Goal: Task Accomplishment & Management: Complete application form

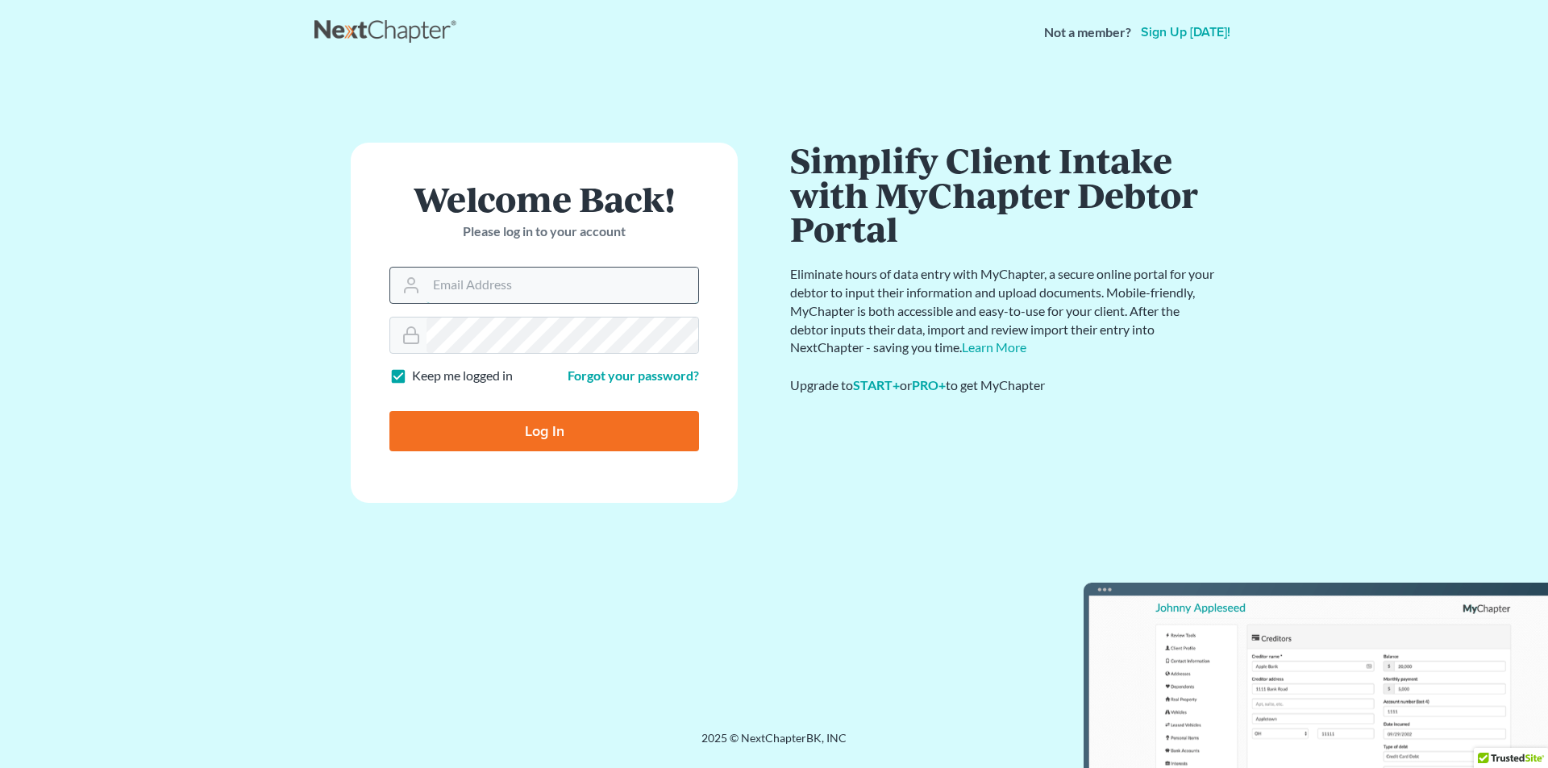
click at [599, 284] on input "Email Address" at bounding box center [562, 285] width 272 height 35
type input "[PERSON_NAME][EMAIL_ADDRESS][DOMAIN_NAME]"
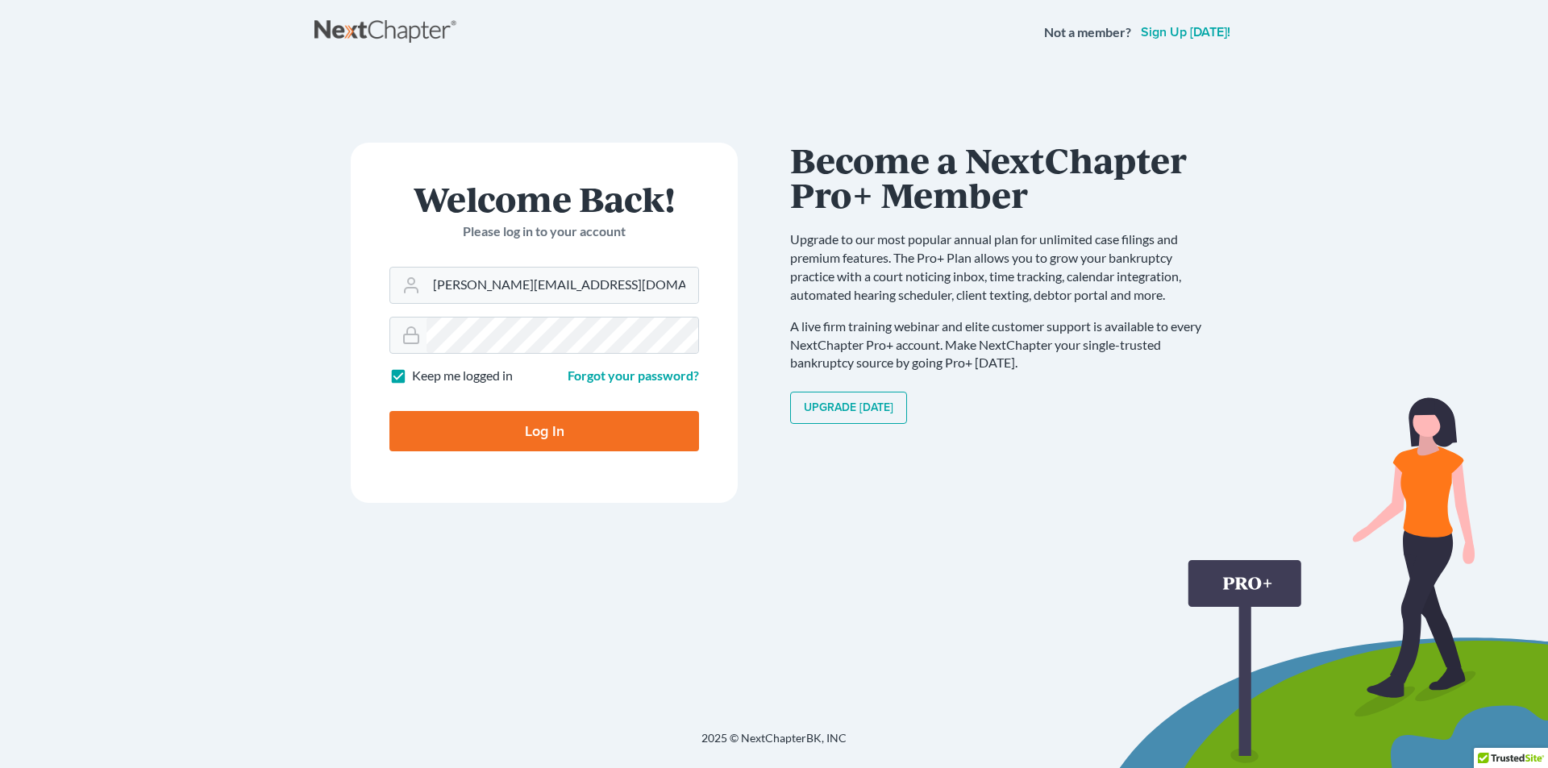
click at [542, 424] on input "Log In" at bounding box center [544, 431] width 310 height 40
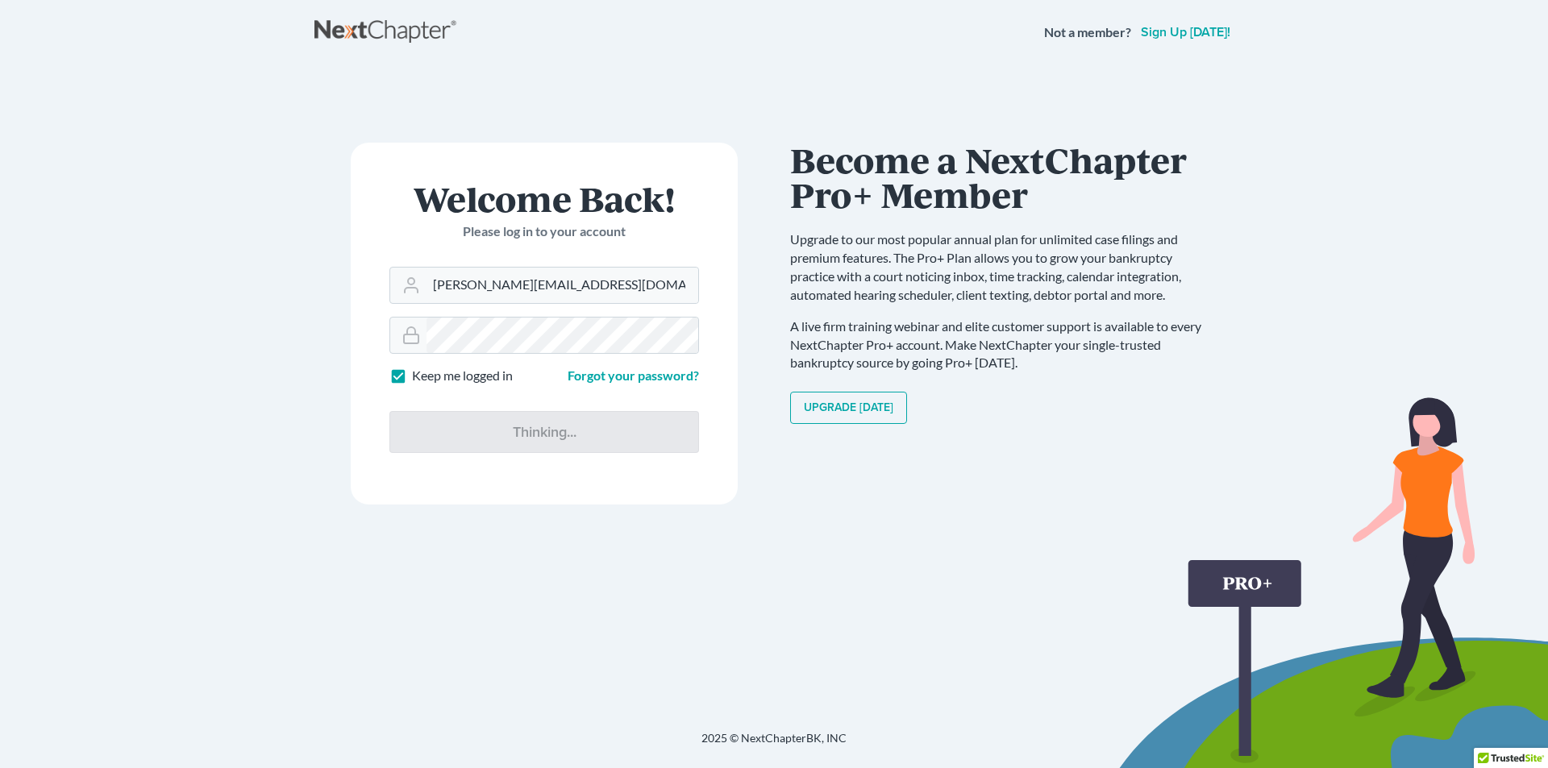
type input "Thinking..."
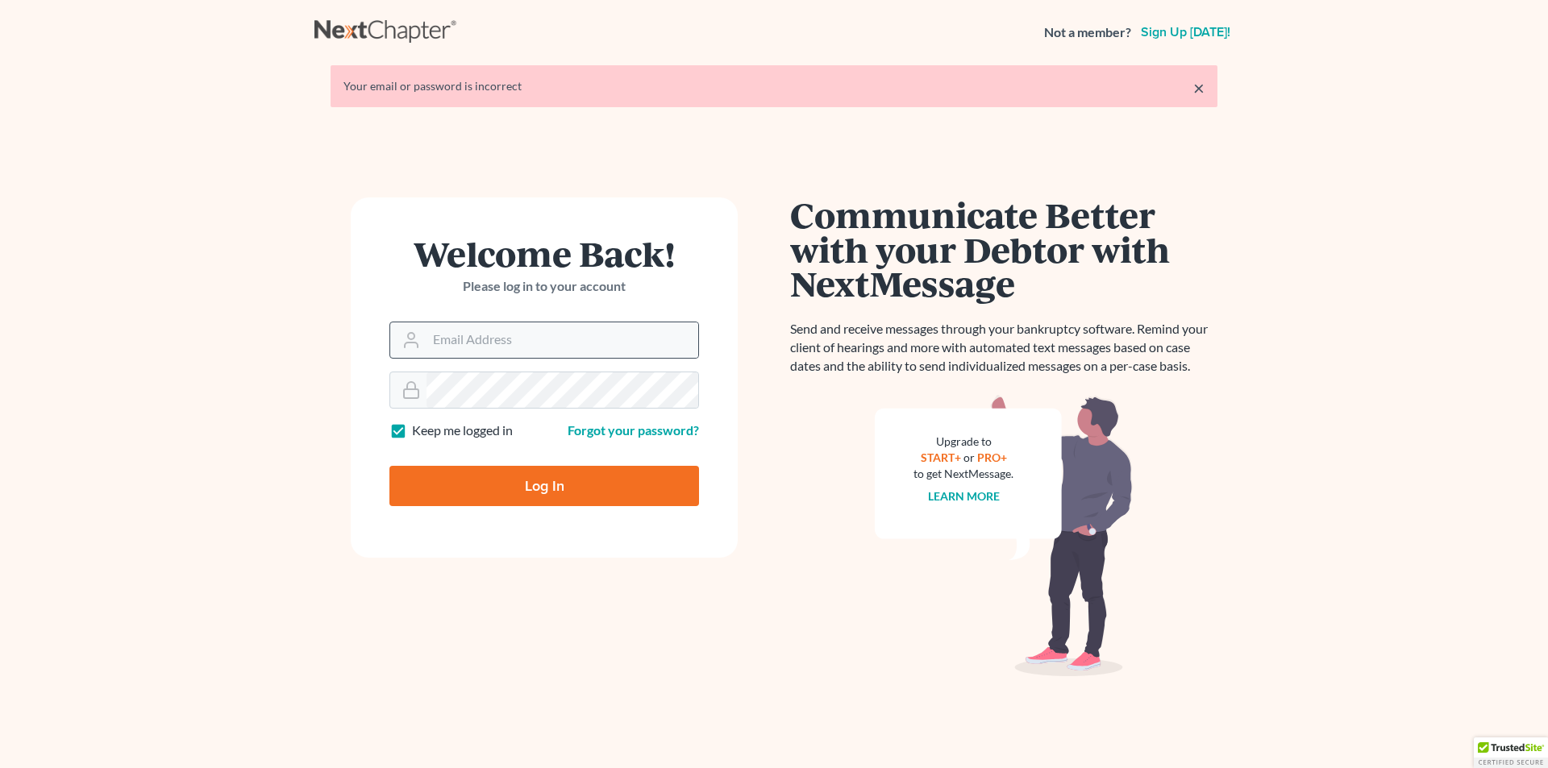
type input "[PERSON_NAME][EMAIL_ADDRESS][DOMAIN_NAME]"
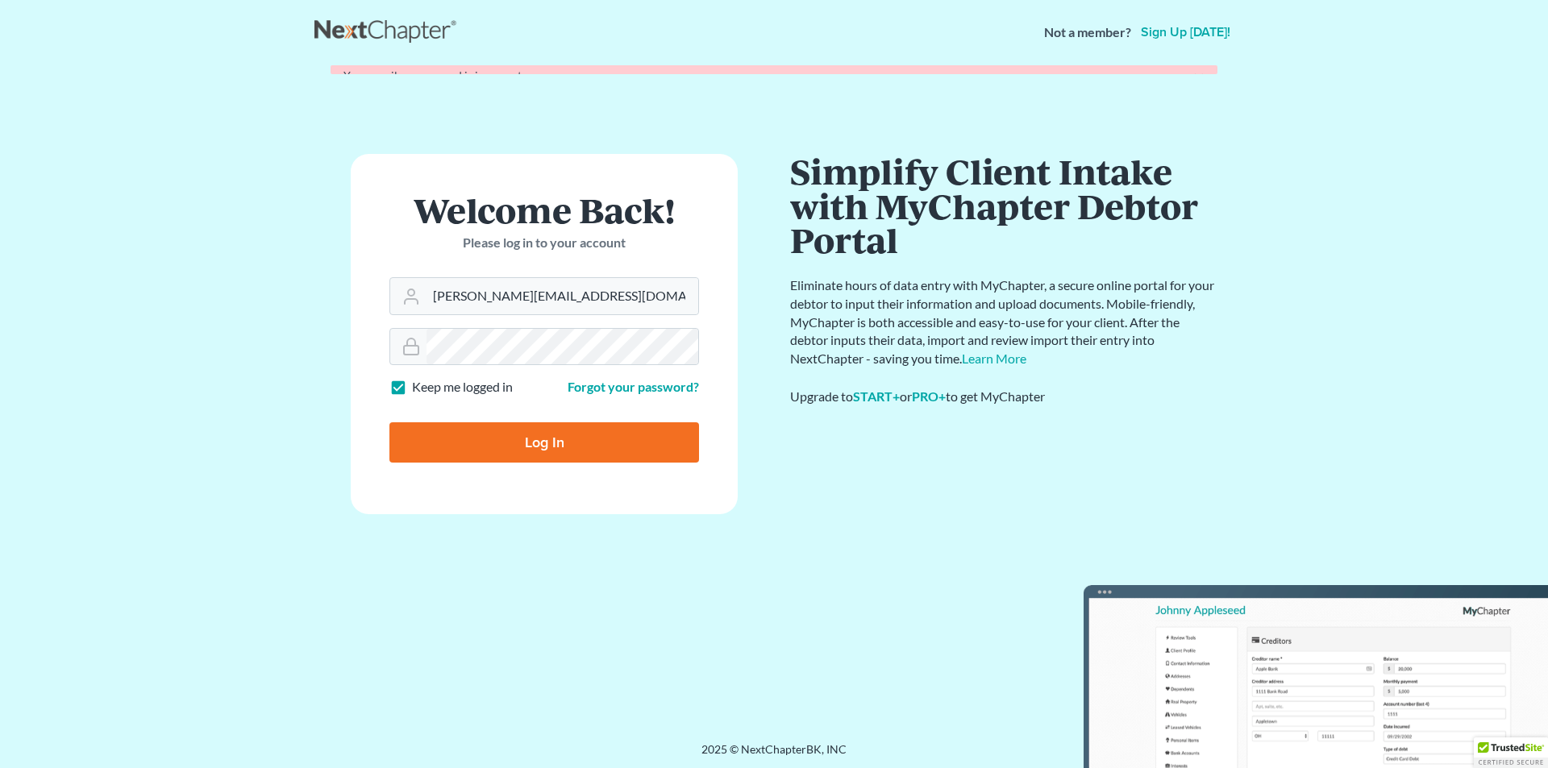
click at [517, 481] on form "Welcome Back! Please log in to your account Email Address [PERSON_NAME][EMAIL_A…" at bounding box center [544, 334] width 387 height 360
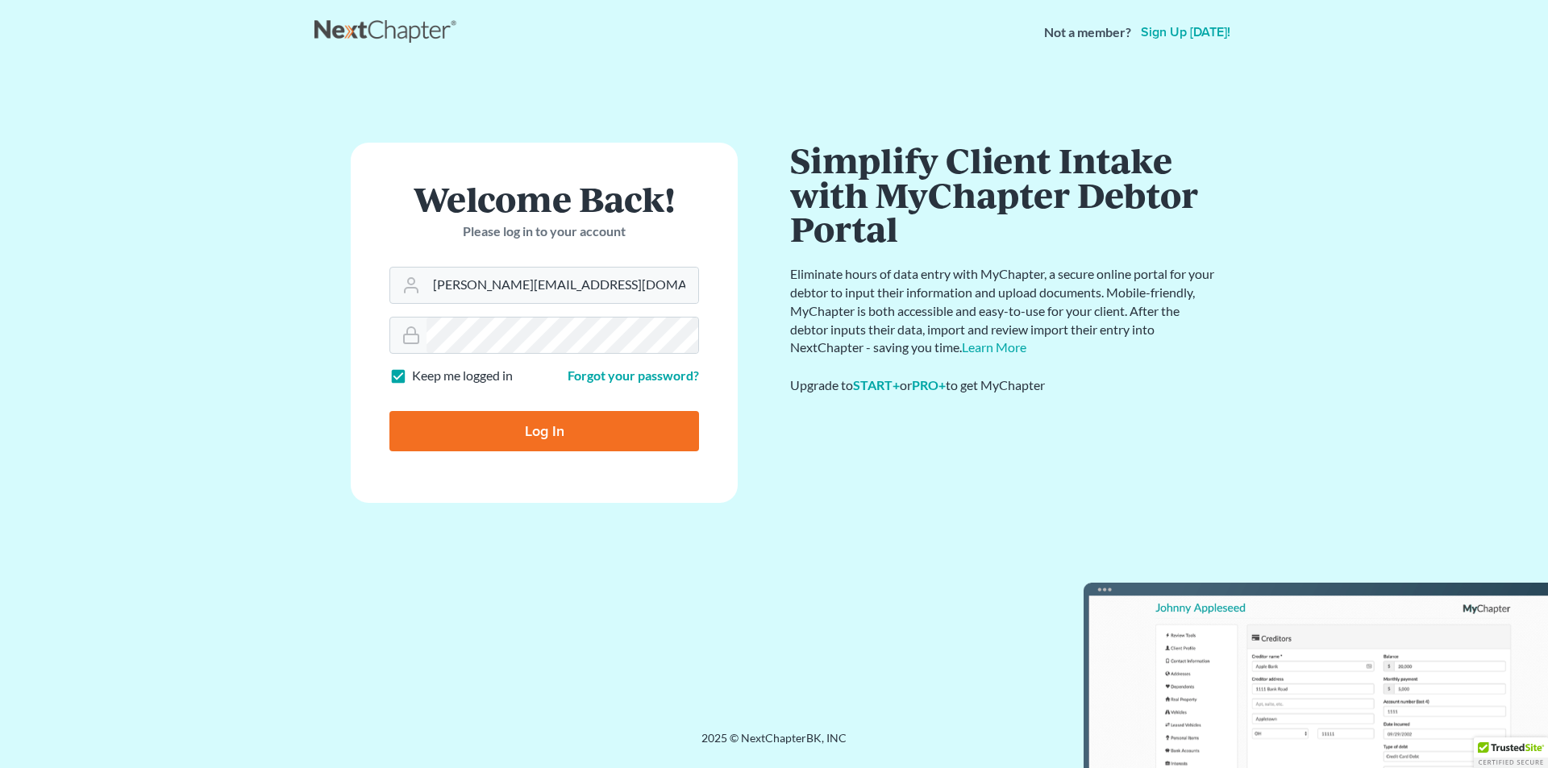
click at [522, 429] on input "Log In" at bounding box center [544, 431] width 310 height 40
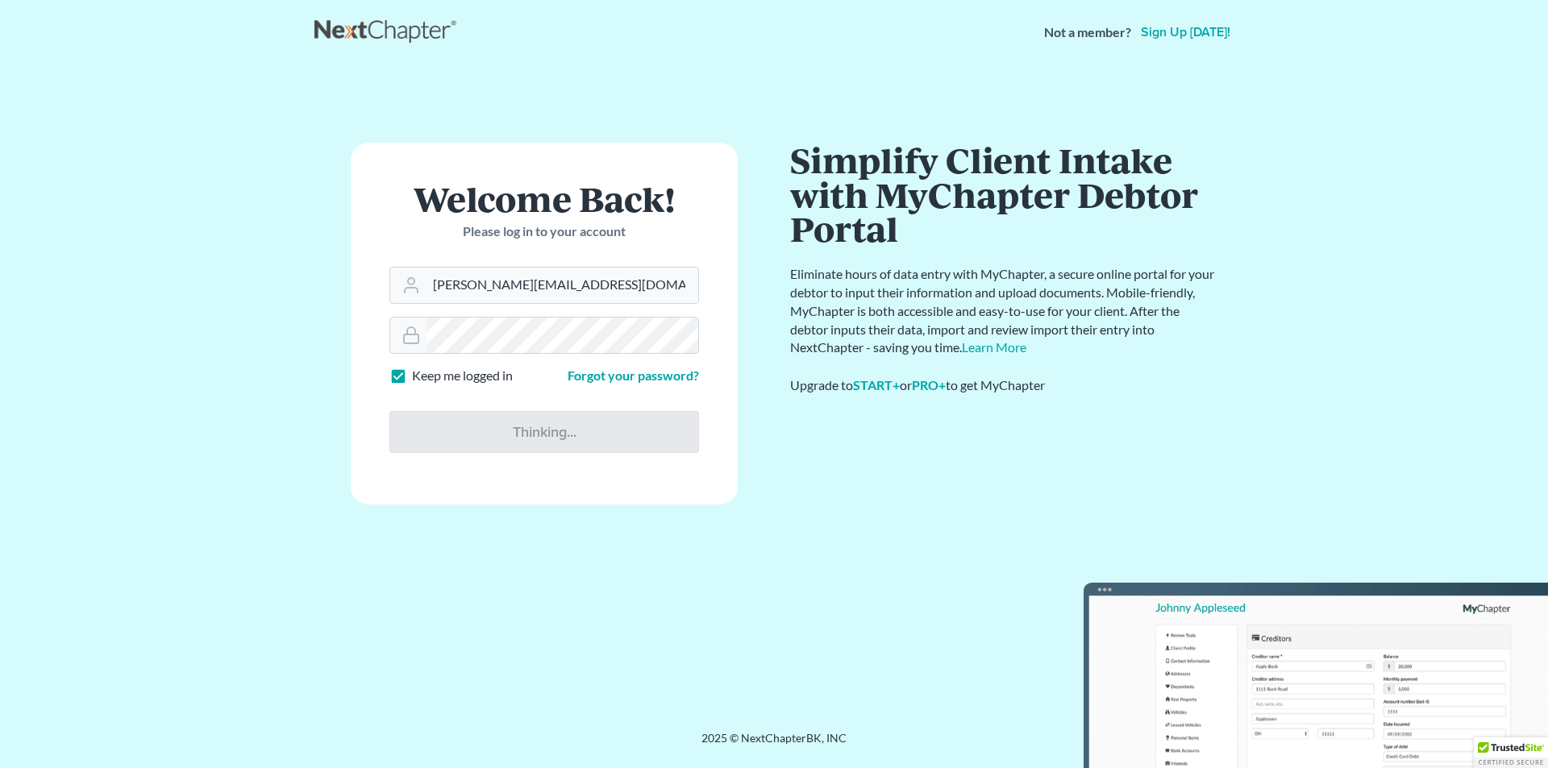
type input "Thinking..."
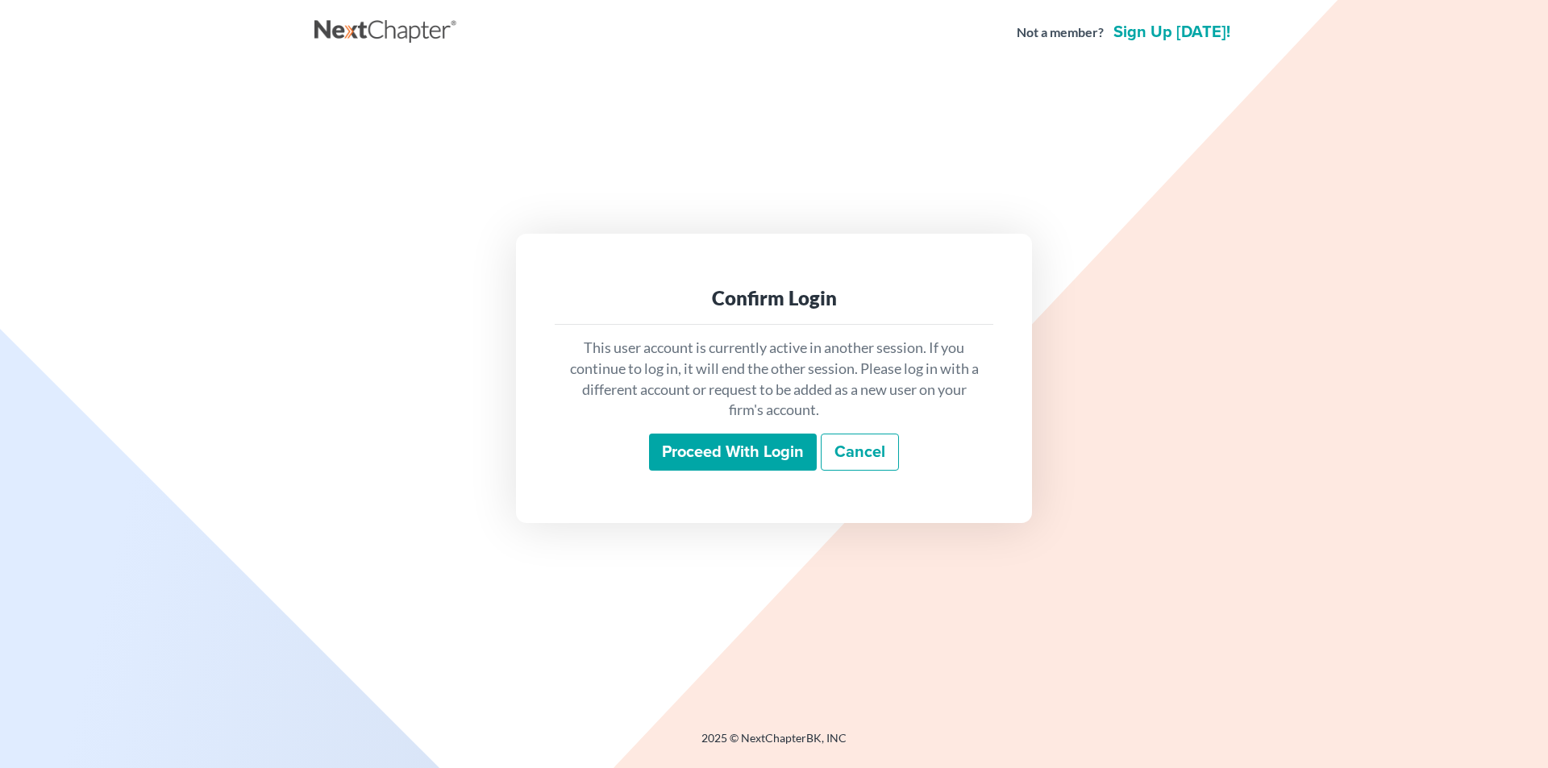
click at [755, 450] on input "Proceed with login" at bounding box center [733, 452] width 168 height 37
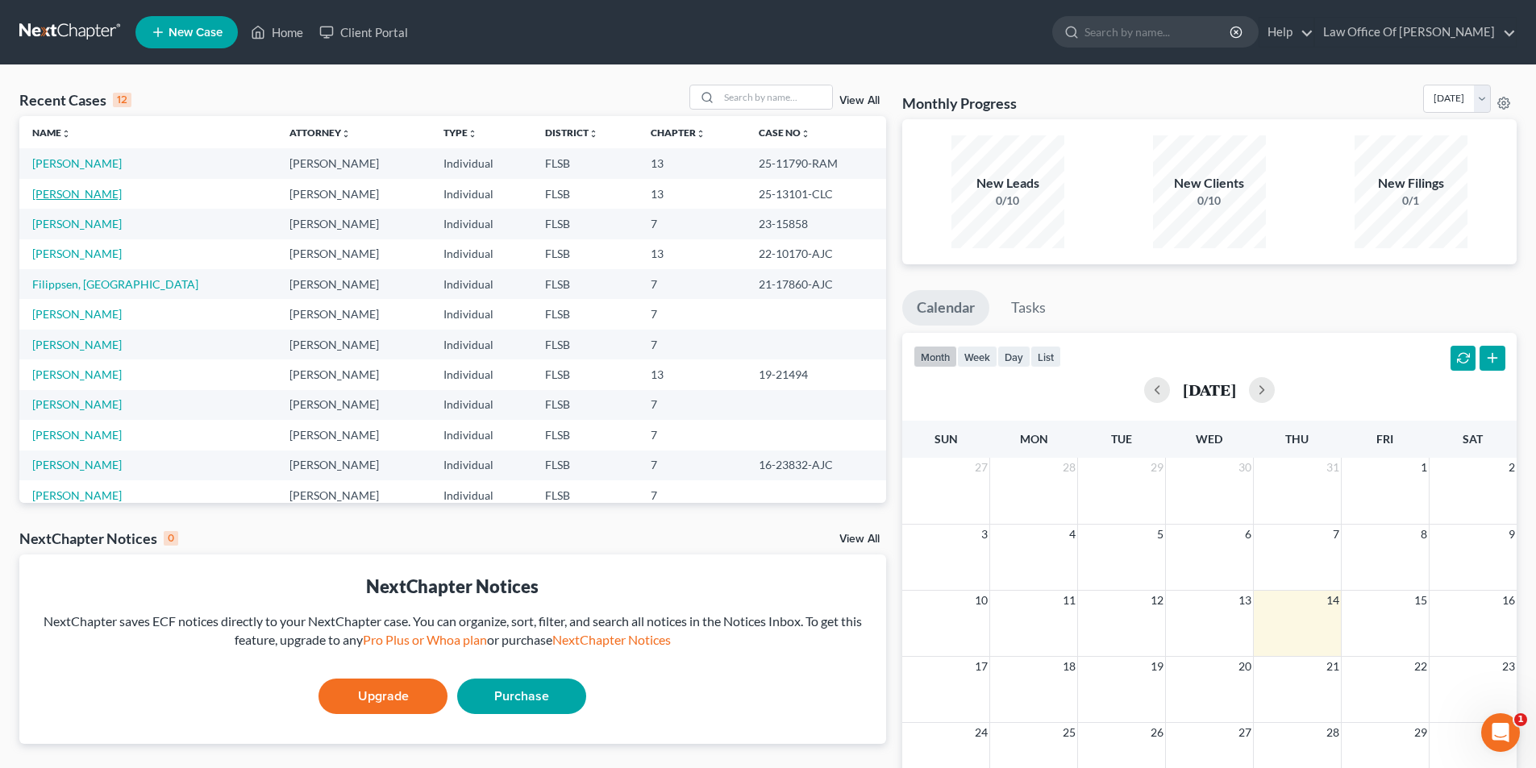
click at [81, 196] on link "Edwards, Ashley" at bounding box center [76, 194] width 89 height 14
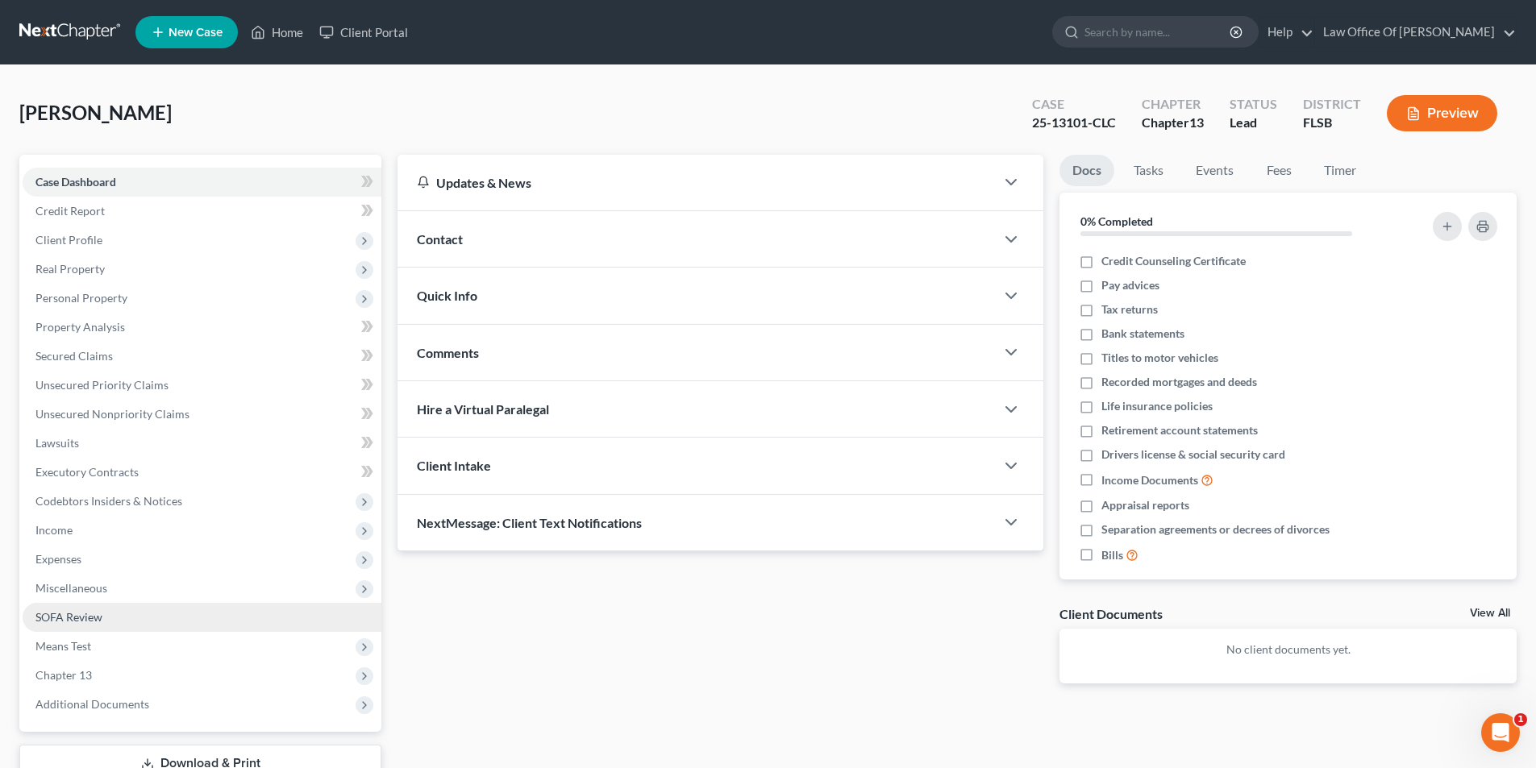
click at [122, 626] on link "SOFA Review" at bounding box center [202, 617] width 359 height 29
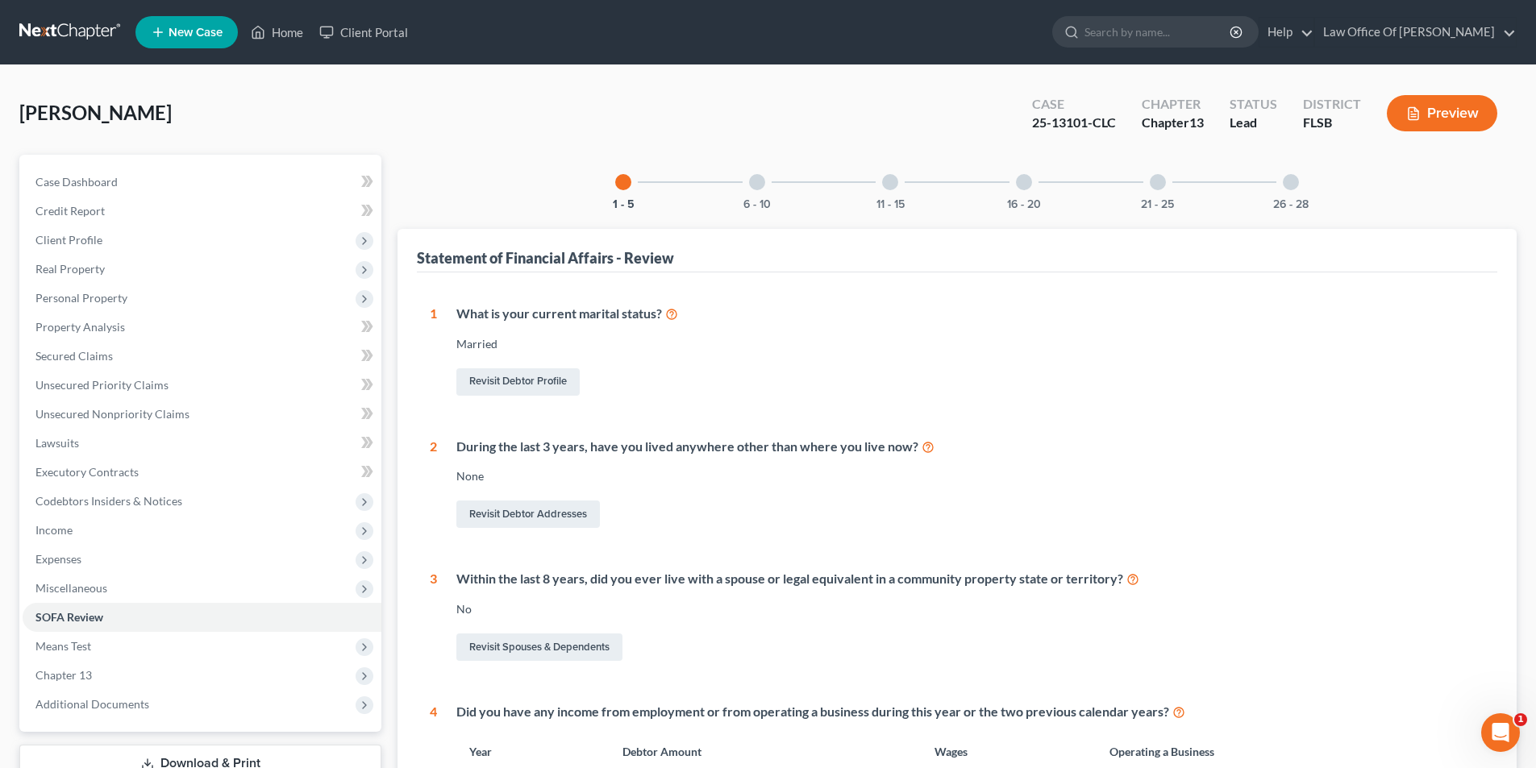
click at [1021, 182] on div at bounding box center [1024, 182] width 16 height 16
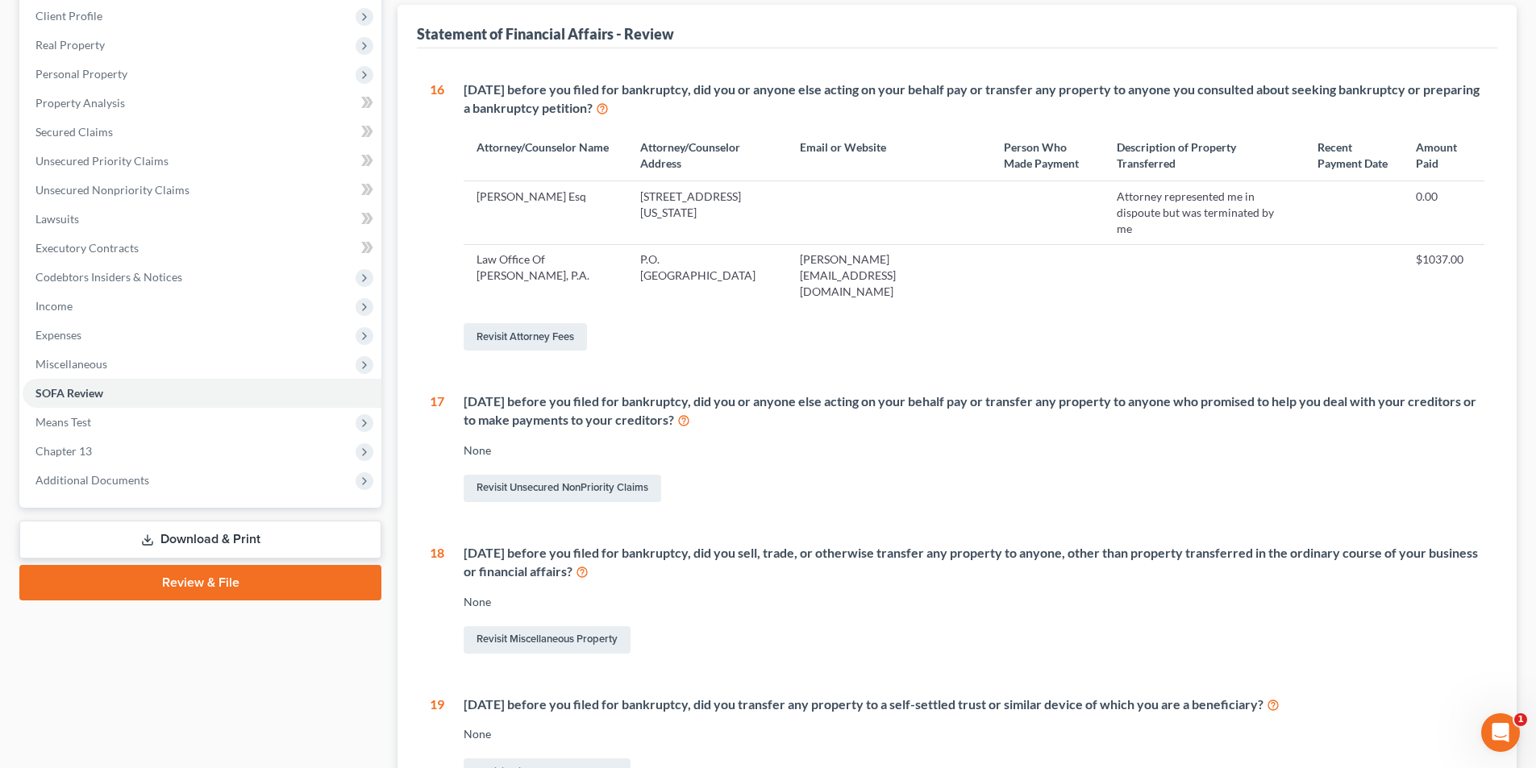
scroll to position [221, 0]
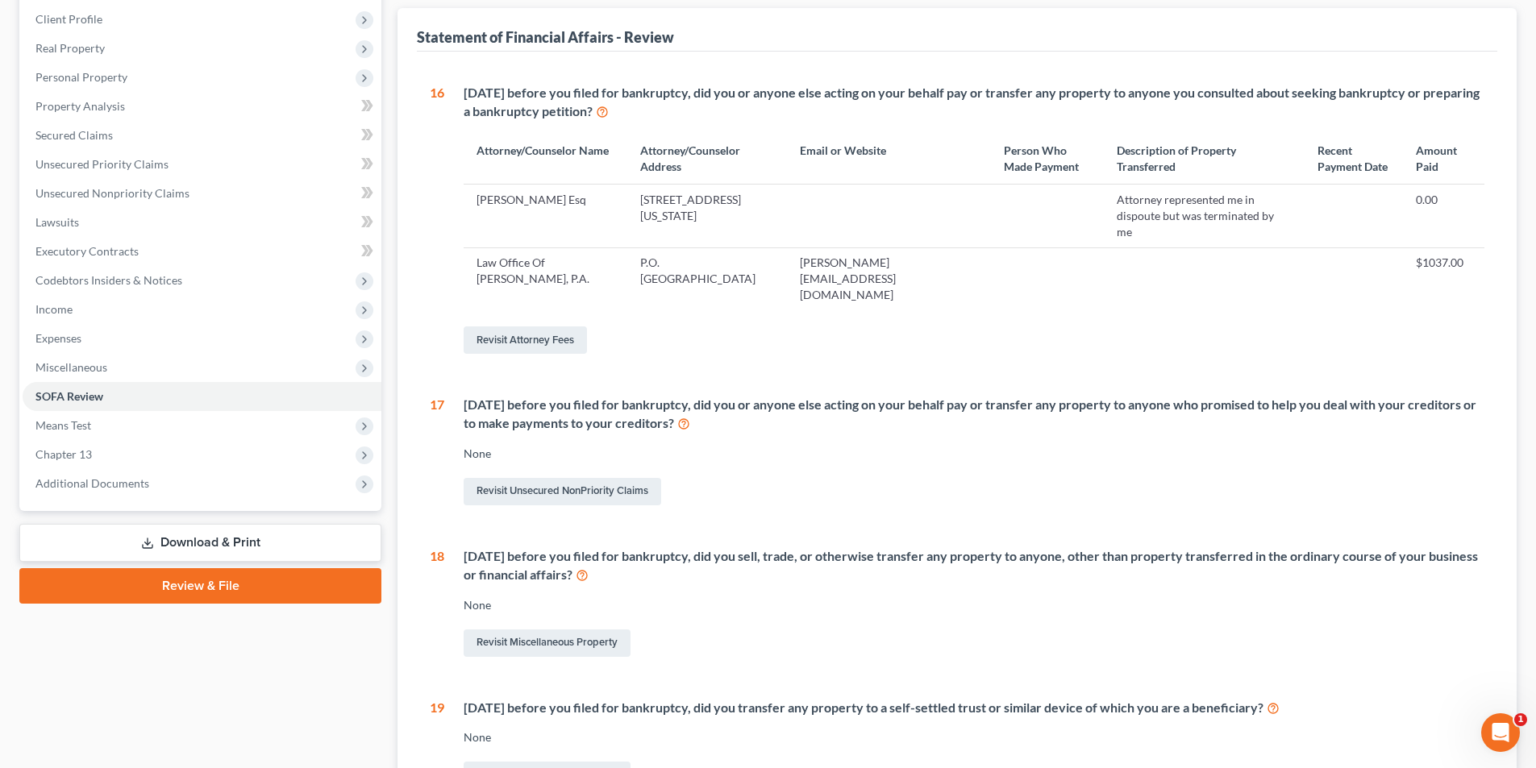
click at [764, 699] on div "Within 10 years before you filed for bankruptcy, did you transfer any property …" at bounding box center [974, 708] width 1021 height 19
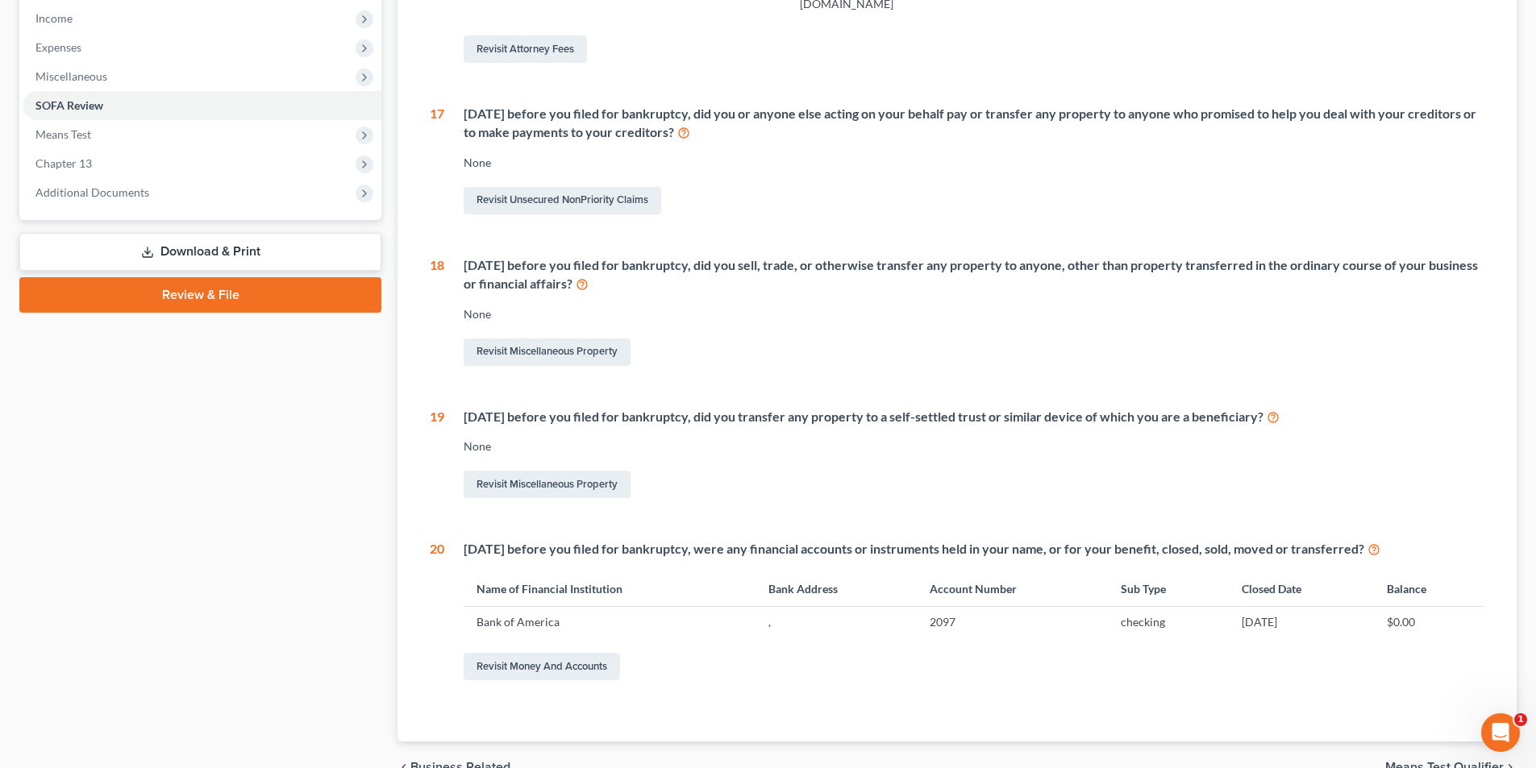
scroll to position [503, 0]
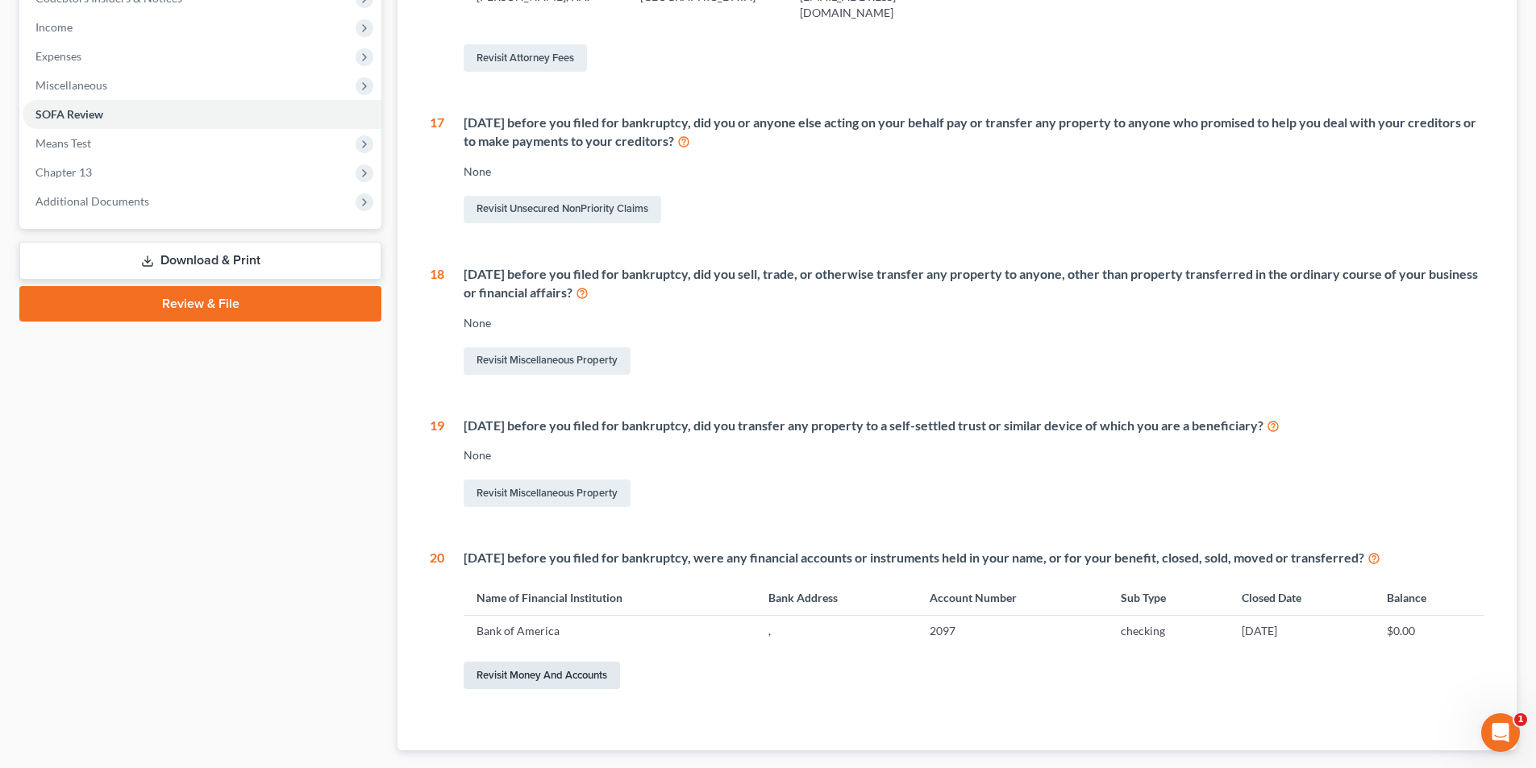
click at [559, 662] on link "Revisit Money and Accounts" at bounding box center [542, 675] width 156 height 27
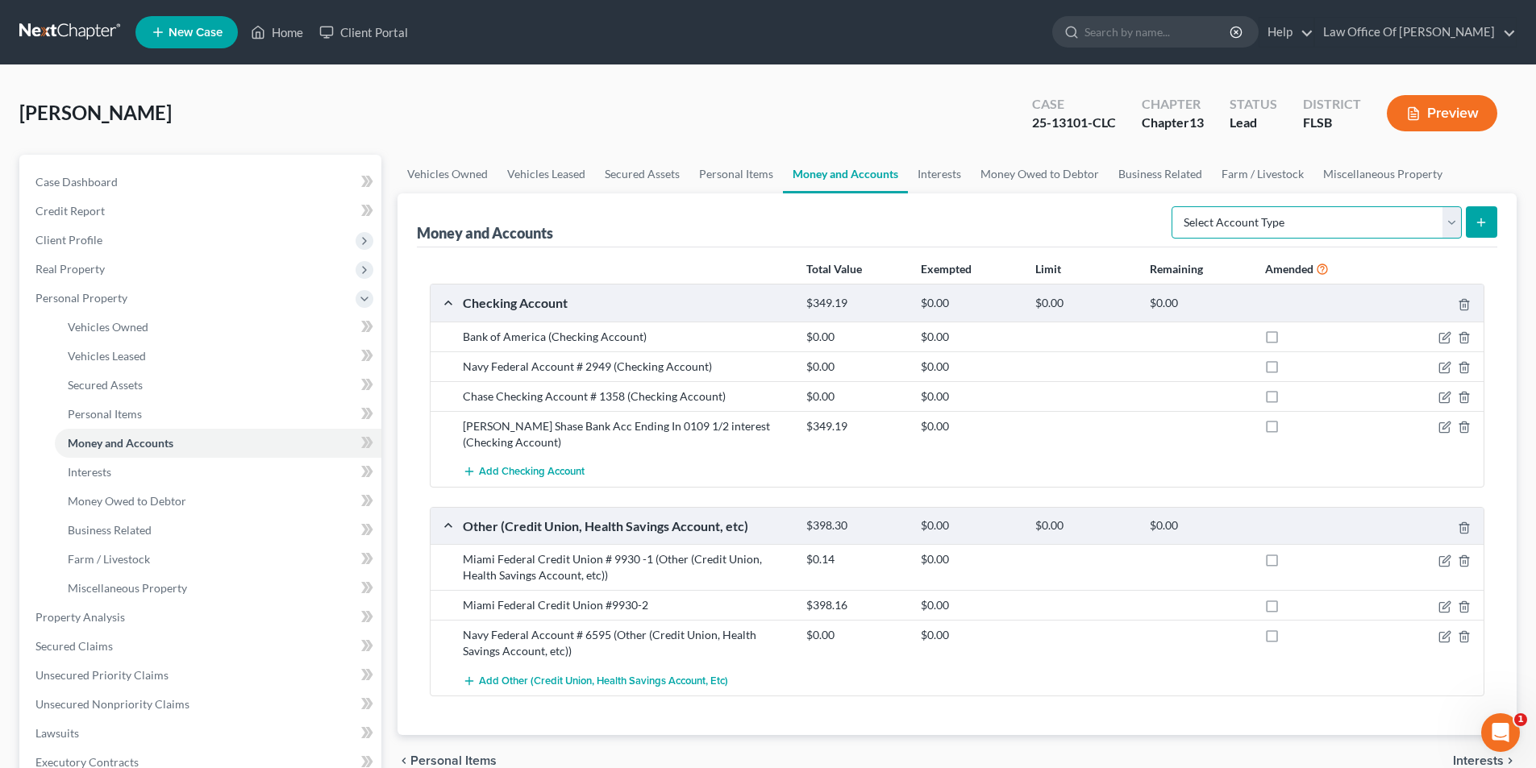
click at [1308, 209] on select "Select Account Type Brokerage Cash on Hand Certificates of Deposit Checking Acc…" at bounding box center [1316, 222] width 290 height 32
click at [541, 339] on div "Bank of America (Checking Account)" at bounding box center [626, 337] width 343 height 16
click at [1442, 335] on icon "button" at bounding box center [1444, 337] width 13 height 13
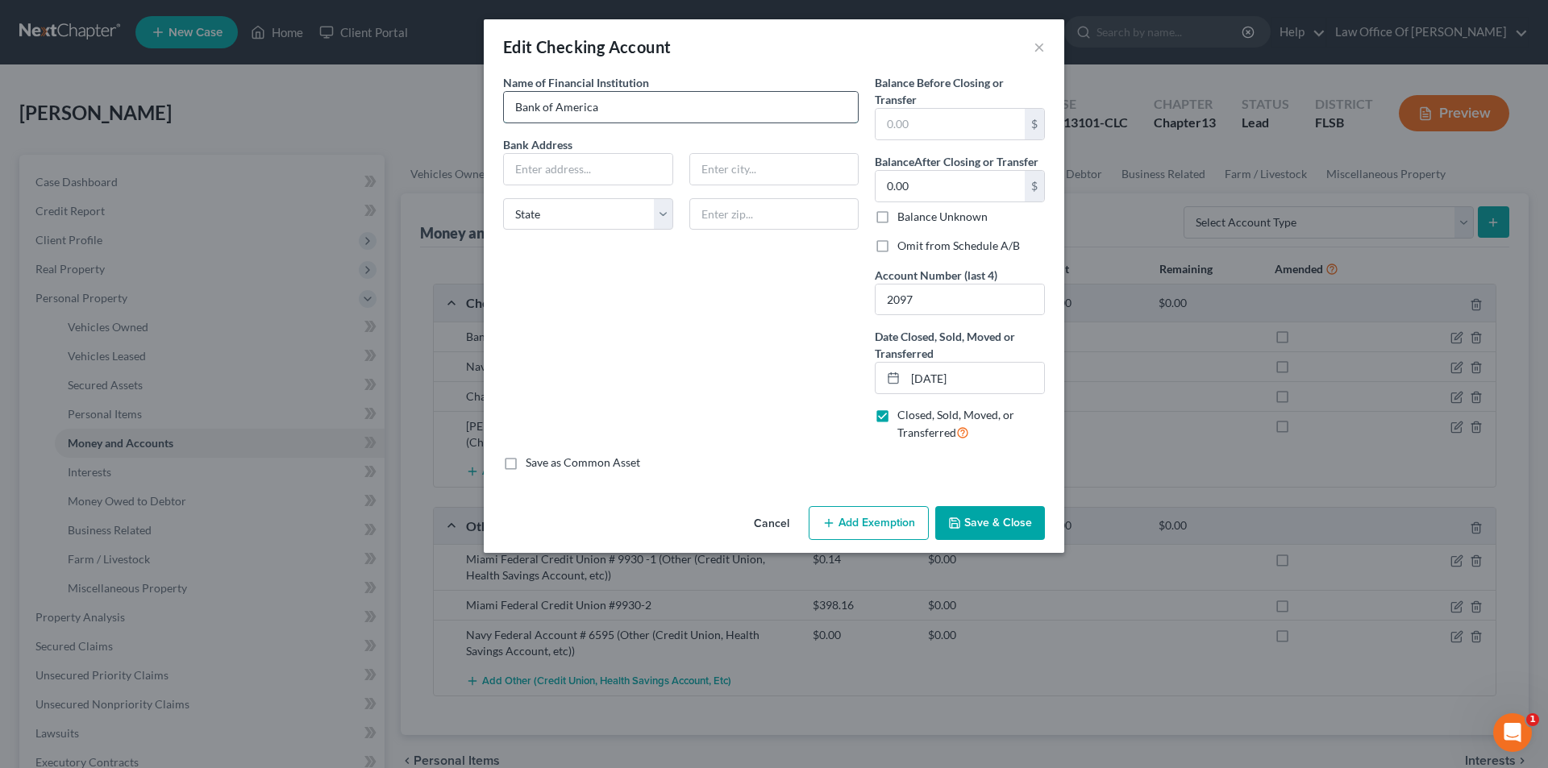
click at [639, 119] on input "Bank of America" at bounding box center [681, 107] width 354 height 31
type input "Bank of America Account # 2097"
click at [980, 536] on button "Save & Close" at bounding box center [990, 523] width 110 height 34
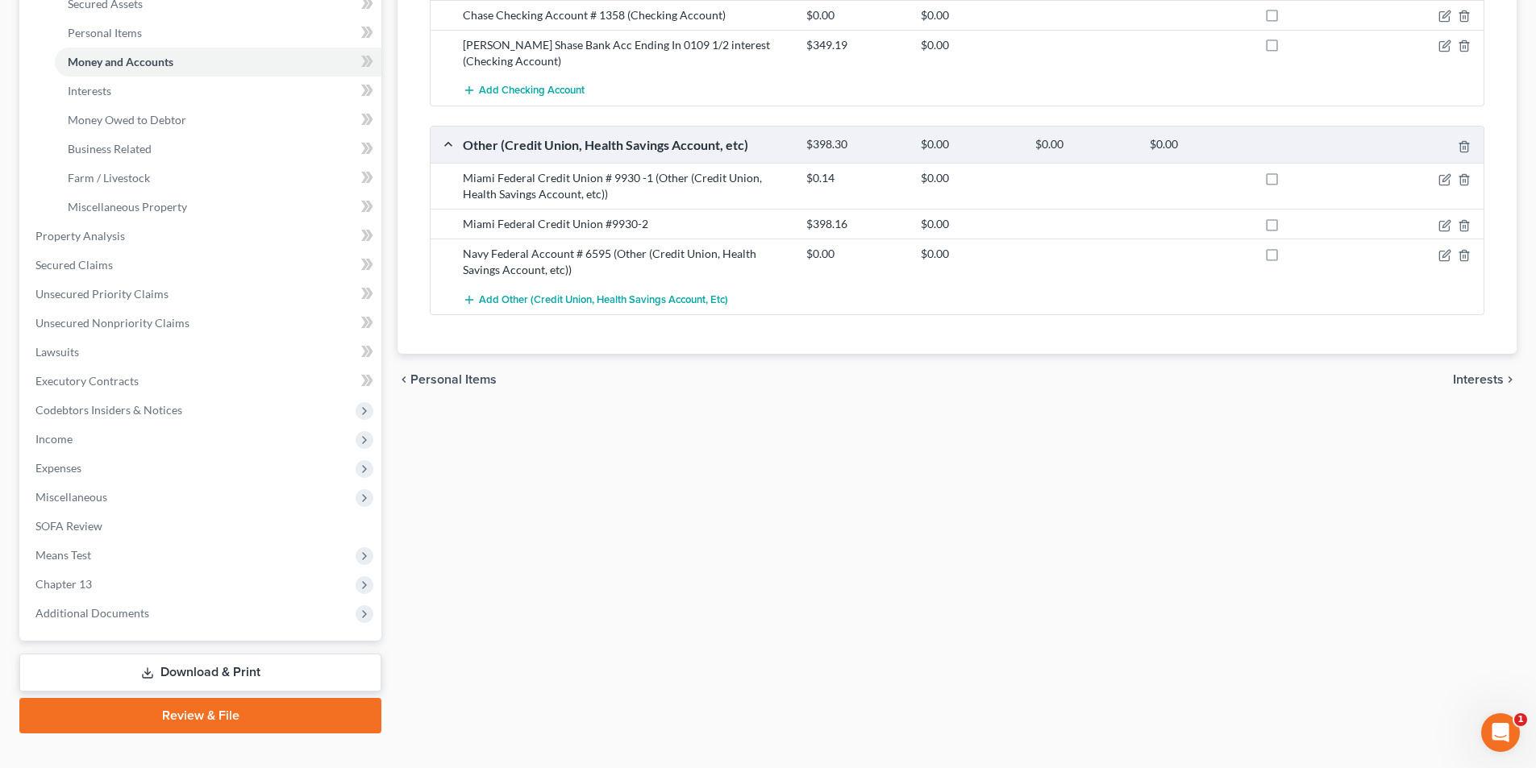
scroll to position [408, 0]
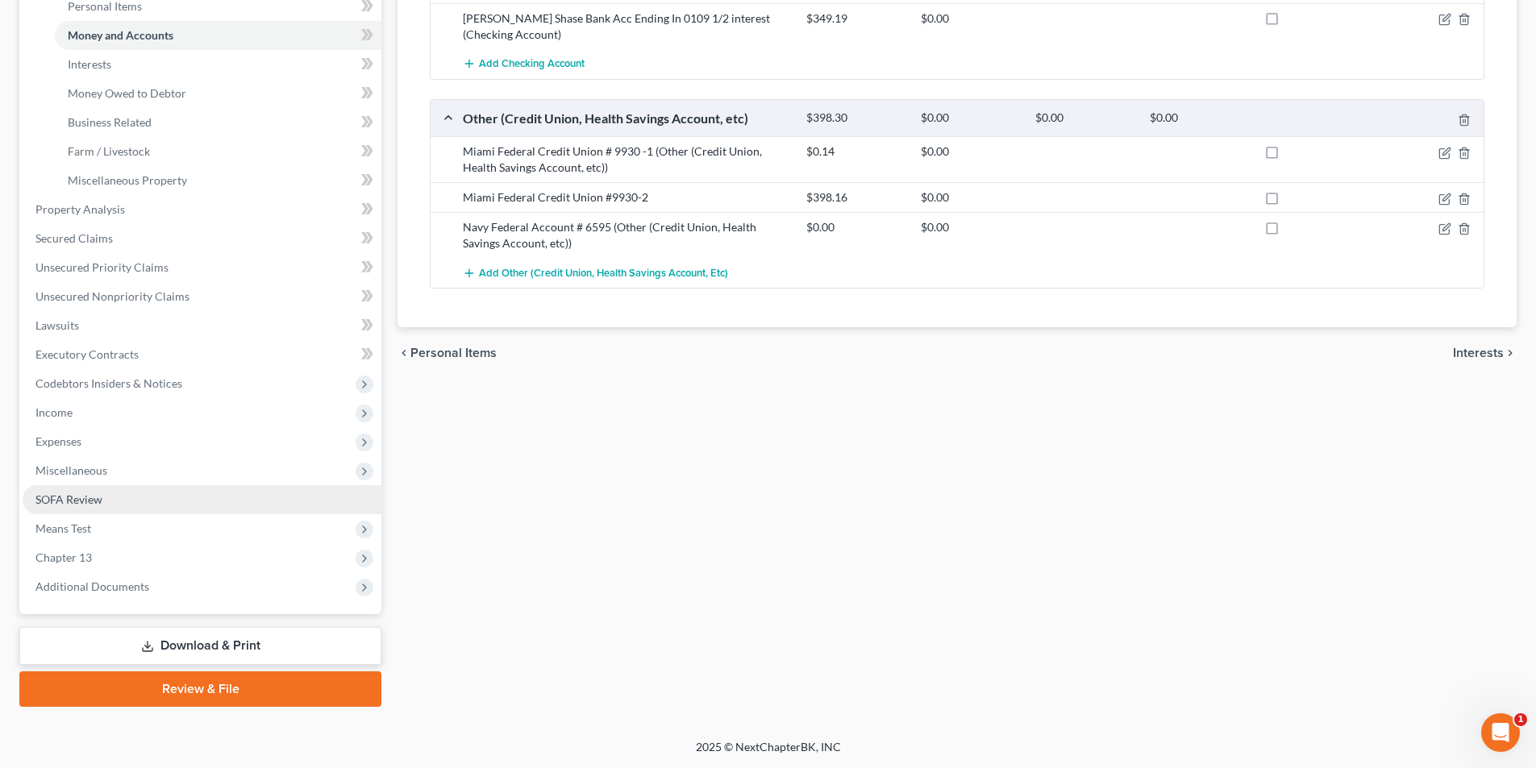
click at [91, 496] on span "SOFA Review" at bounding box center [68, 500] width 67 height 14
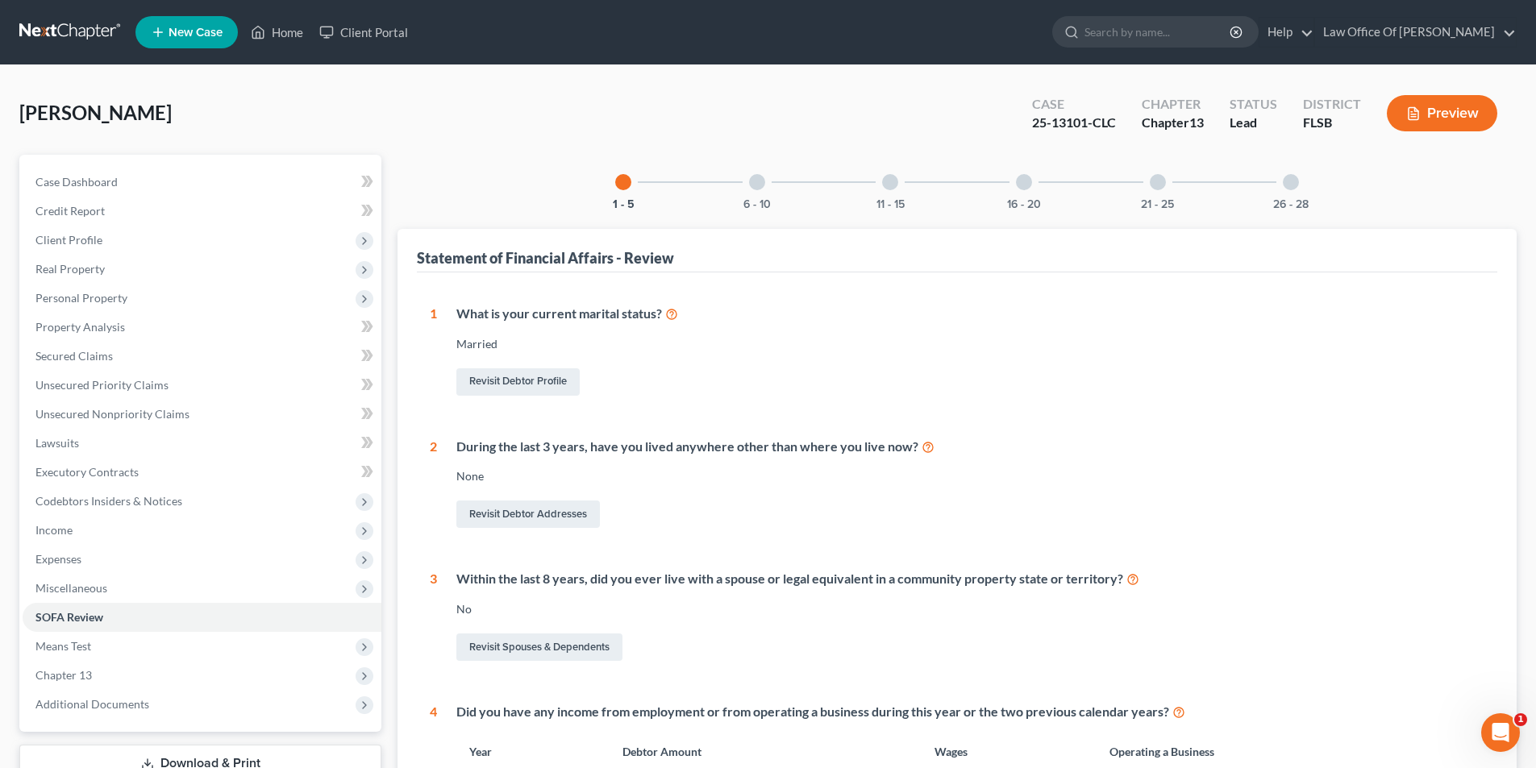
click at [1015, 191] on div "16 - 20" at bounding box center [1023, 182] width 55 height 55
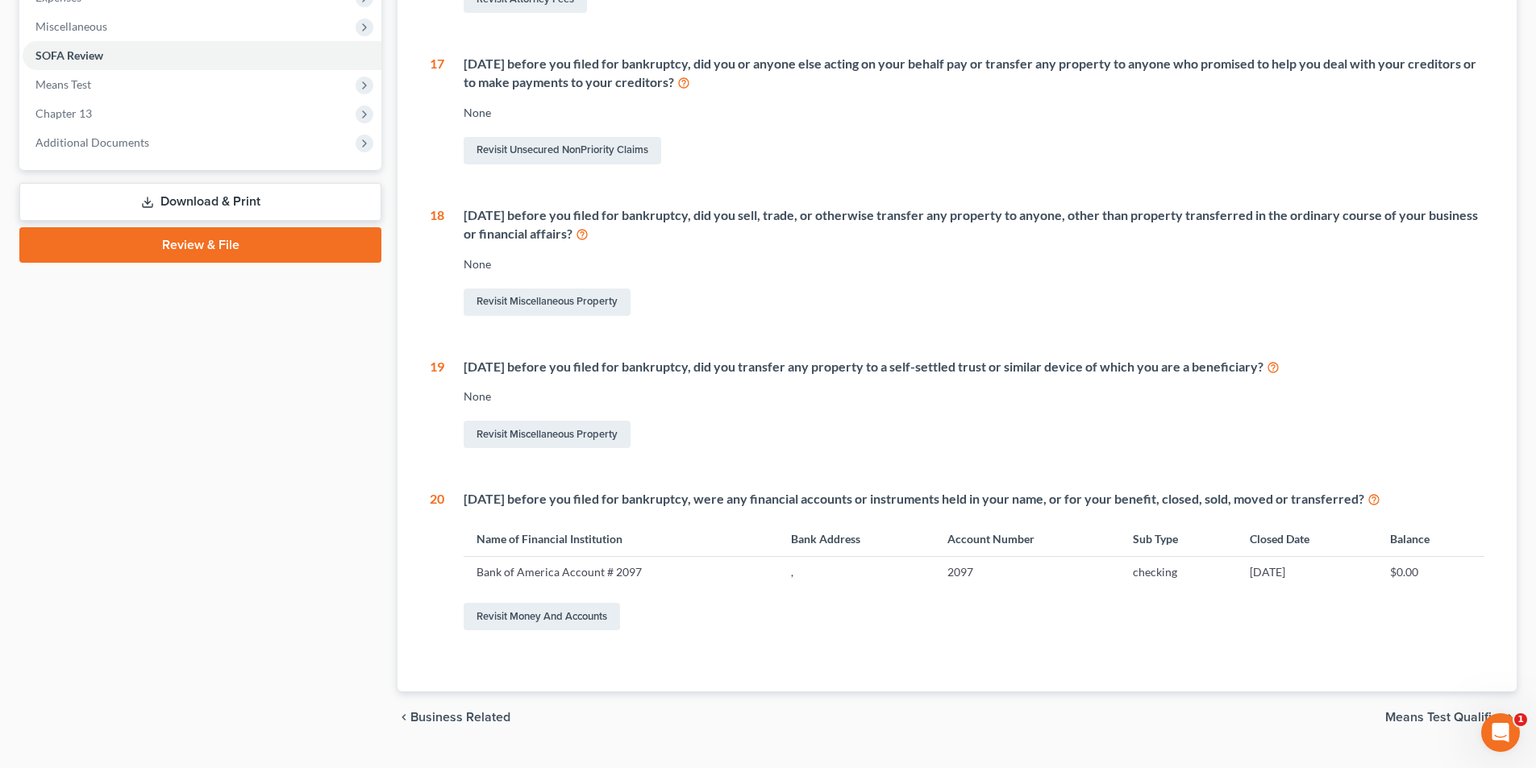
scroll to position [566, 0]
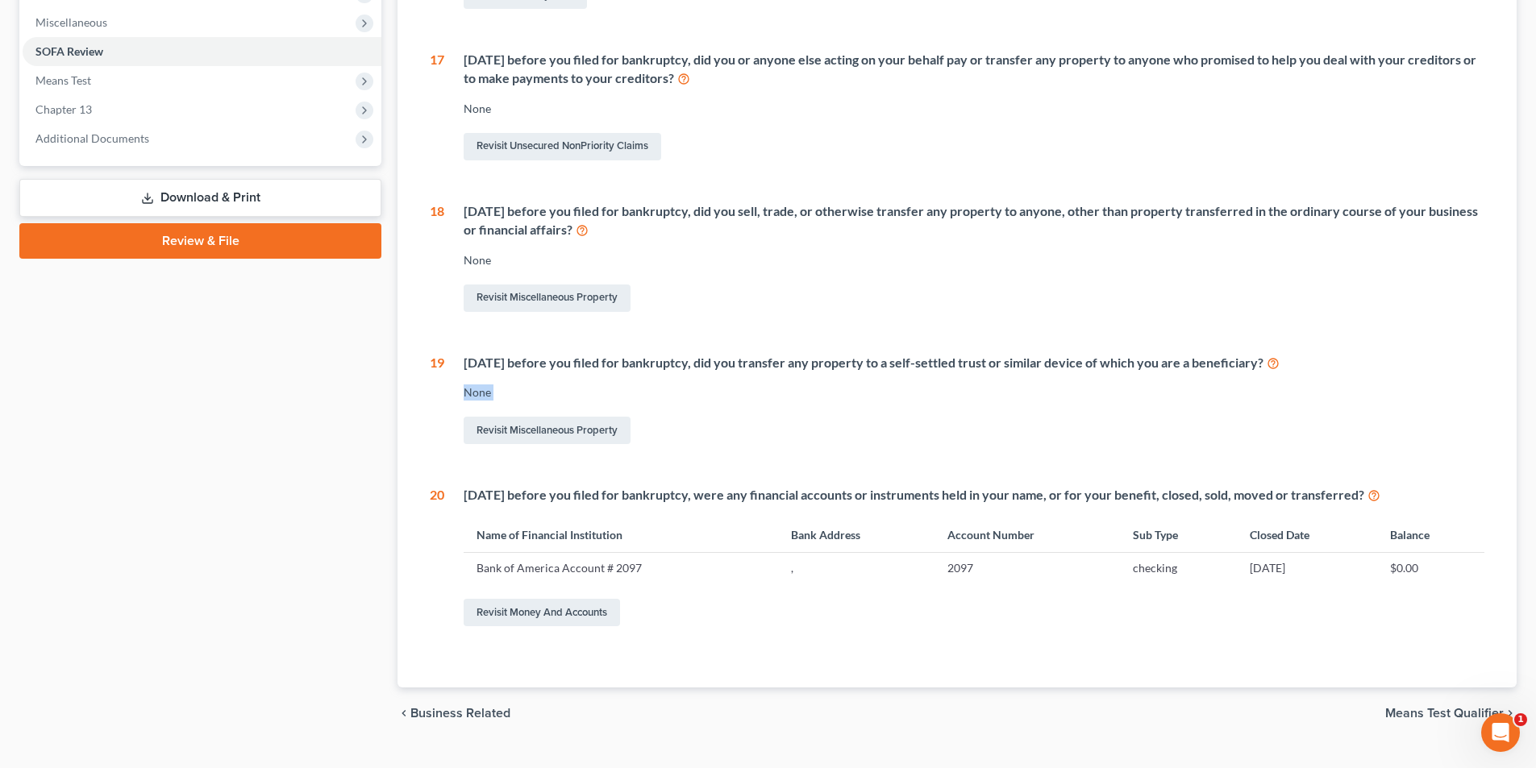
drag, startPoint x: 1535, startPoint y: 382, endPoint x: 1537, endPoint y: 284, distance: 98.4
click at [1536, 284] on html "Home New Case Client Portal Law Office Of David Lazarovic david@lazarovic.com M…" at bounding box center [768, 117] width 1536 height 1367
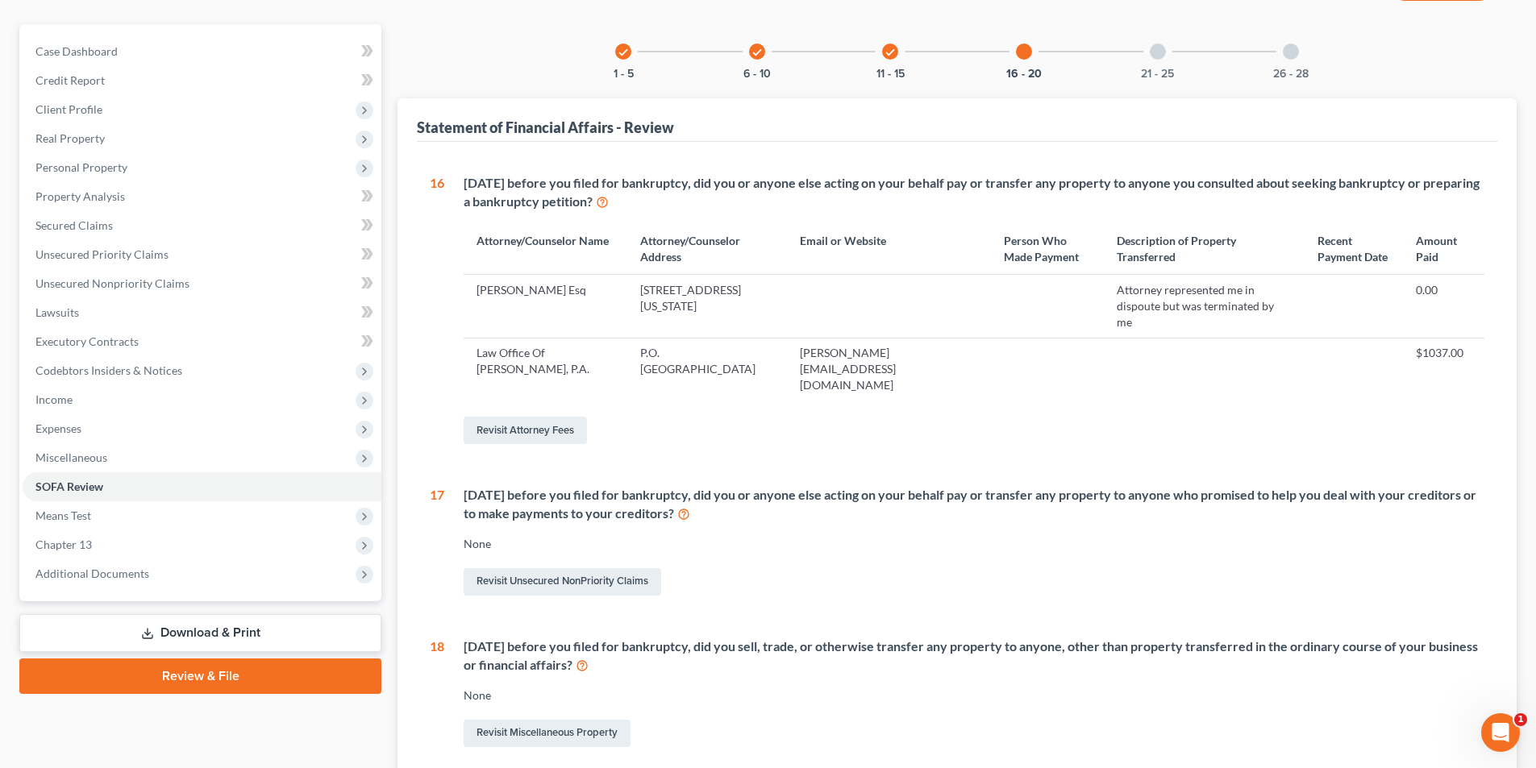
scroll to position [134, 0]
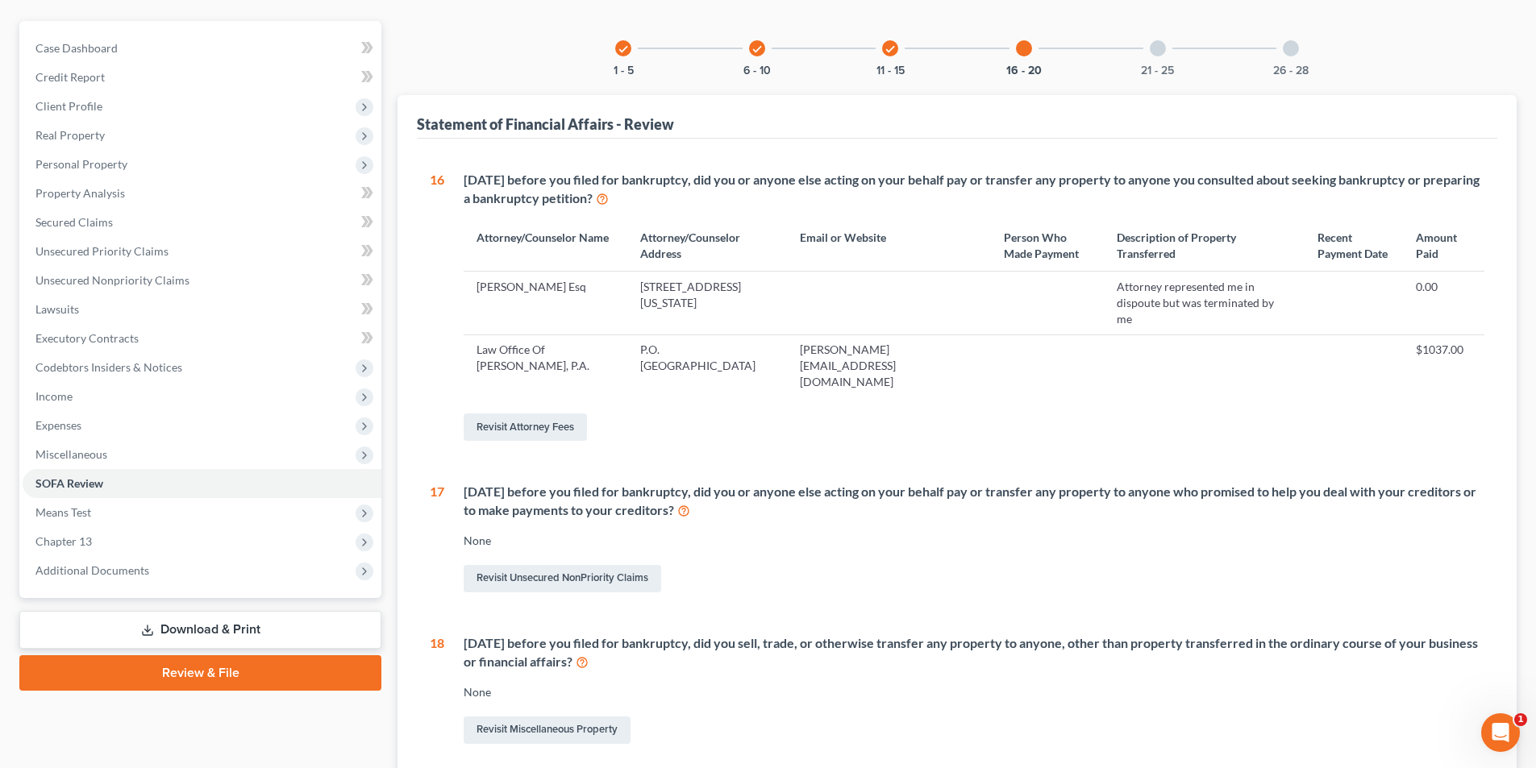
click at [632, 52] on div "check 1 - 5" at bounding box center [623, 48] width 55 height 55
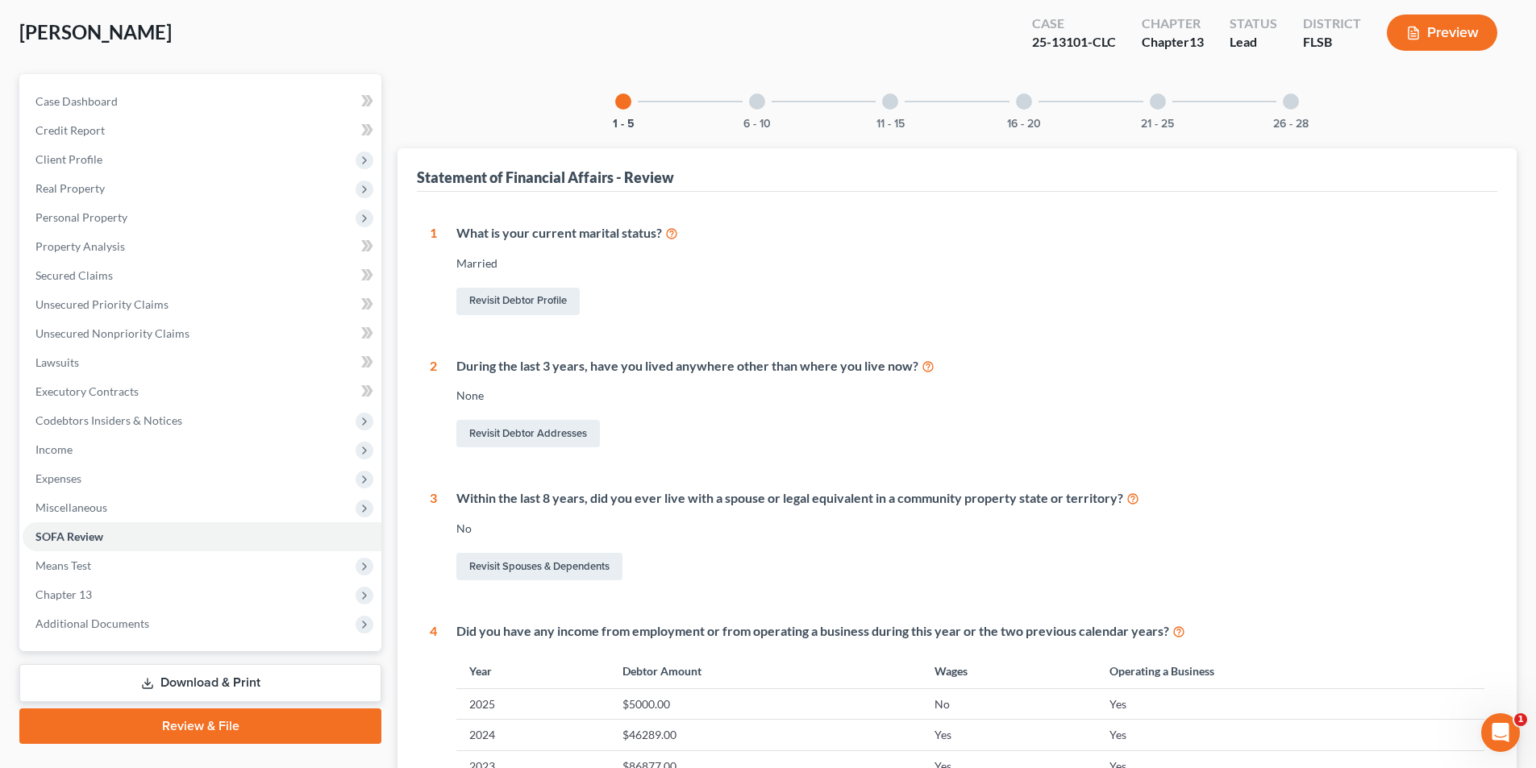
scroll to position [53, 0]
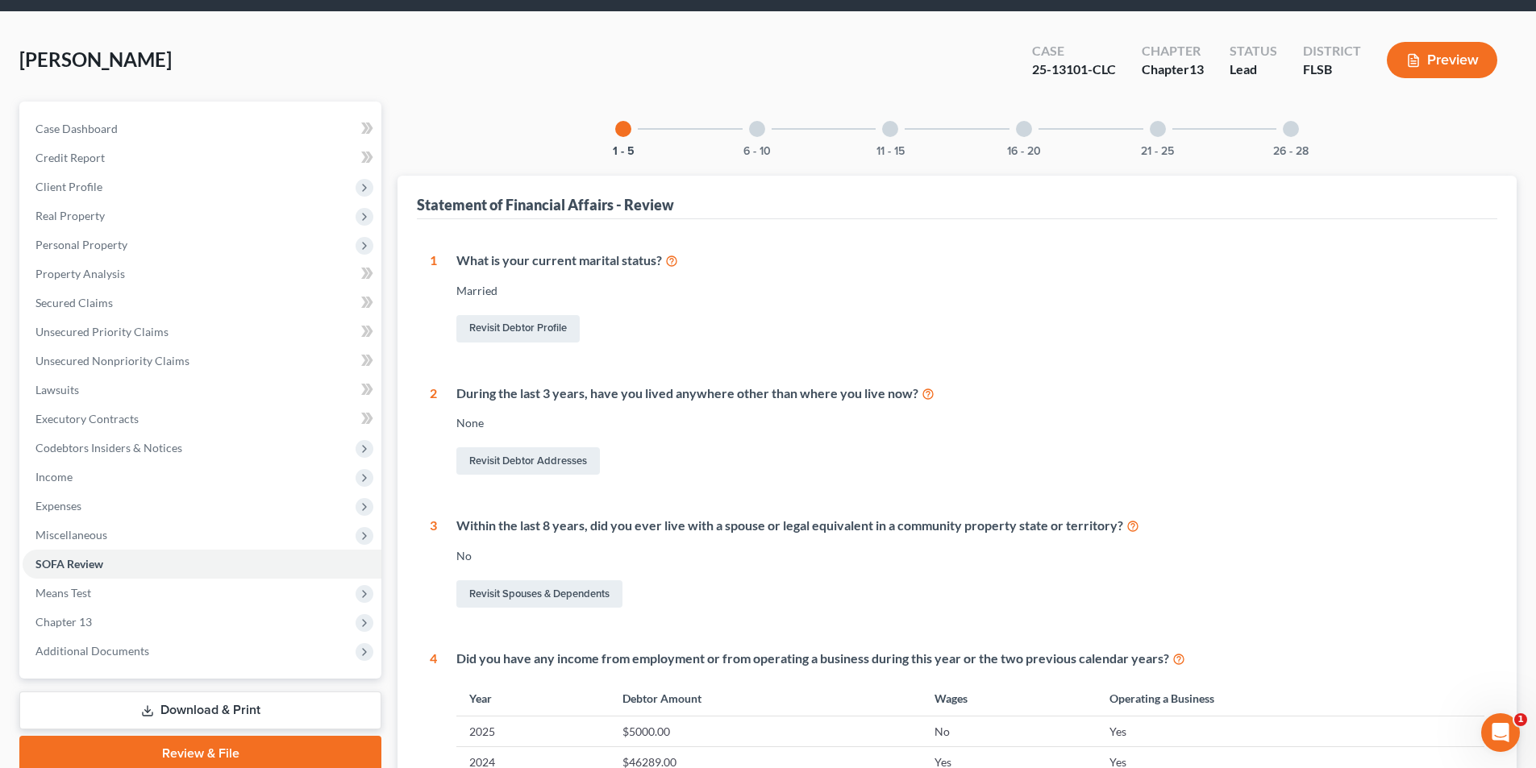
click at [759, 130] on div at bounding box center [757, 129] width 16 height 16
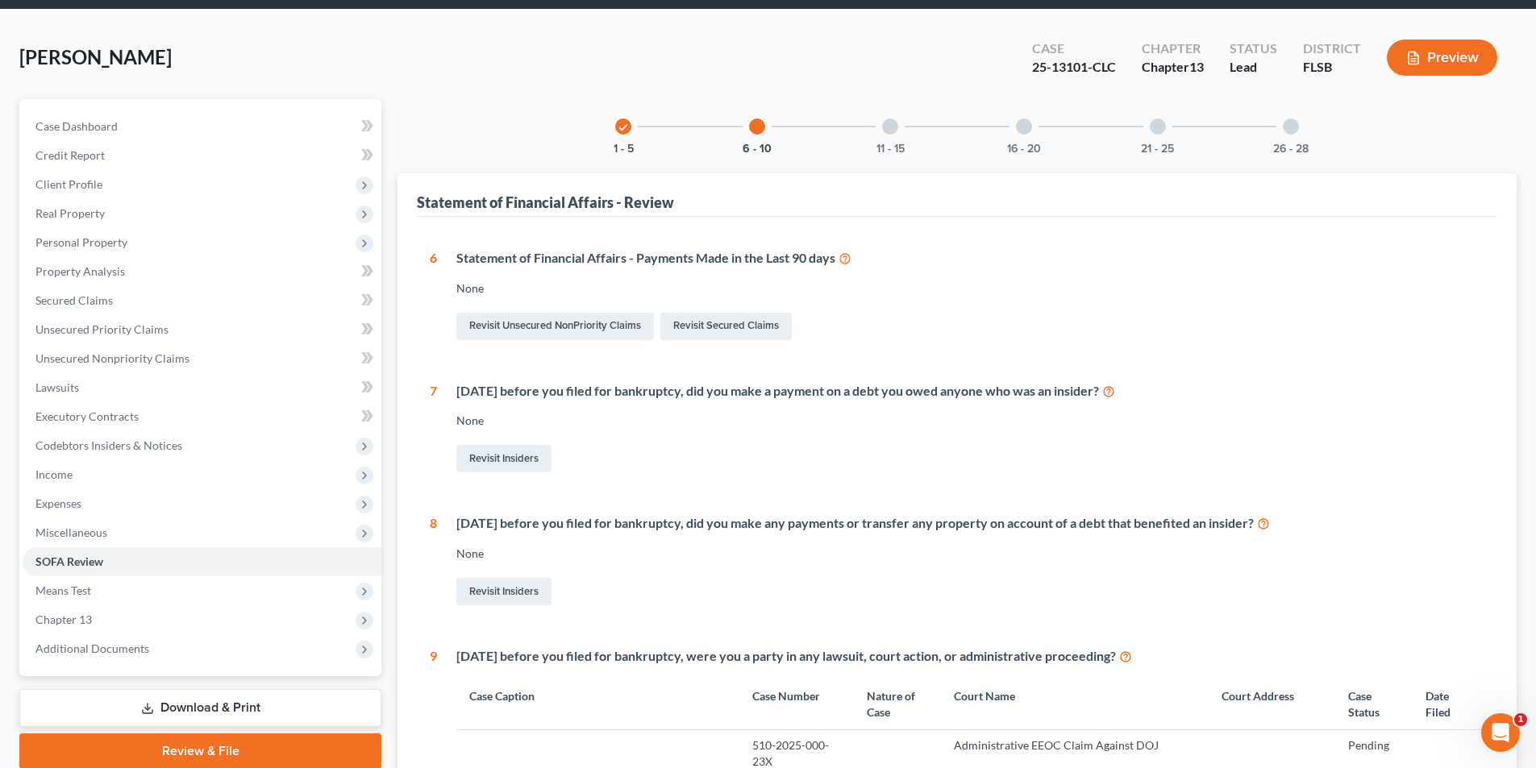
scroll to position [0, 0]
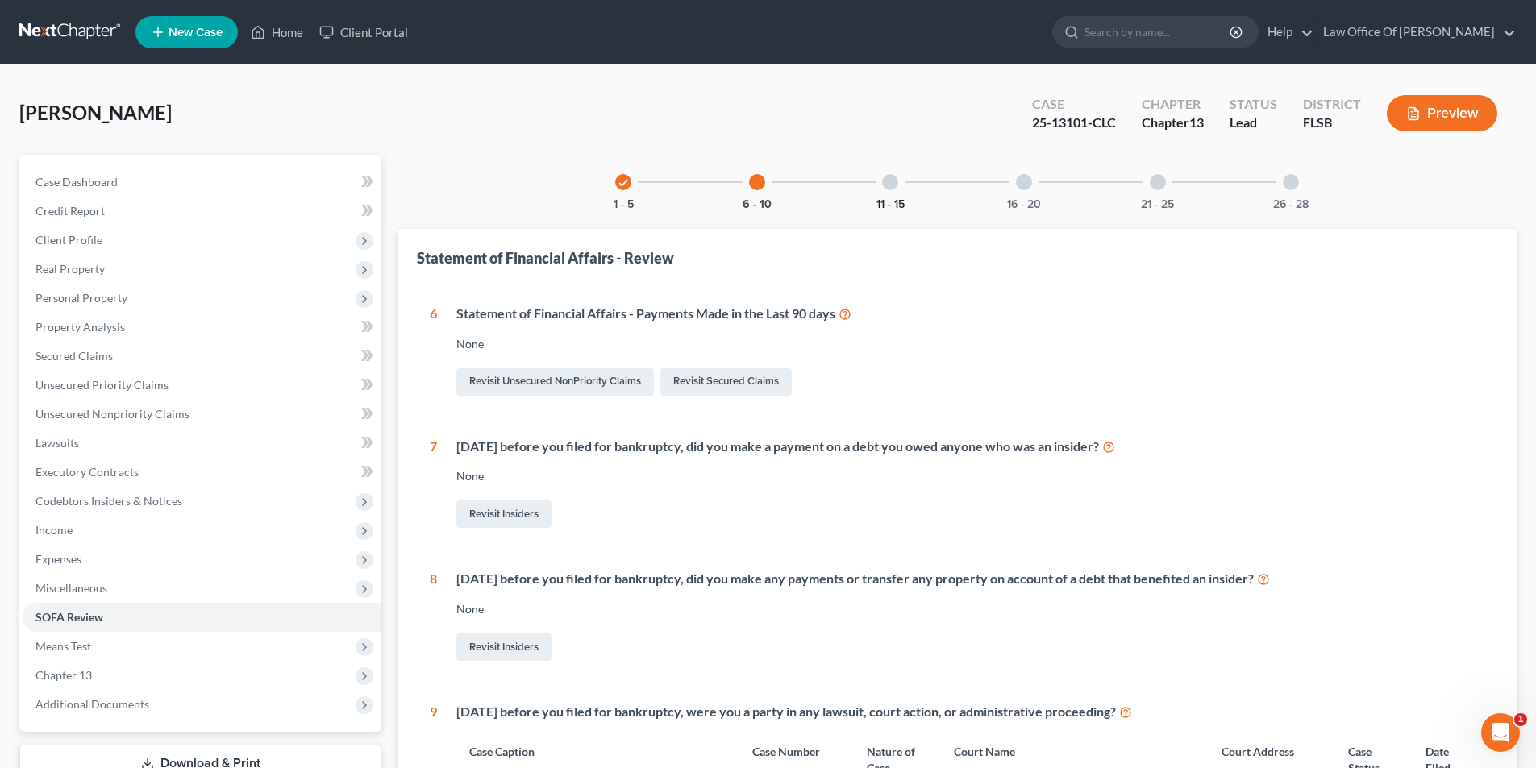
click at [889, 202] on button "11 - 15" at bounding box center [890, 204] width 28 height 11
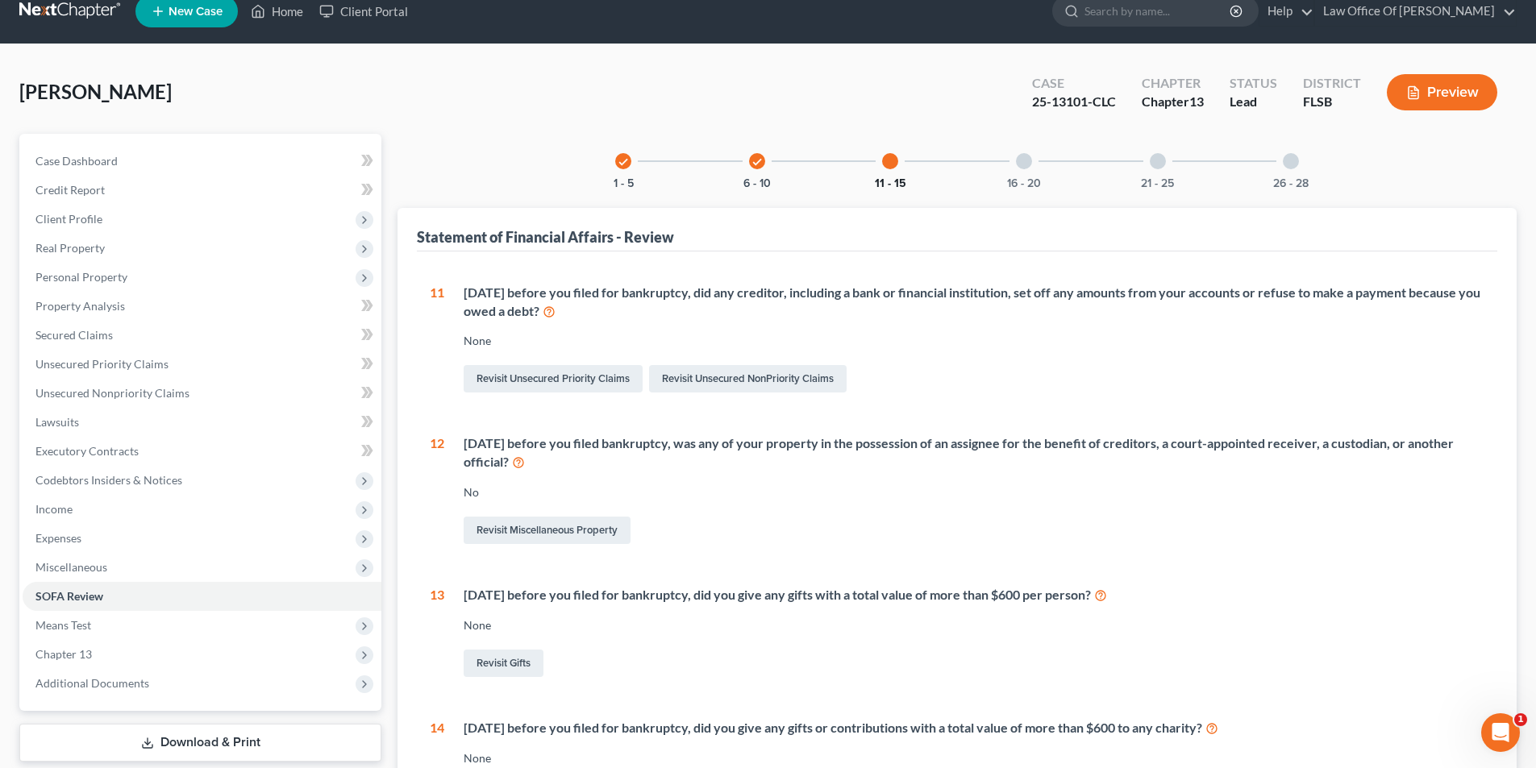
scroll to position [18, 0]
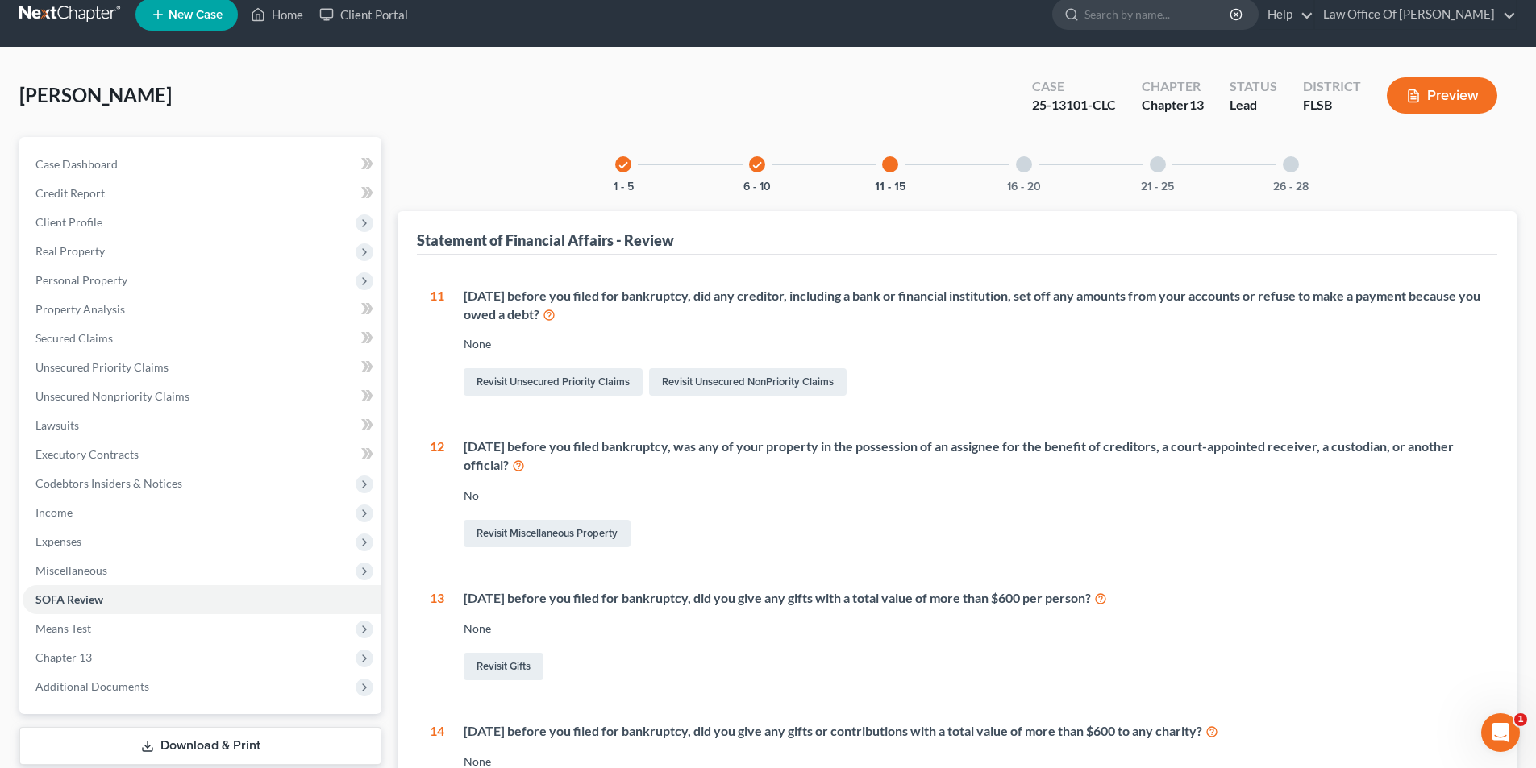
click at [1024, 176] on div "16 - 20" at bounding box center [1023, 164] width 55 height 55
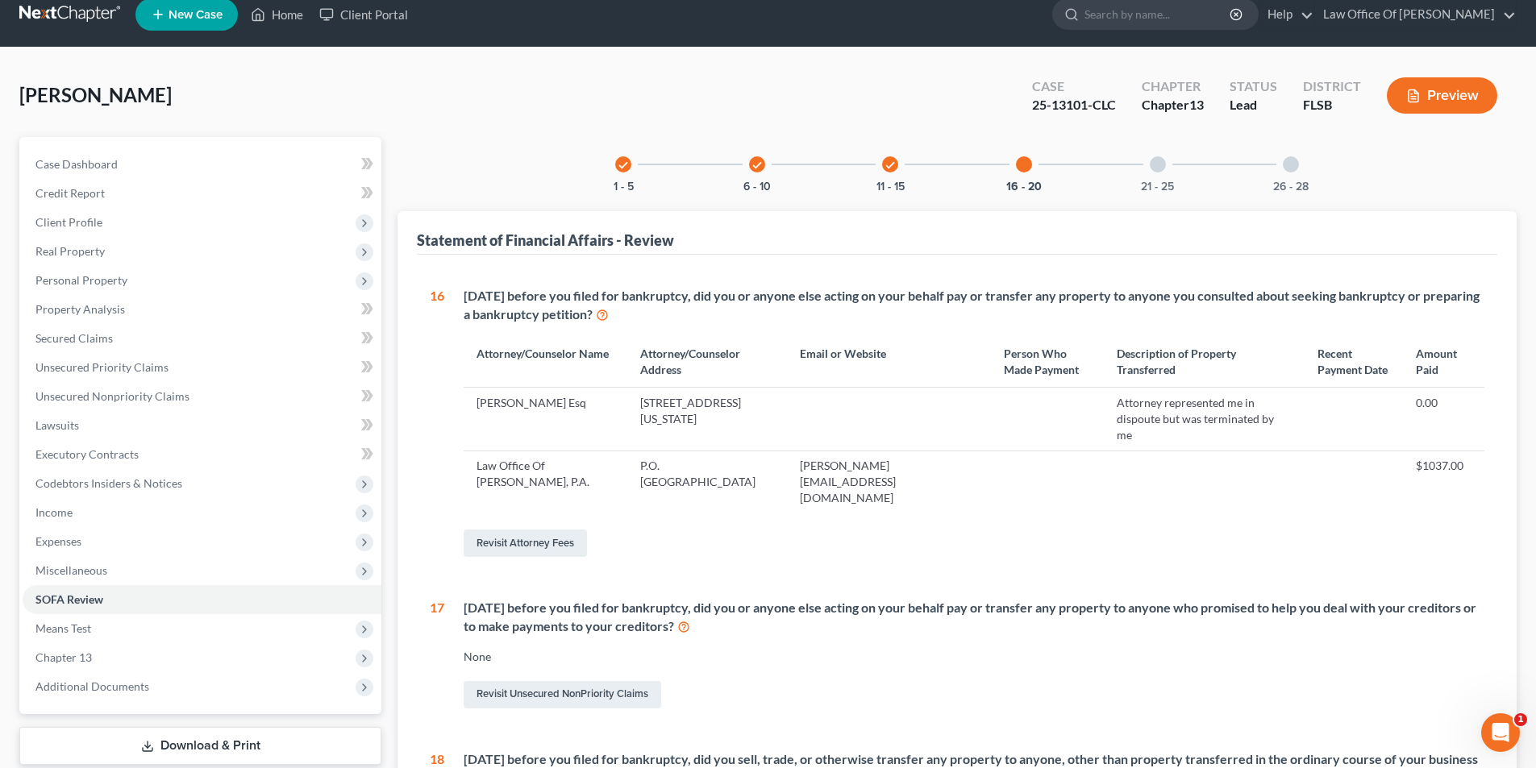
click at [1406, 99] on icon "button" at bounding box center [1413, 96] width 15 height 15
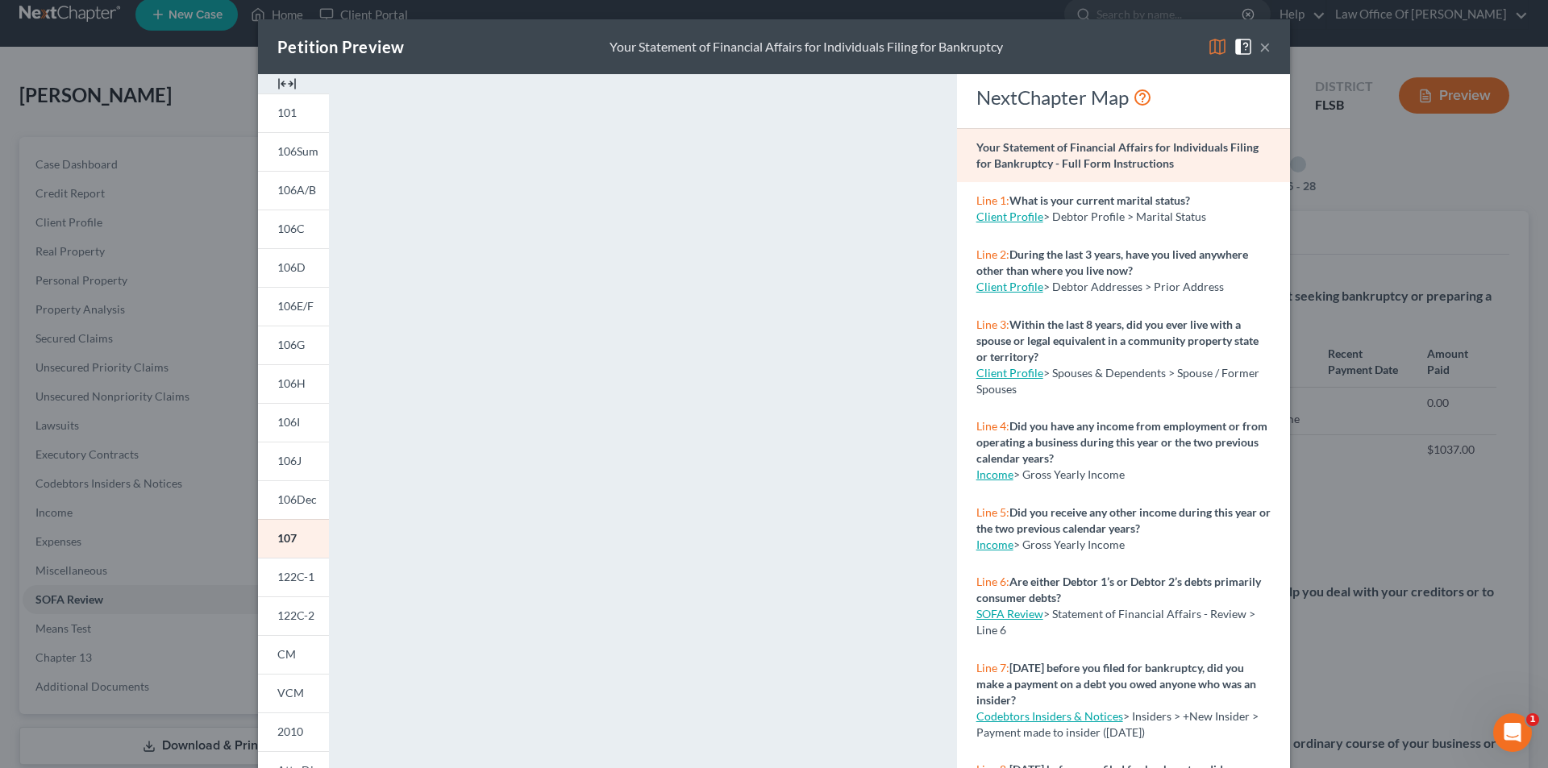
click at [1261, 50] on button "×" at bounding box center [1264, 46] width 11 height 19
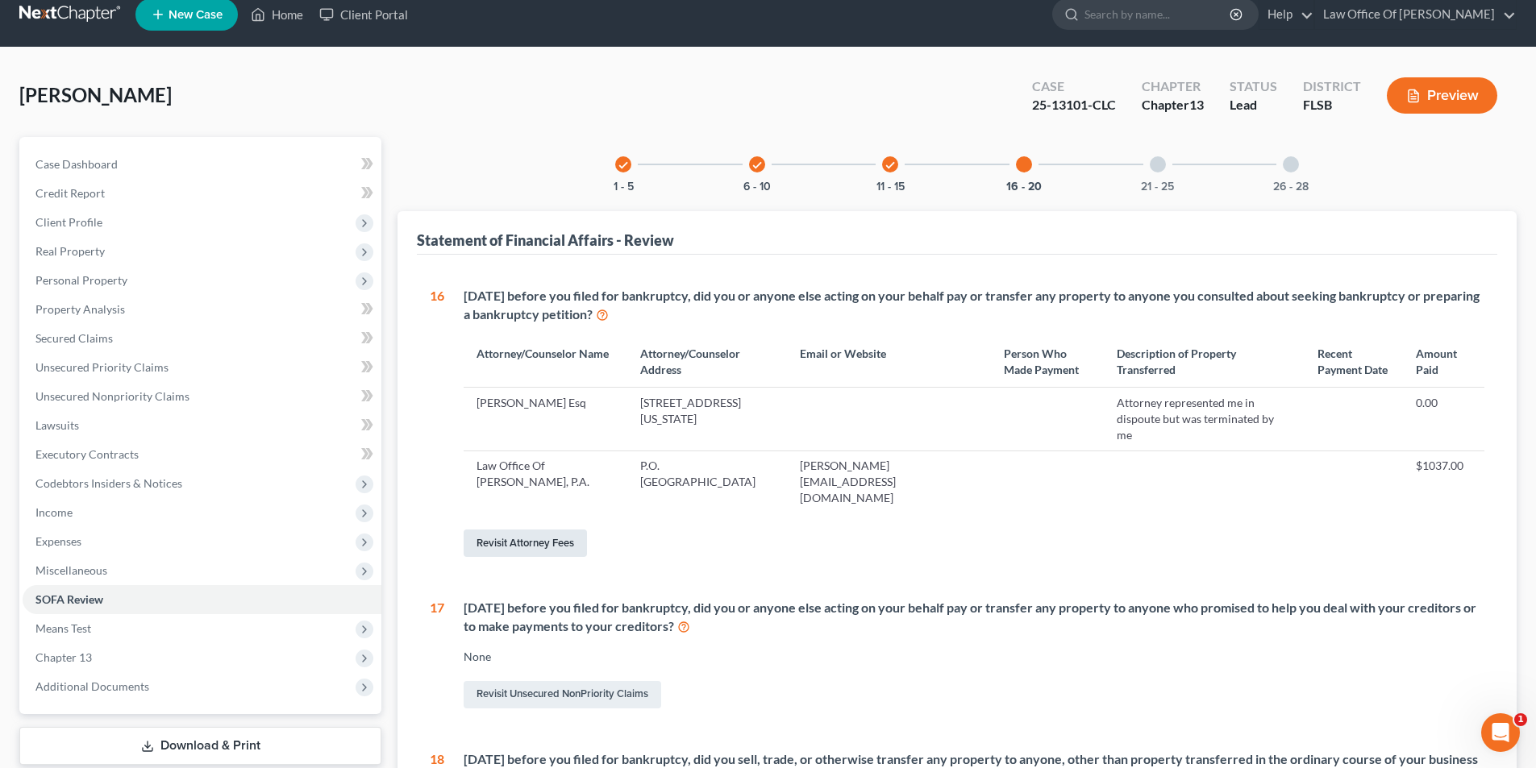
click at [513, 530] on link "Revisit Attorney Fees" at bounding box center [525, 543] width 123 height 27
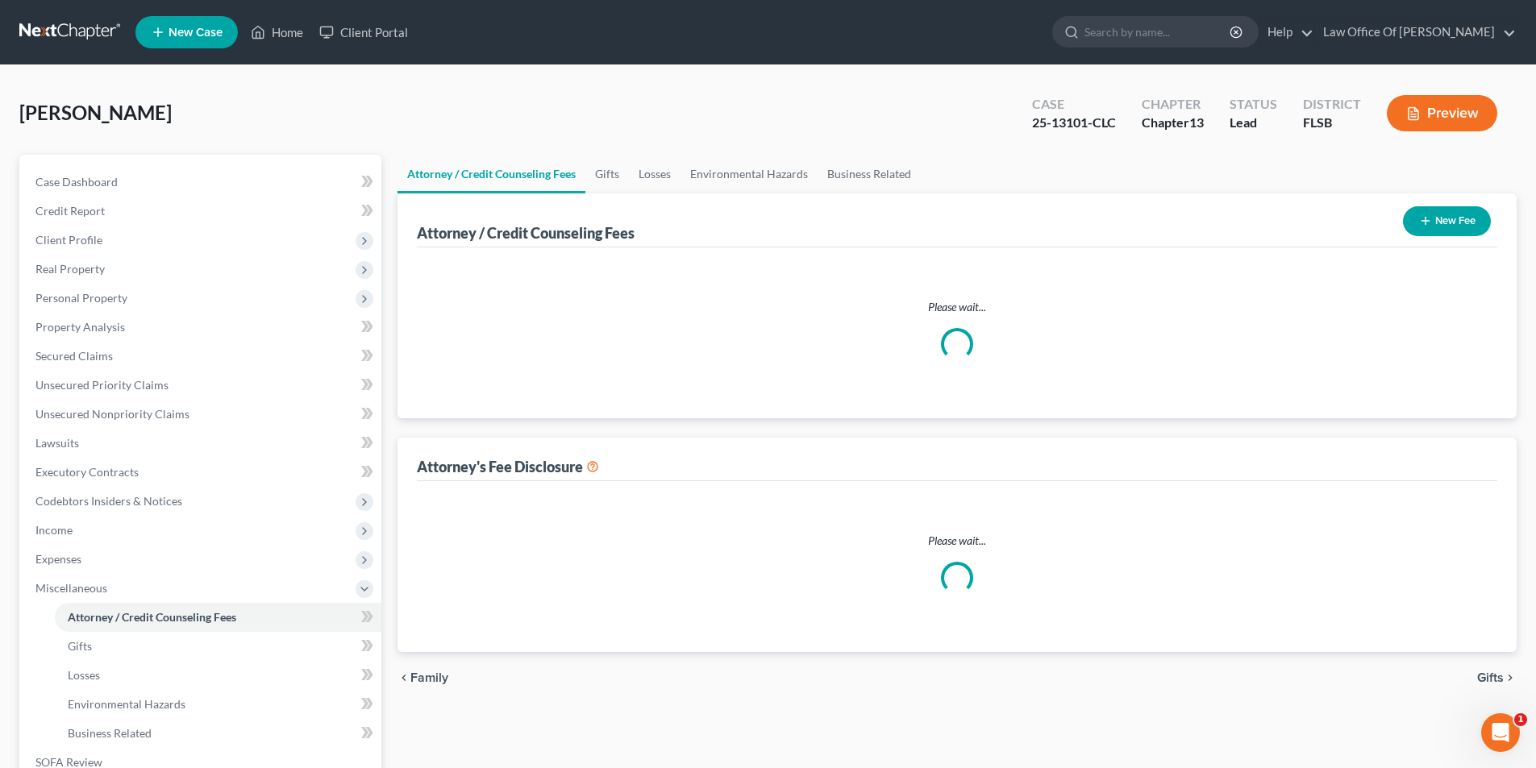
select select "0"
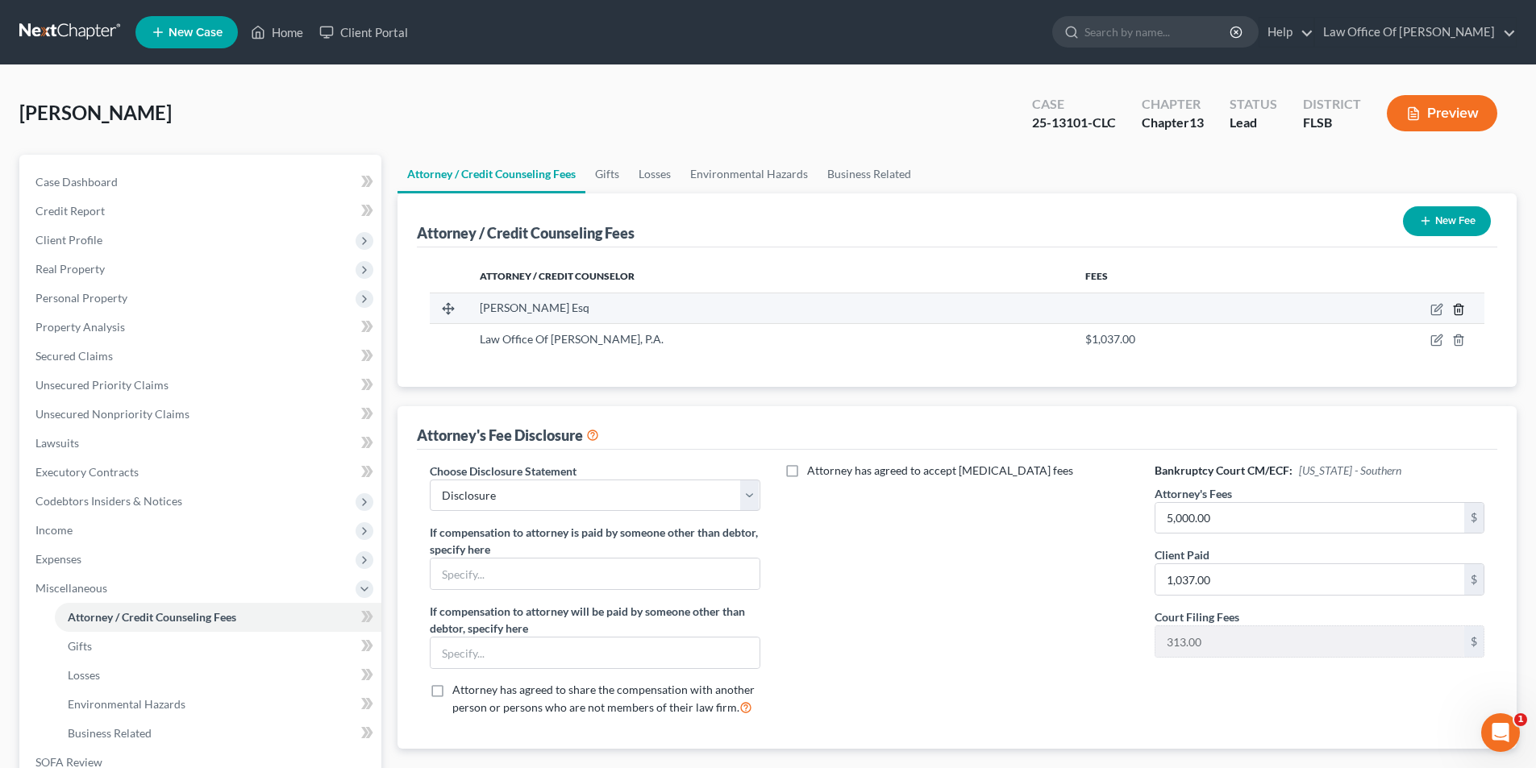
click at [1458, 310] on line "button" at bounding box center [1458, 310] width 0 height 3
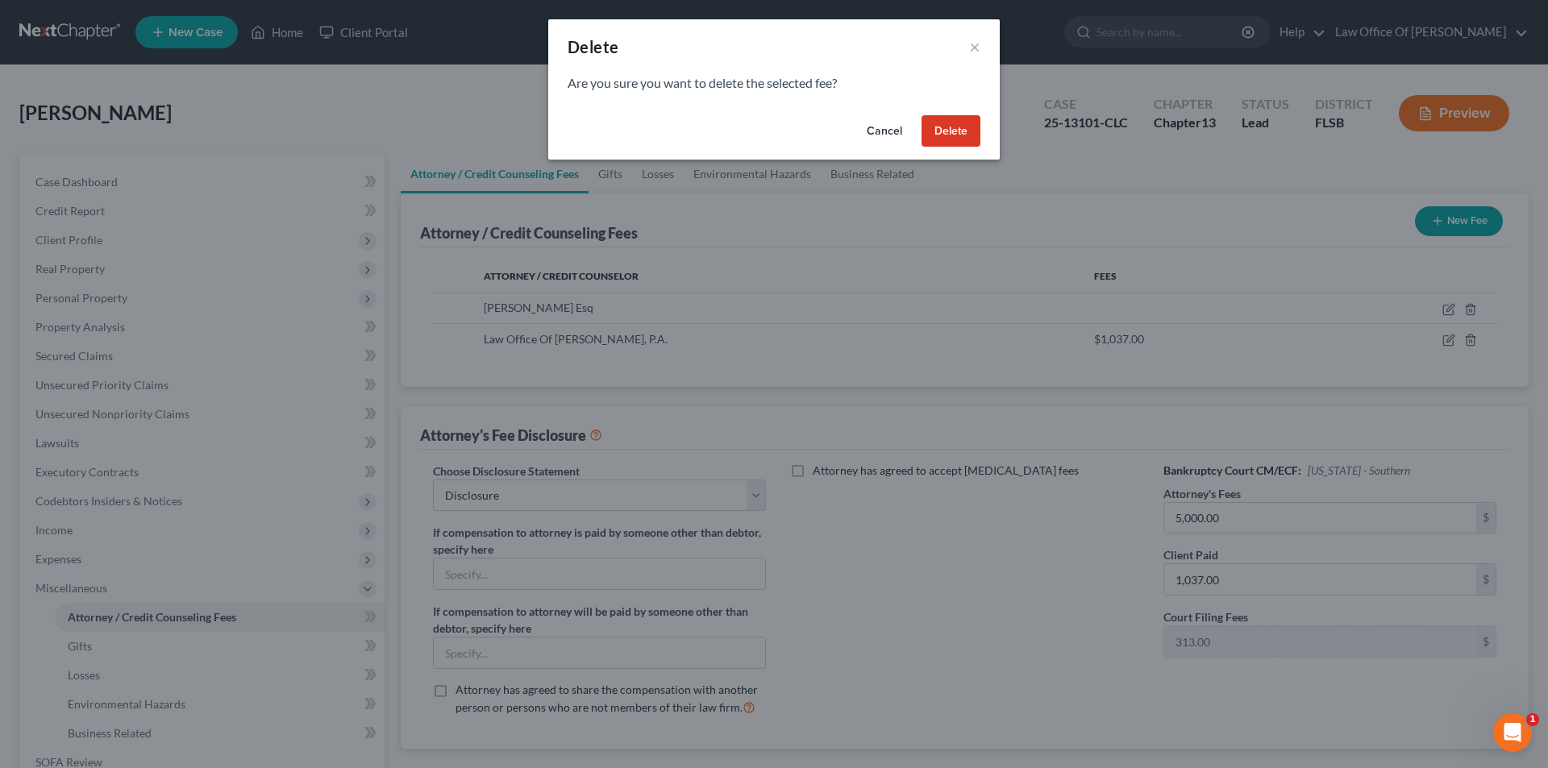
click at [973, 124] on button "Delete" at bounding box center [951, 131] width 59 height 32
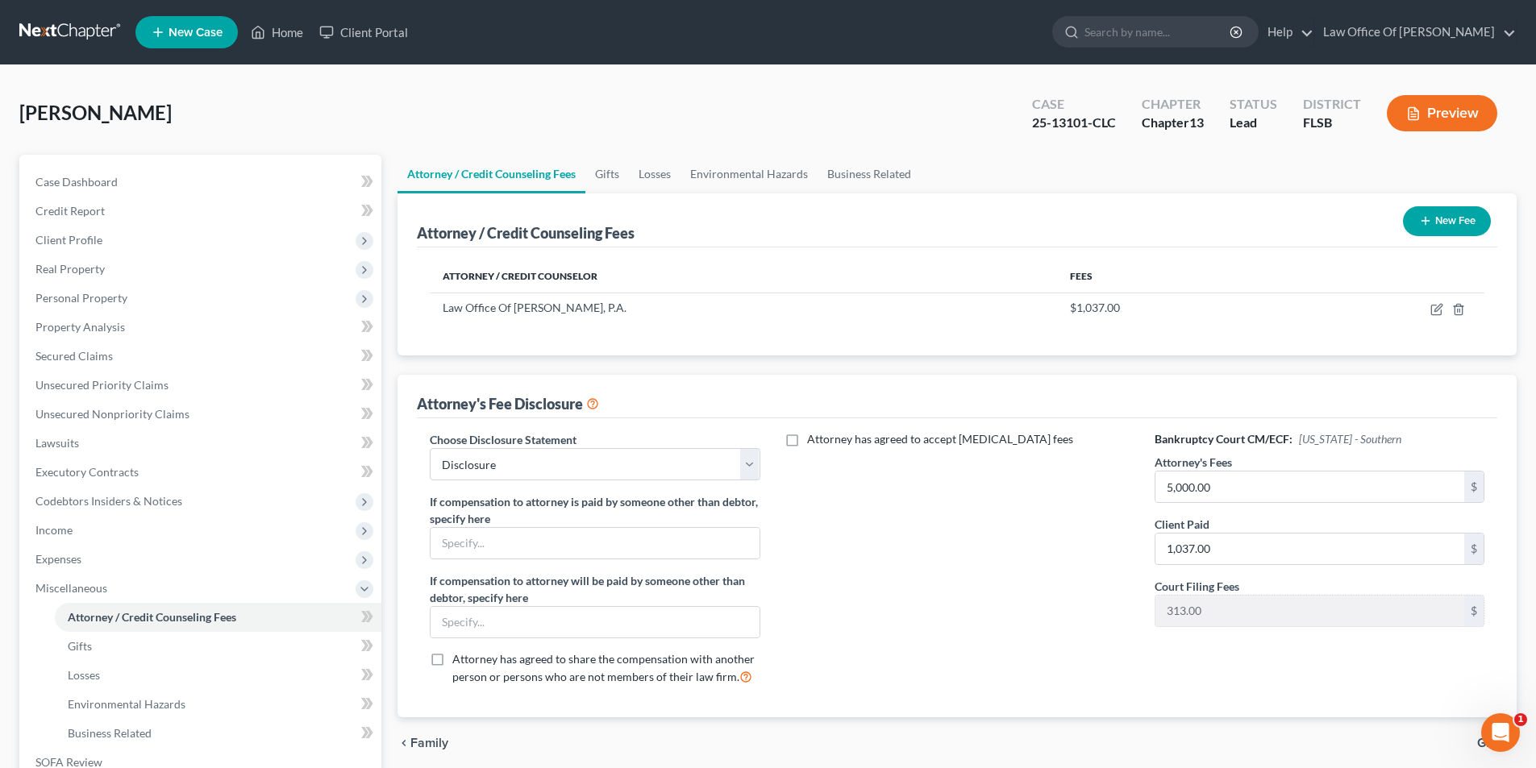
click at [1432, 114] on button "Preview" at bounding box center [1442, 113] width 110 height 36
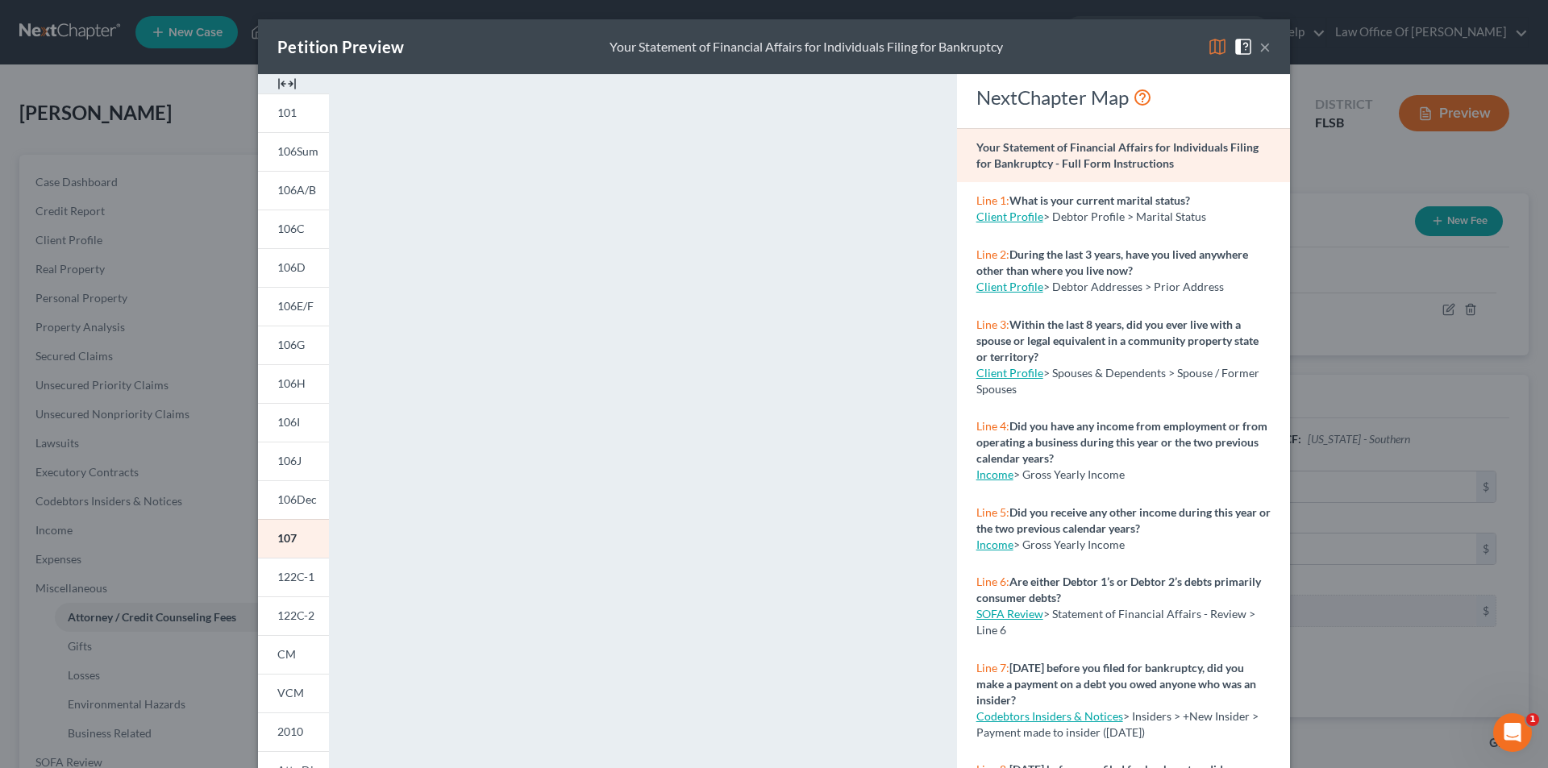
click at [1259, 46] on button "×" at bounding box center [1264, 46] width 11 height 19
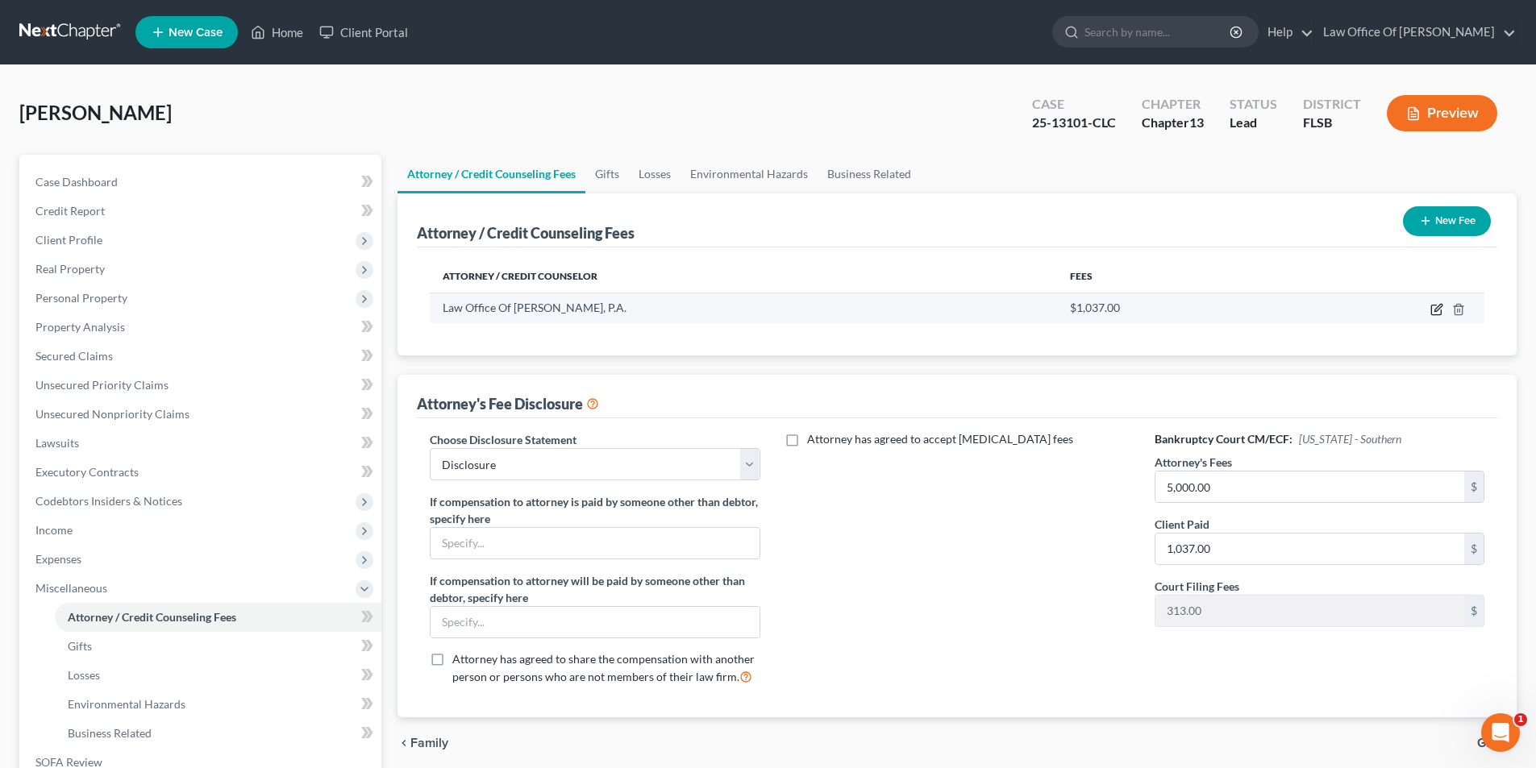
click at [1437, 308] on icon "button" at bounding box center [1437, 307] width 7 height 7
select select "9"
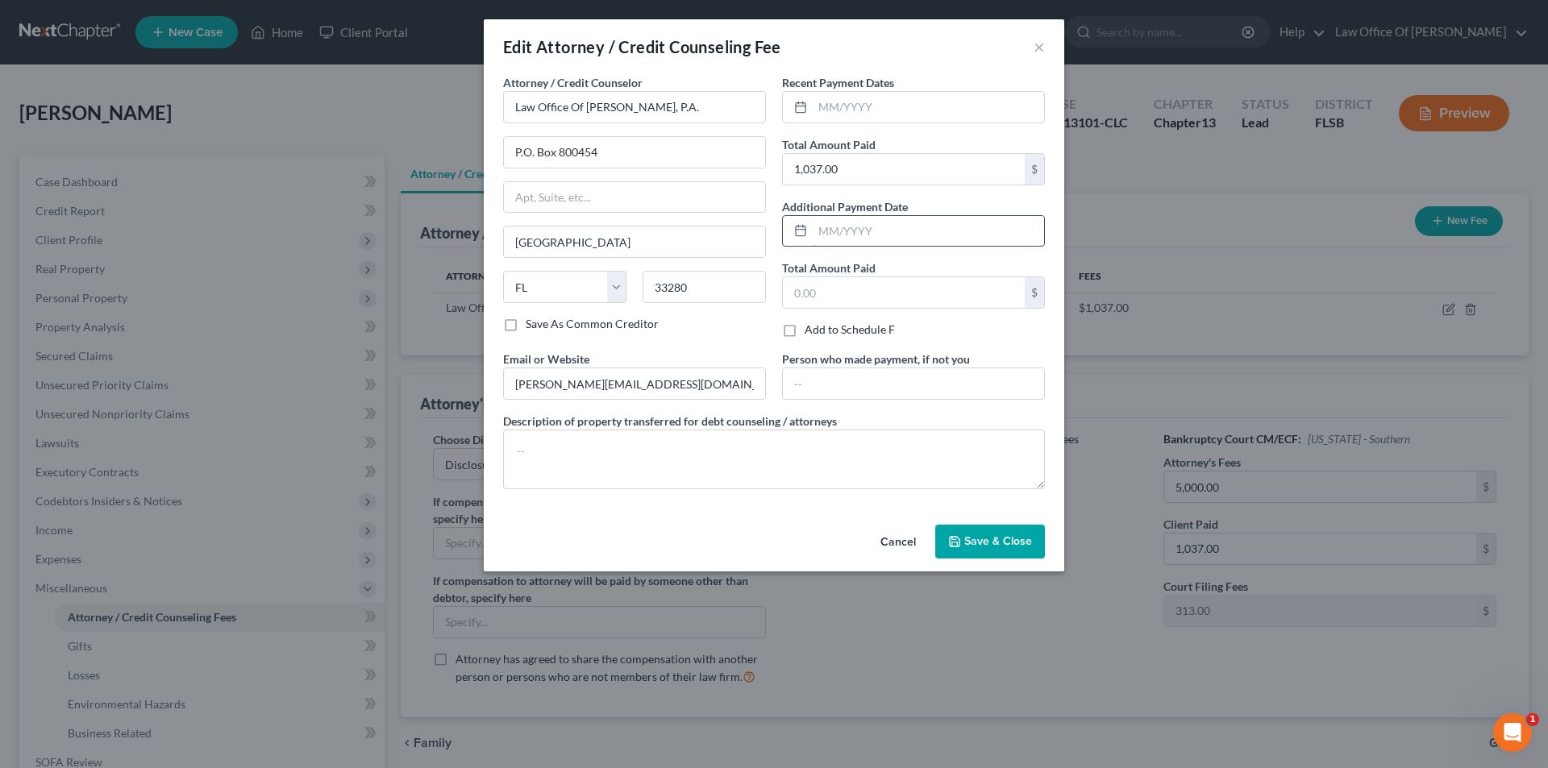
click at [884, 225] on input "text" at bounding box center [928, 231] width 231 height 31
click at [866, 110] on input "text" at bounding box center [928, 107] width 231 height 31
type input "0"
type input "03/2025"
click at [1013, 535] on span "Save & Close" at bounding box center [998, 542] width 68 height 14
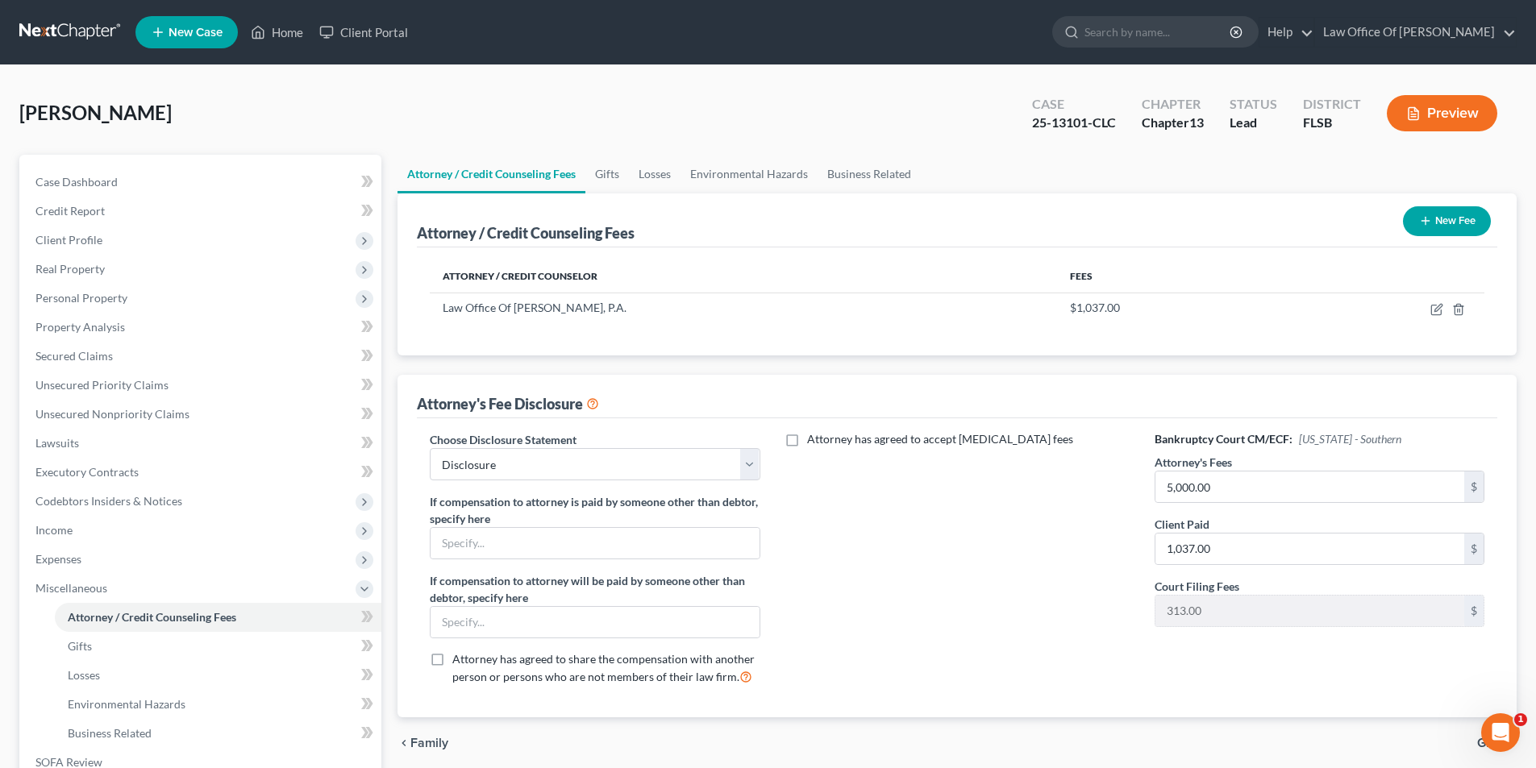
click at [1468, 124] on button "Preview" at bounding box center [1442, 113] width 110 height 36
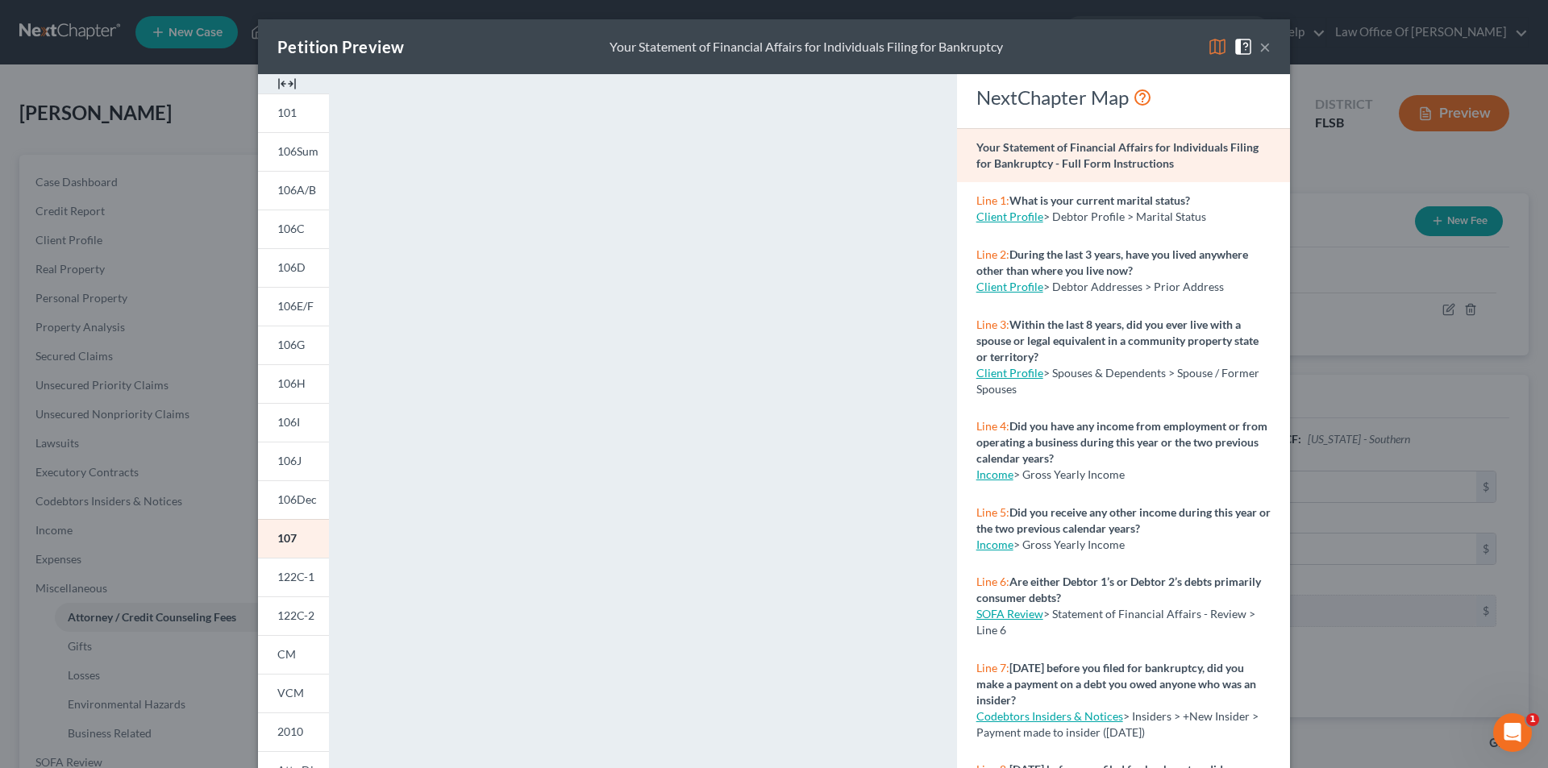
click at [1260, 43] on button "×" at bounding box center [1264, 46] width 11 height 19
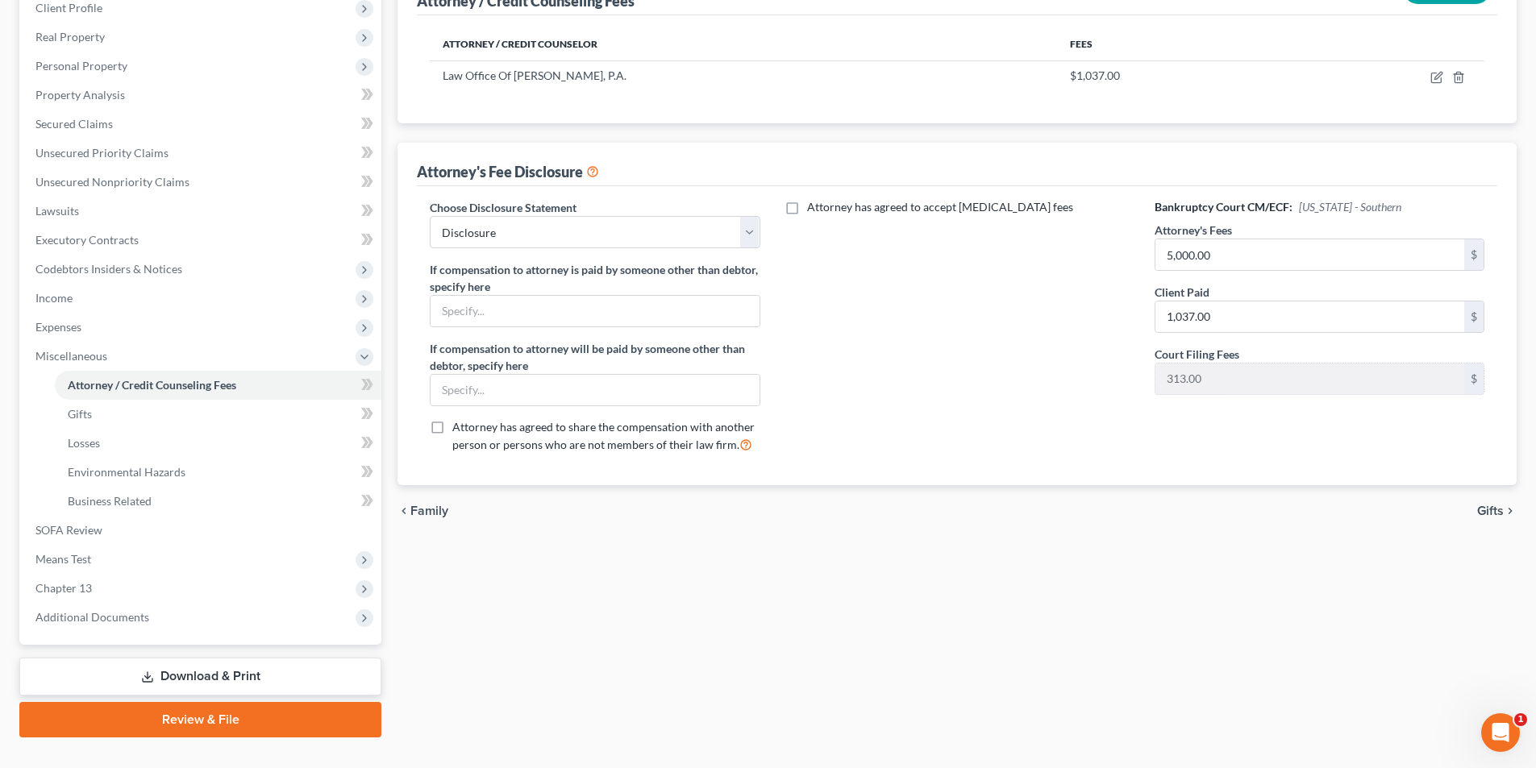
scroll to position [263, 0]
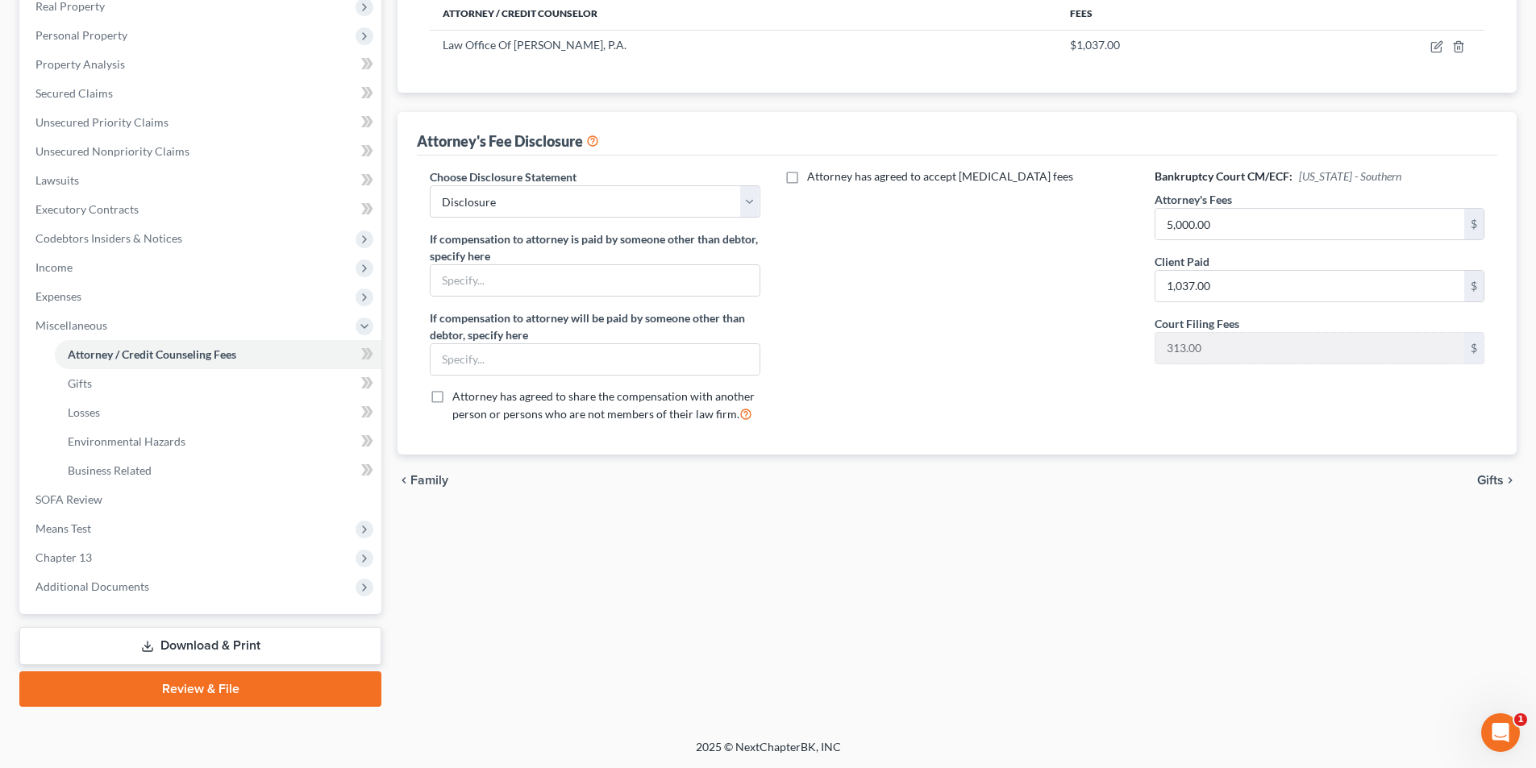
click at [261, 639] on link "Download & Print" at bounding box center [200, 646] width 362 height 38
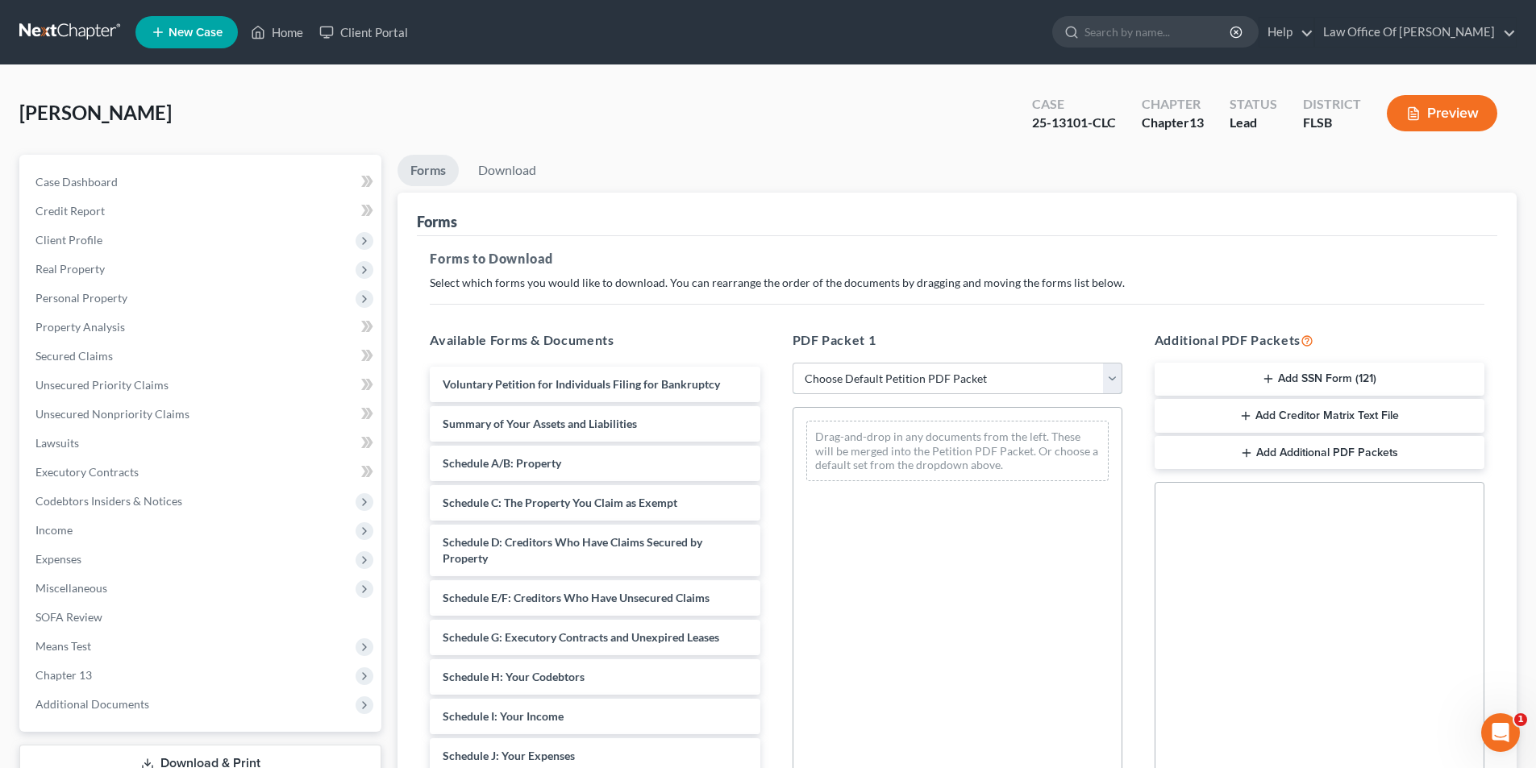
click at [903, 376] on select "Choose Default Petition PDF Packet Complete Bankruptcy Petition (all forms and …" at bounding box center [958, 379] width 330 height 32
select select "2"
click at [793, 363] on select "Choose Default Petition PDF Packet Complete Bankruptcy Petition (all forms and …" at bounding box center [958, 379] width 330 height 32
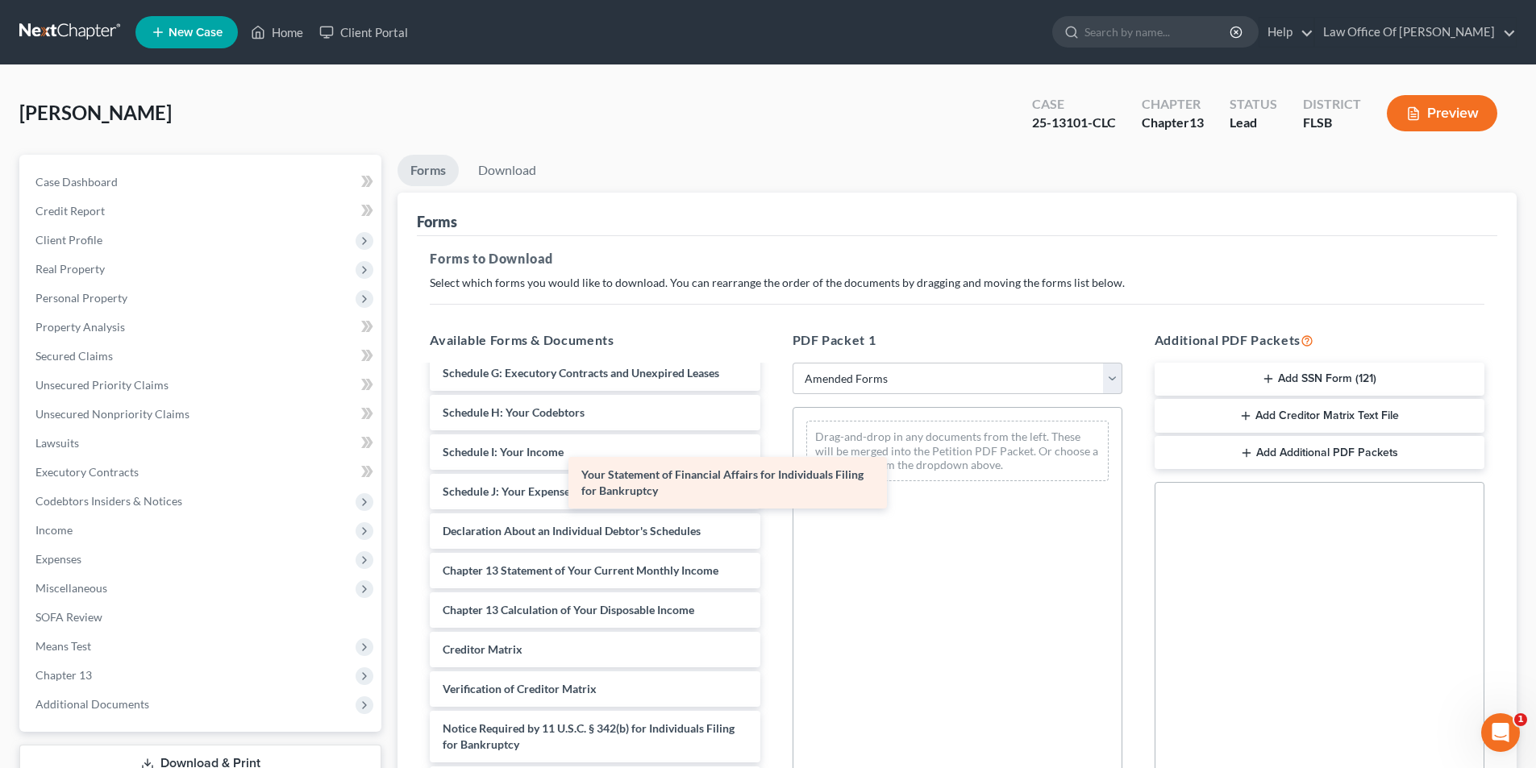
scroll to position [264, 0]
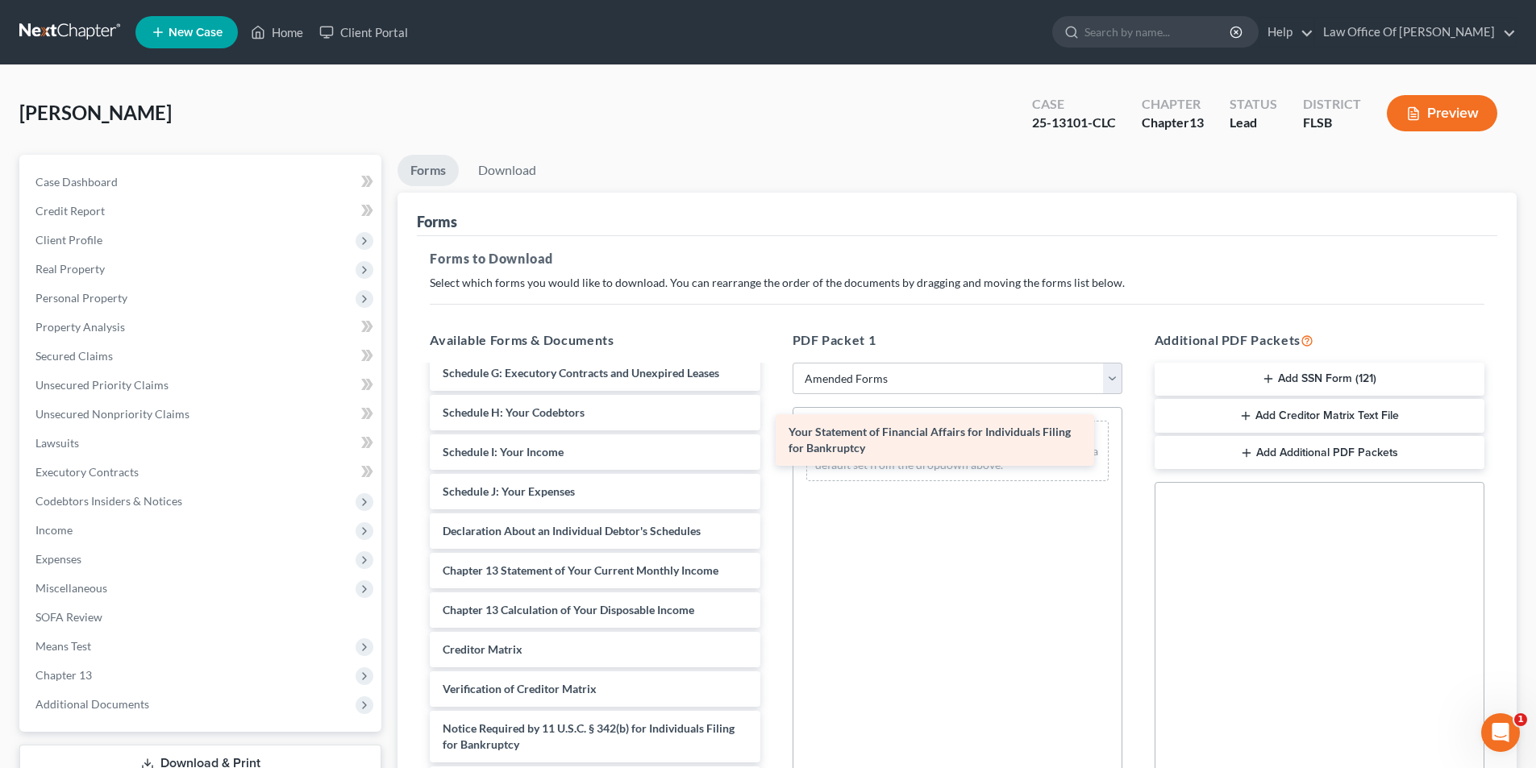
drag, startPoint x: 677, startPoint y: 528, endPoint x: 1025, endPoint y: 443, distance: 357.6
click at [772, 443] on div "Your Statement of Financial Affairs for Individuals Filing for Bankruptcy Volun…" at bounding box center [595, 452] width 356 height 700
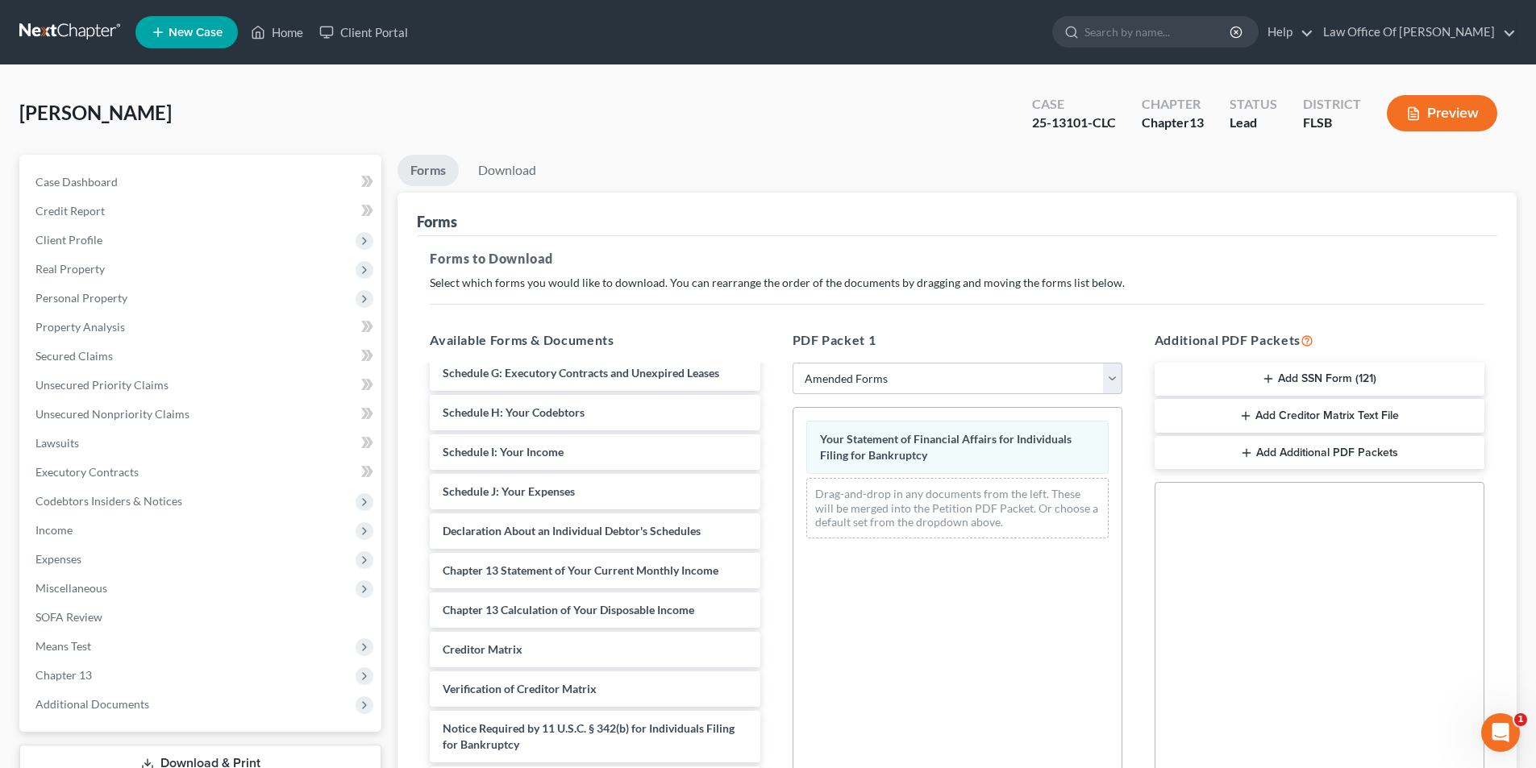
scroll to position [227, 0]
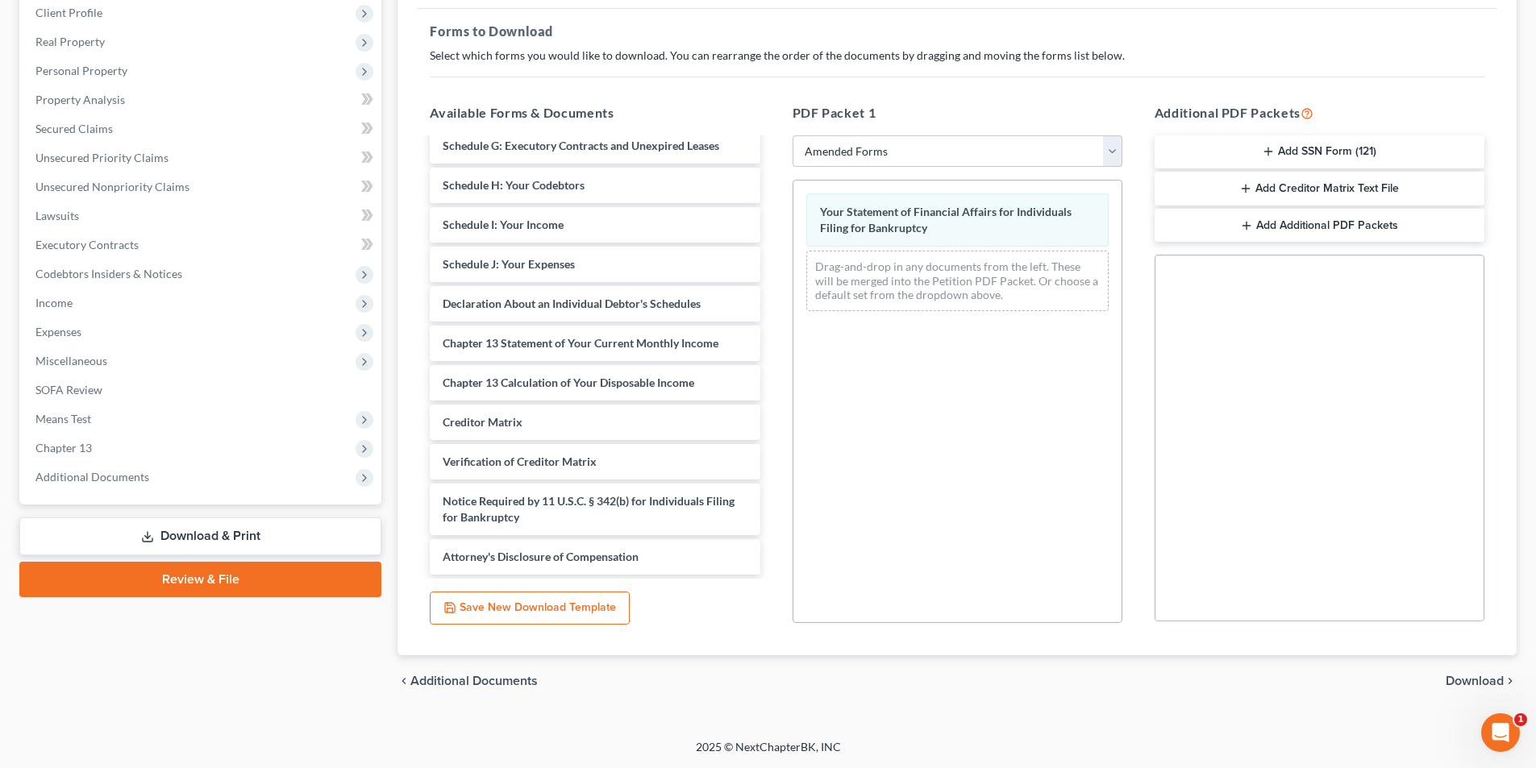
click at [1457, 675] on span "Download" at bounding box center [1475, 681] width 58 height 13
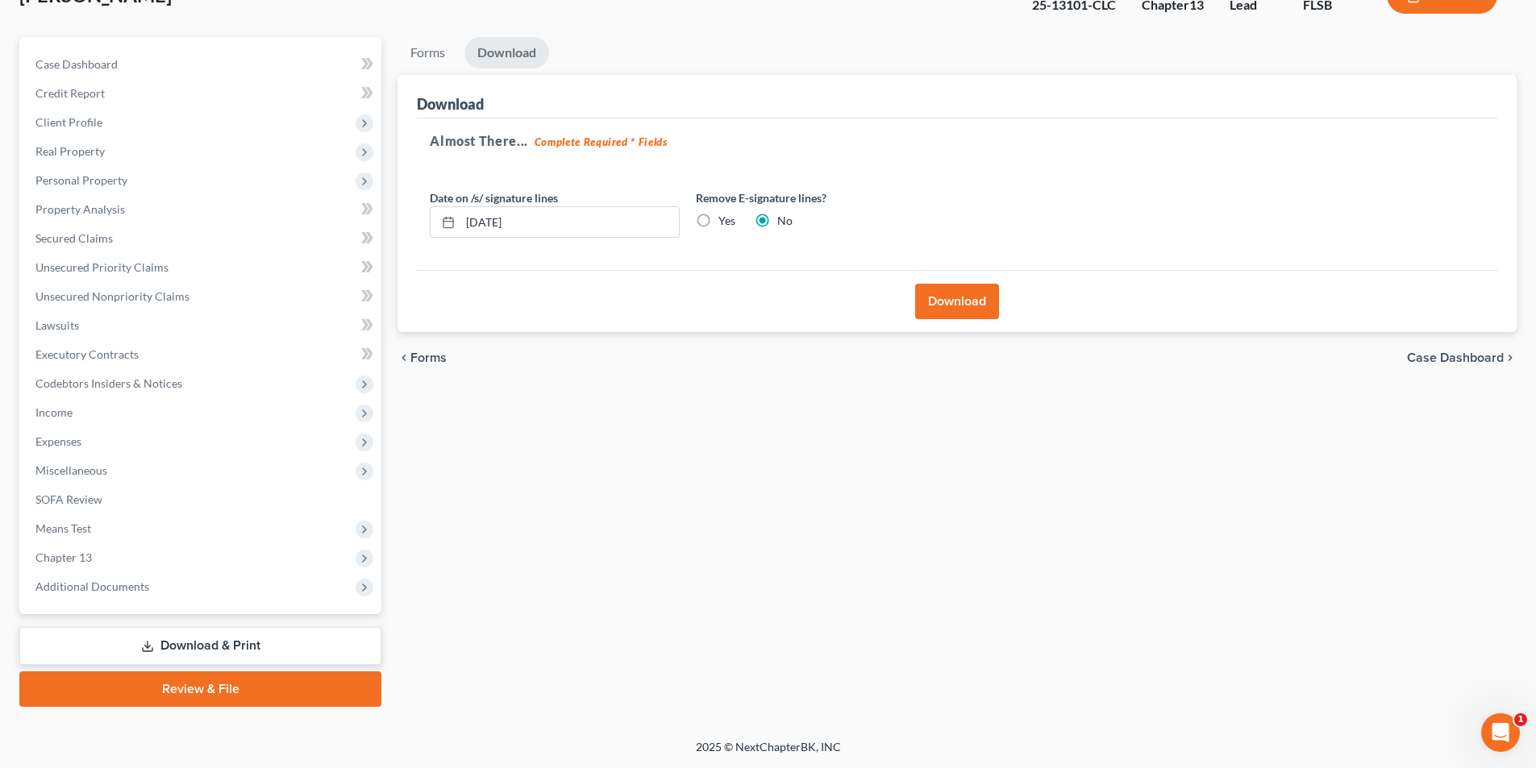
click at [718, 219] on label "Yes" at bounding box center [726, 221] width 17 height 16
click at [725, 219] on input "Yes" at bounding box center [730, 218] width 10 height 10
radio input "true"
radio input "false"
click at [630, 223] on input "08/14/2025" at bounding box center [569, 222] width 218 height 31
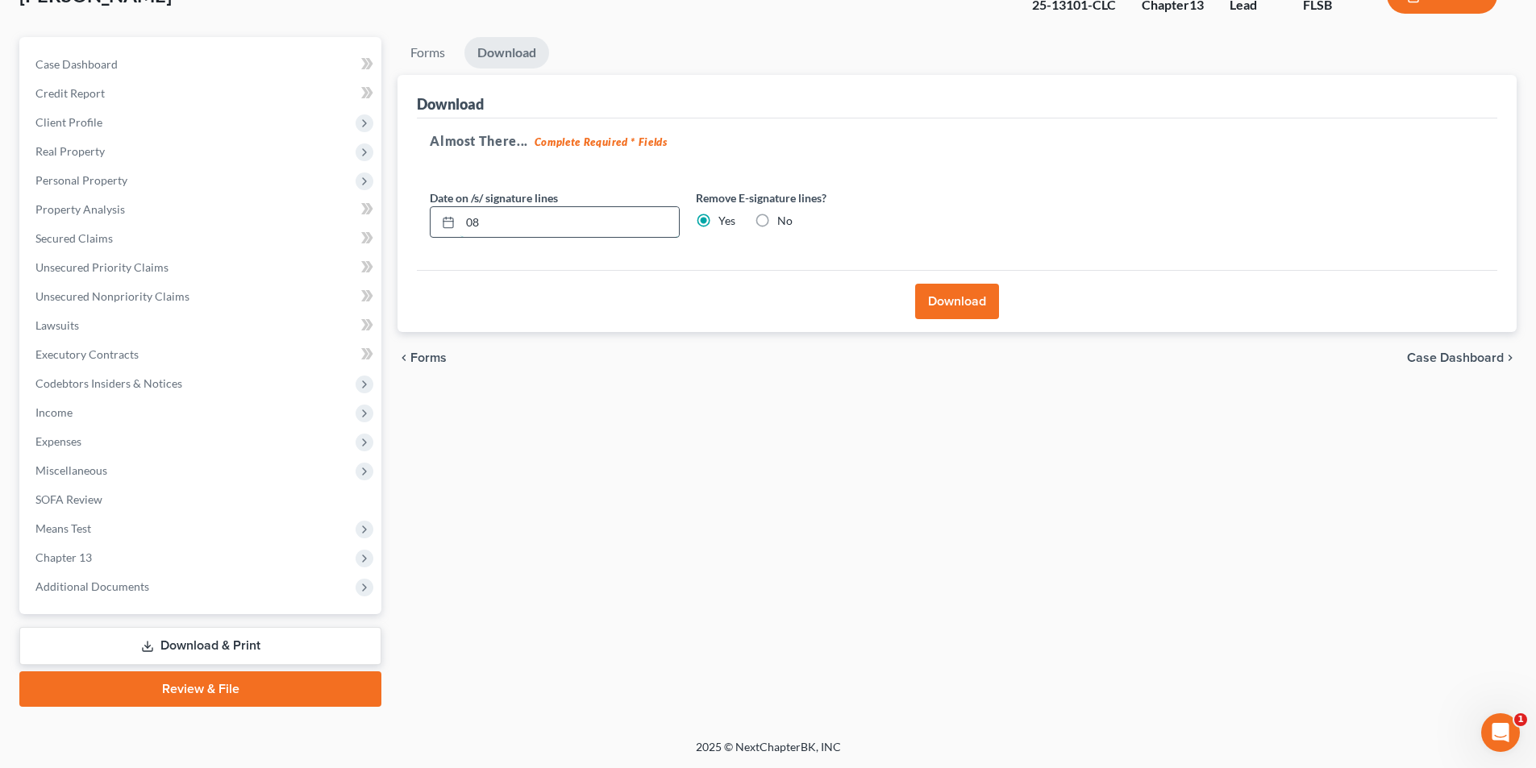
type input "0"
click at [928, 293] on button "Download" at bounding box center [957, 301] width 84 height 35
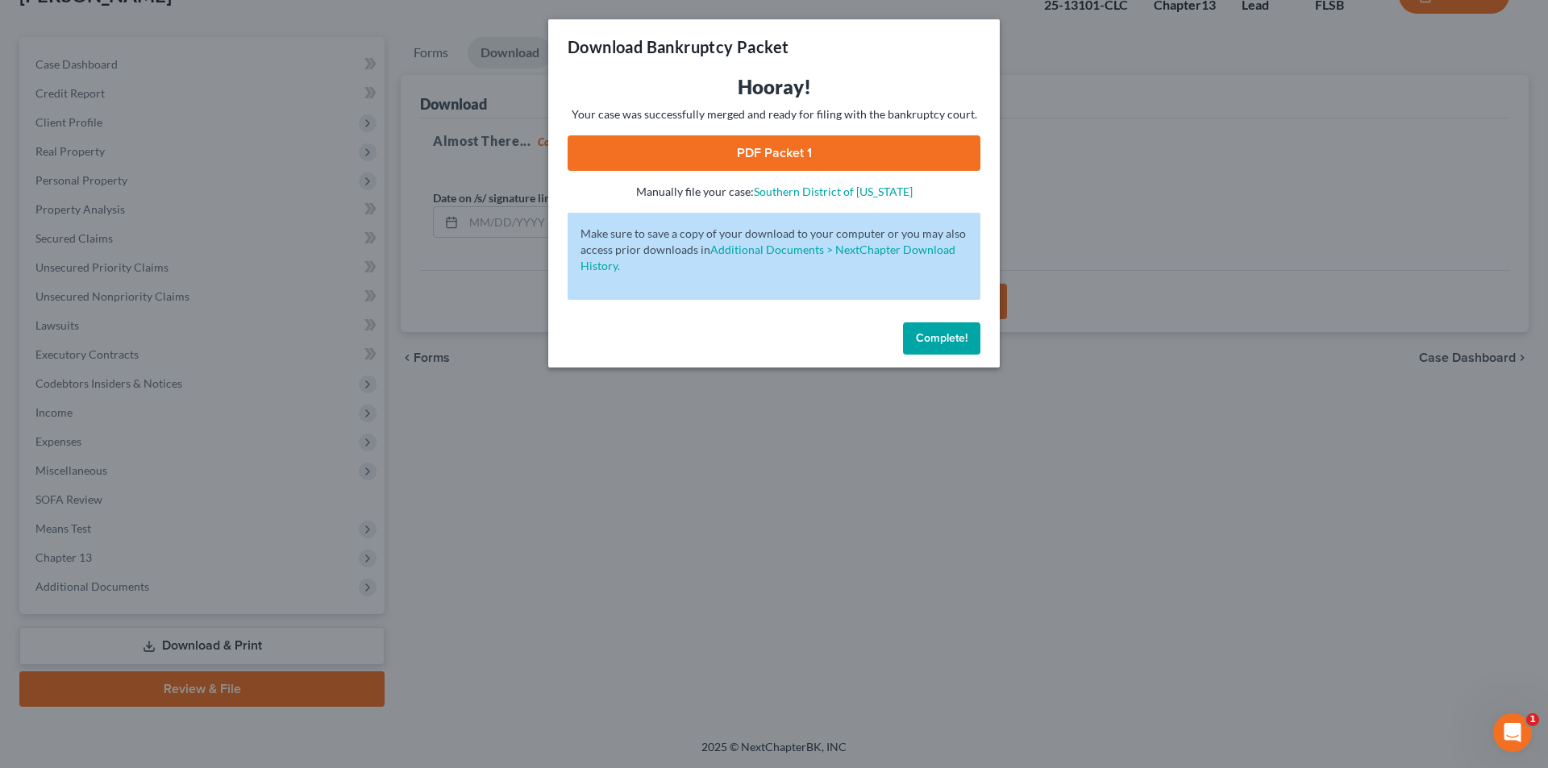
click at [720, 143] on link "PDF Packet 1" at bounding box center [774, 152] width 413 height 35
click at [976, 339] on button "Complete!" at bounding box center [941, 338] width 77 height 32
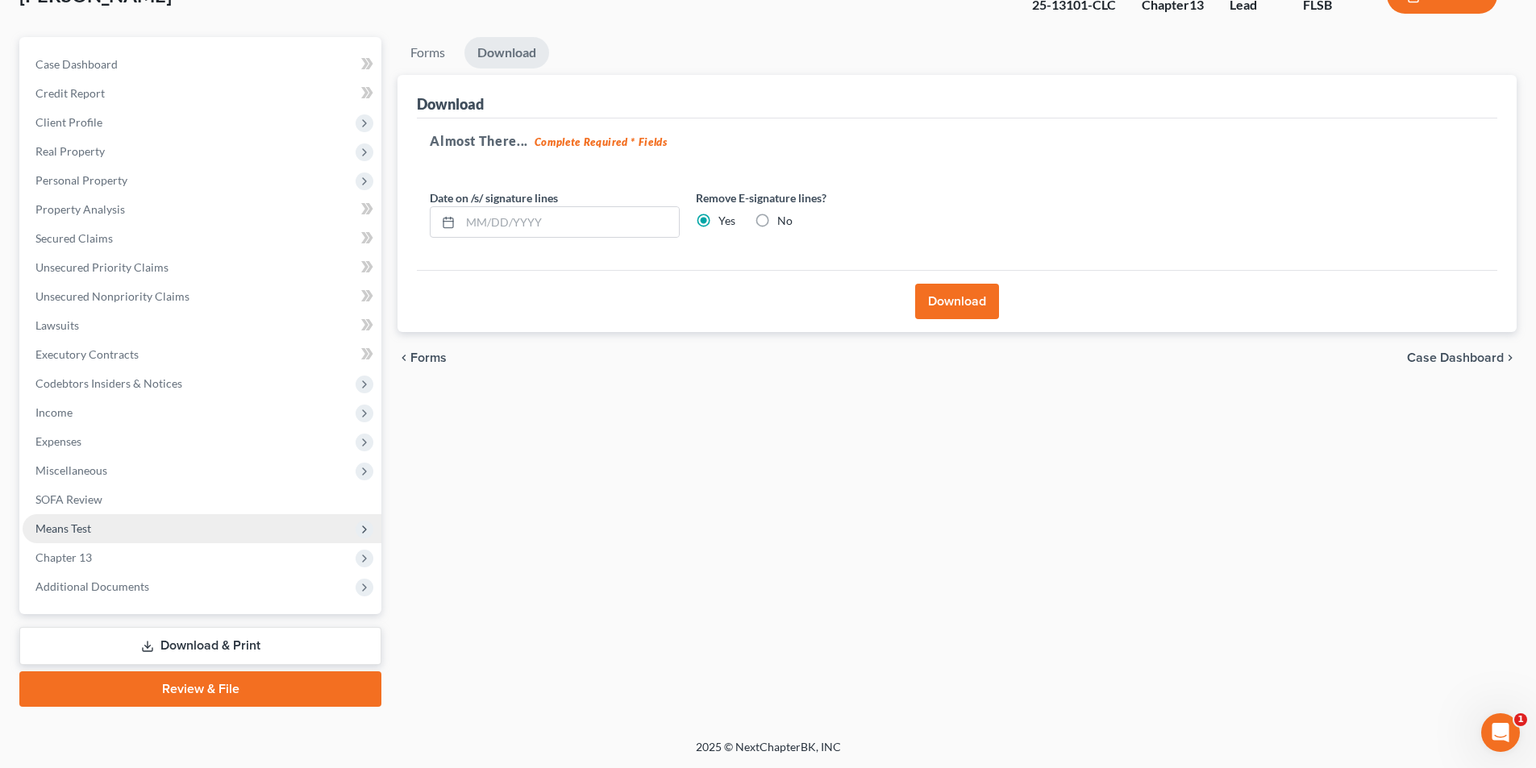
click at [114, 524] on span "Means Test" at bounding box center [202, 528] width 359 height 29
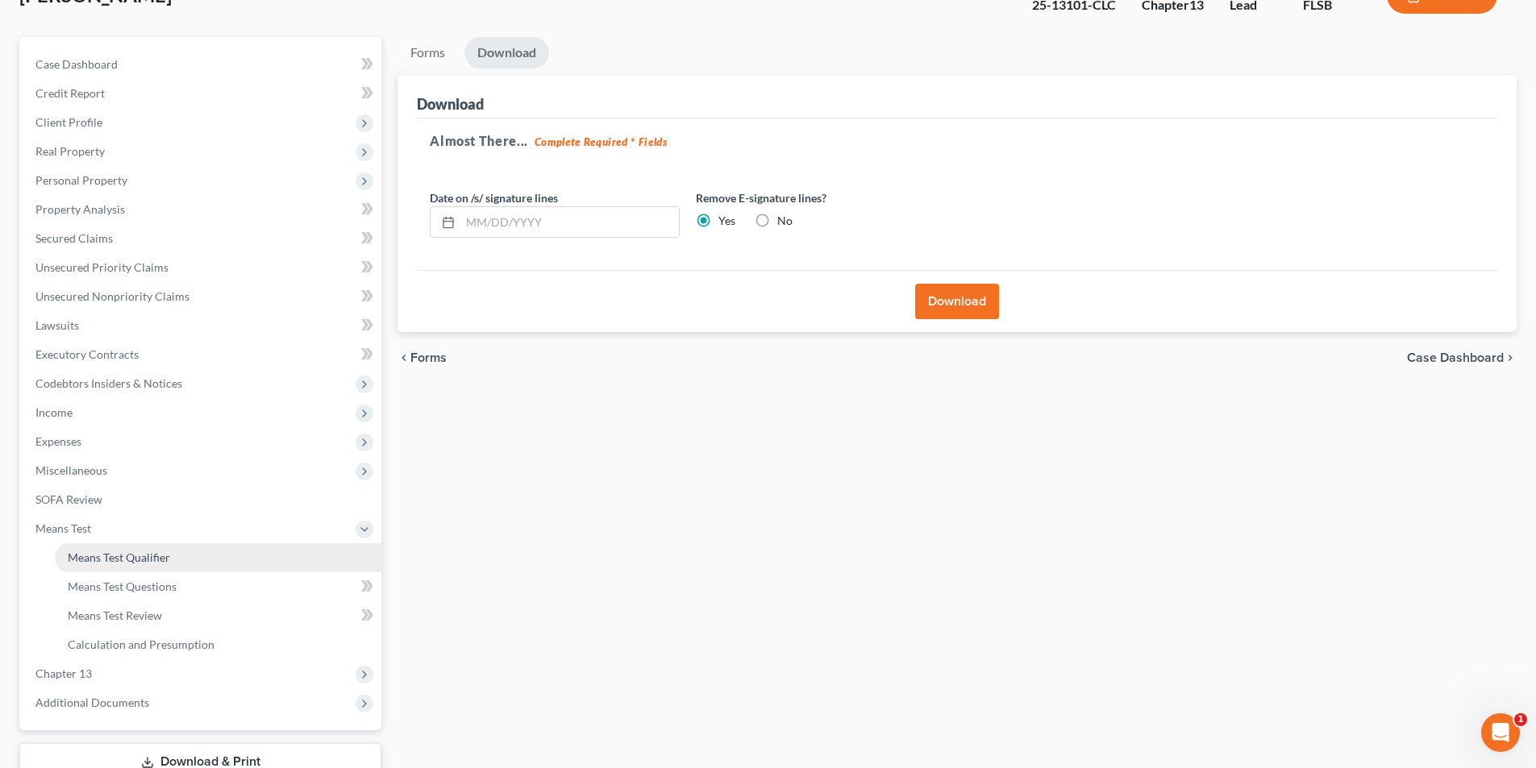
click at [223, 556] on link "Means Test Qualifier" at bounding box center [218, 557] width 327 height 29
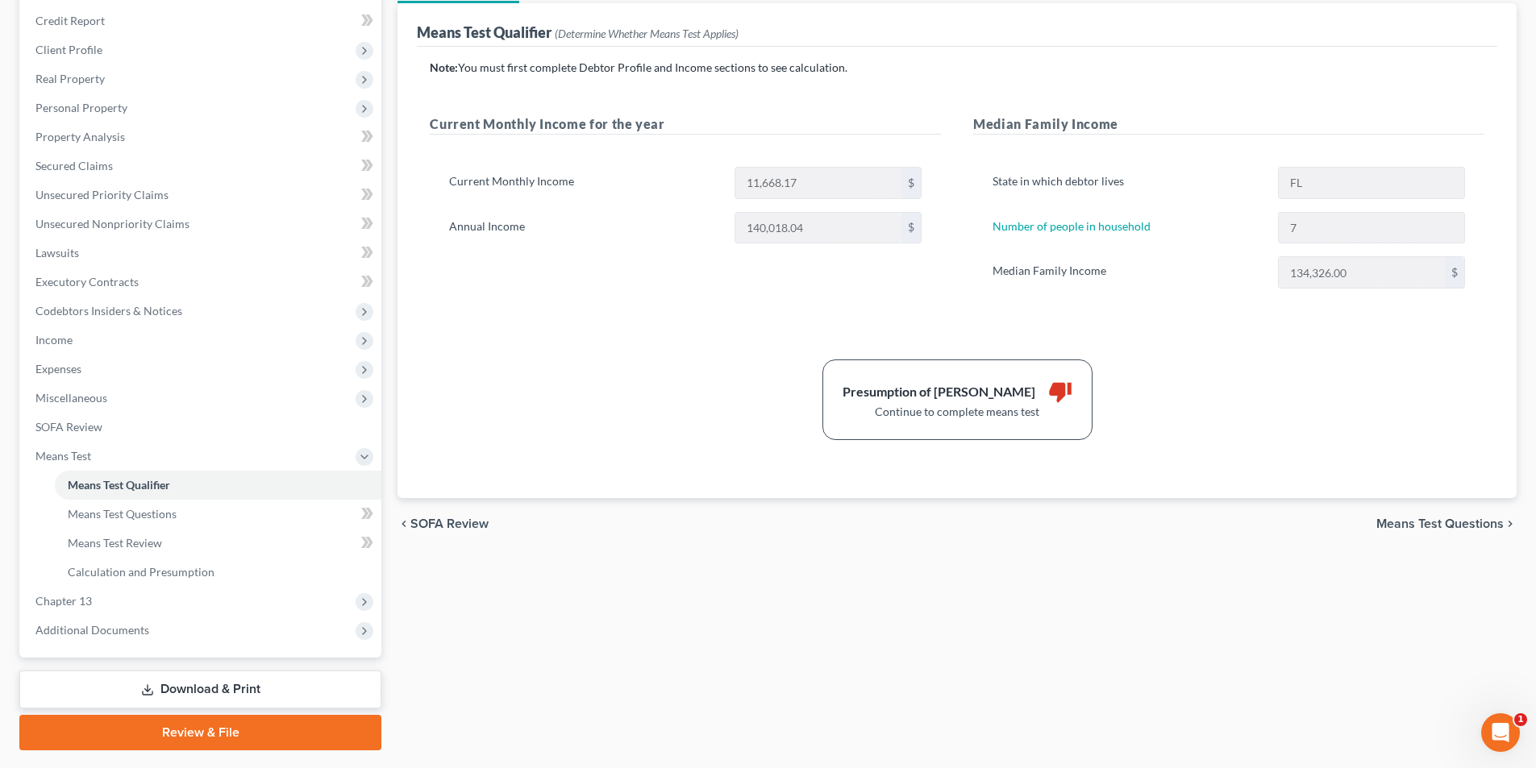
scroll to position [234, 0]
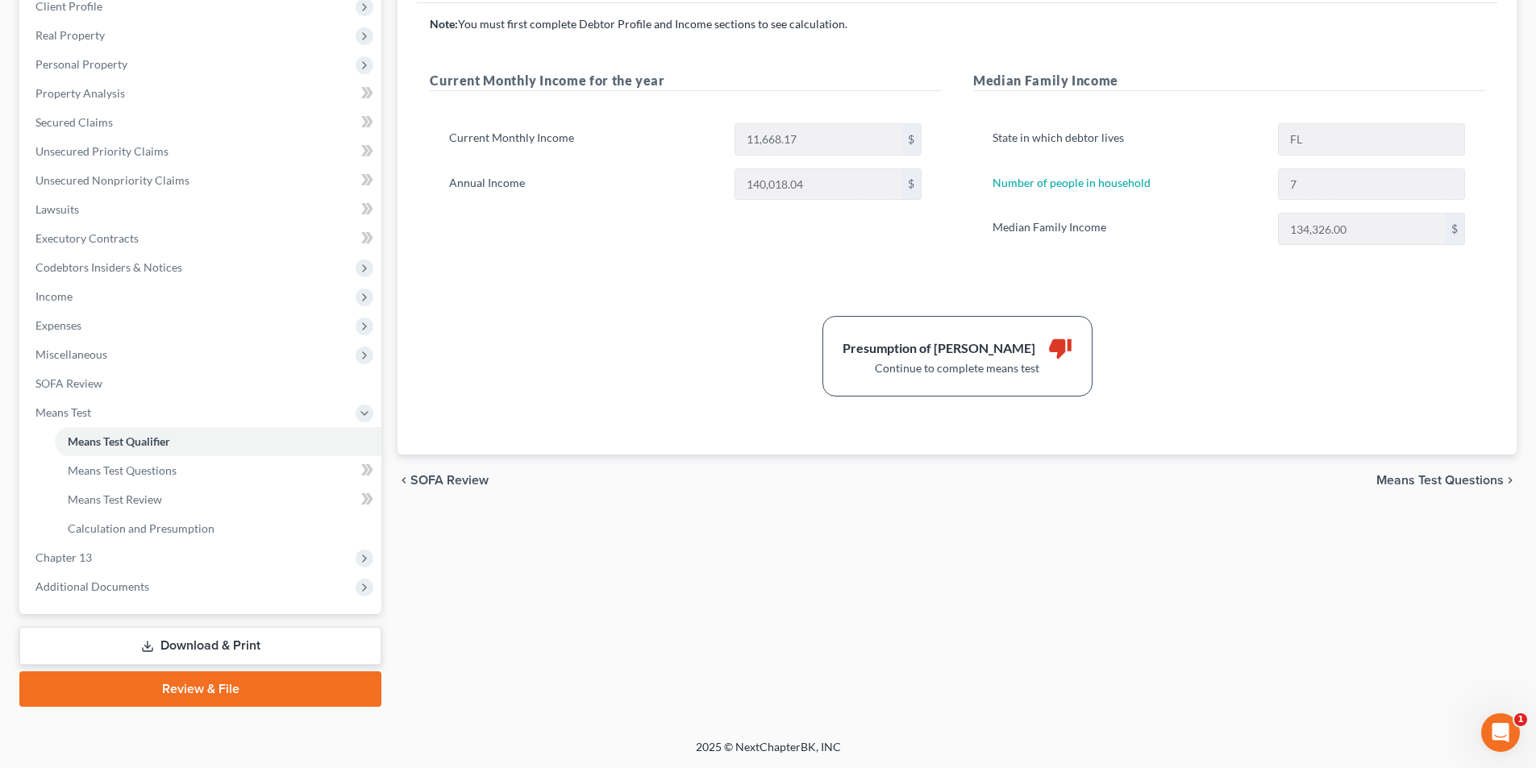
click at [1434, 477] on span "Means Test Questions" at bounding box center [1439, 480] width 127 height 13
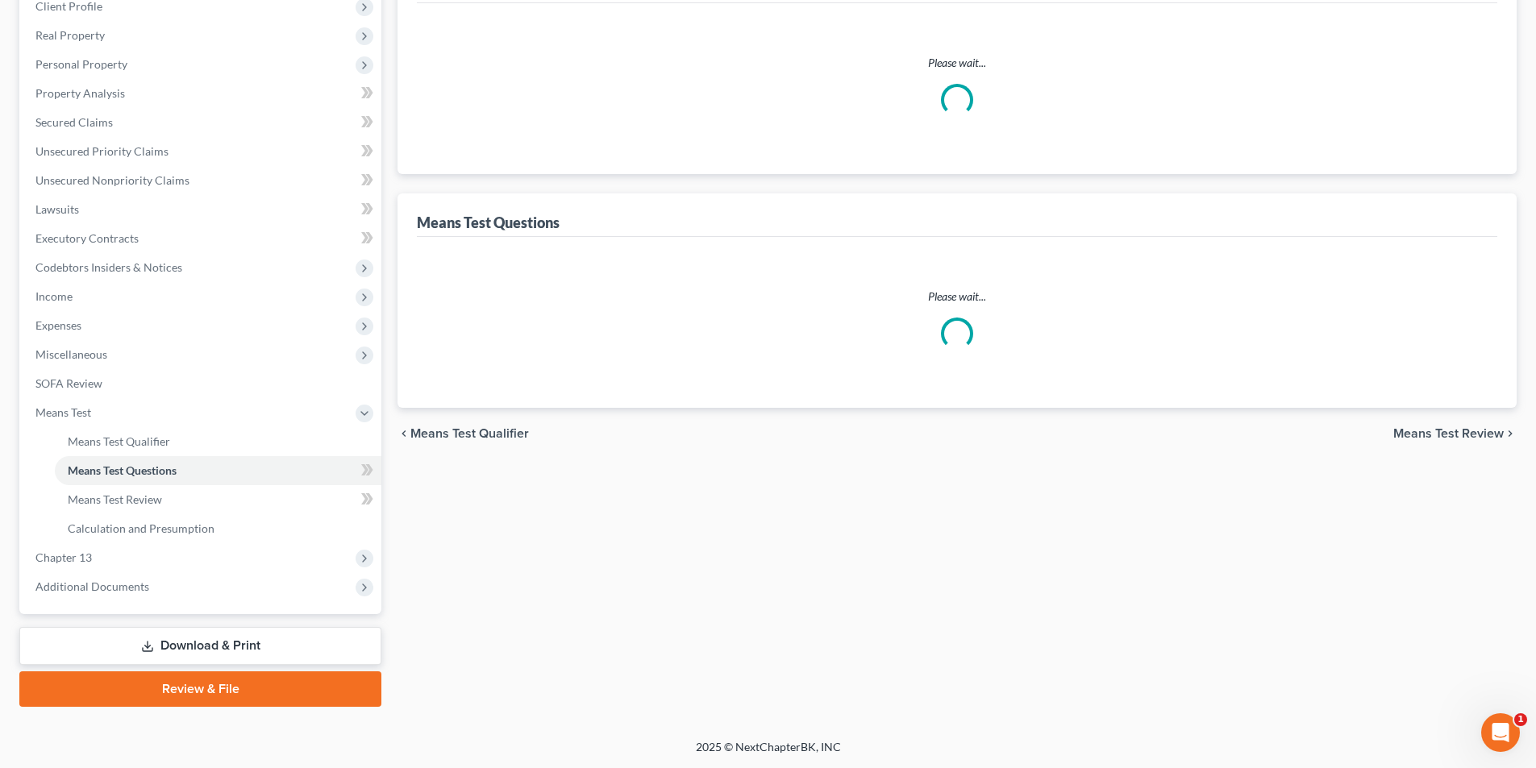
scroll to position [207, 0]
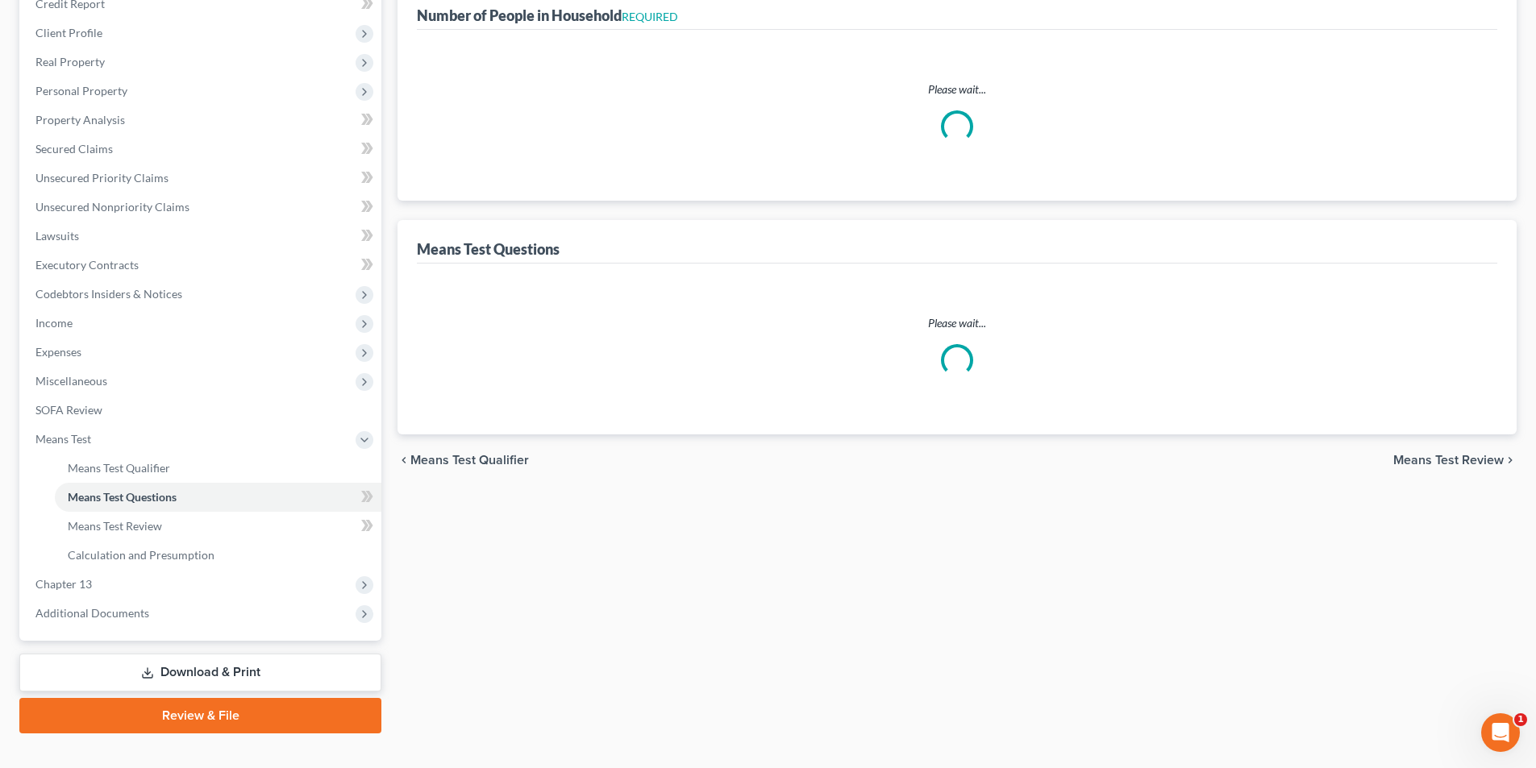
select select "0"
select select "60"
select select "0"
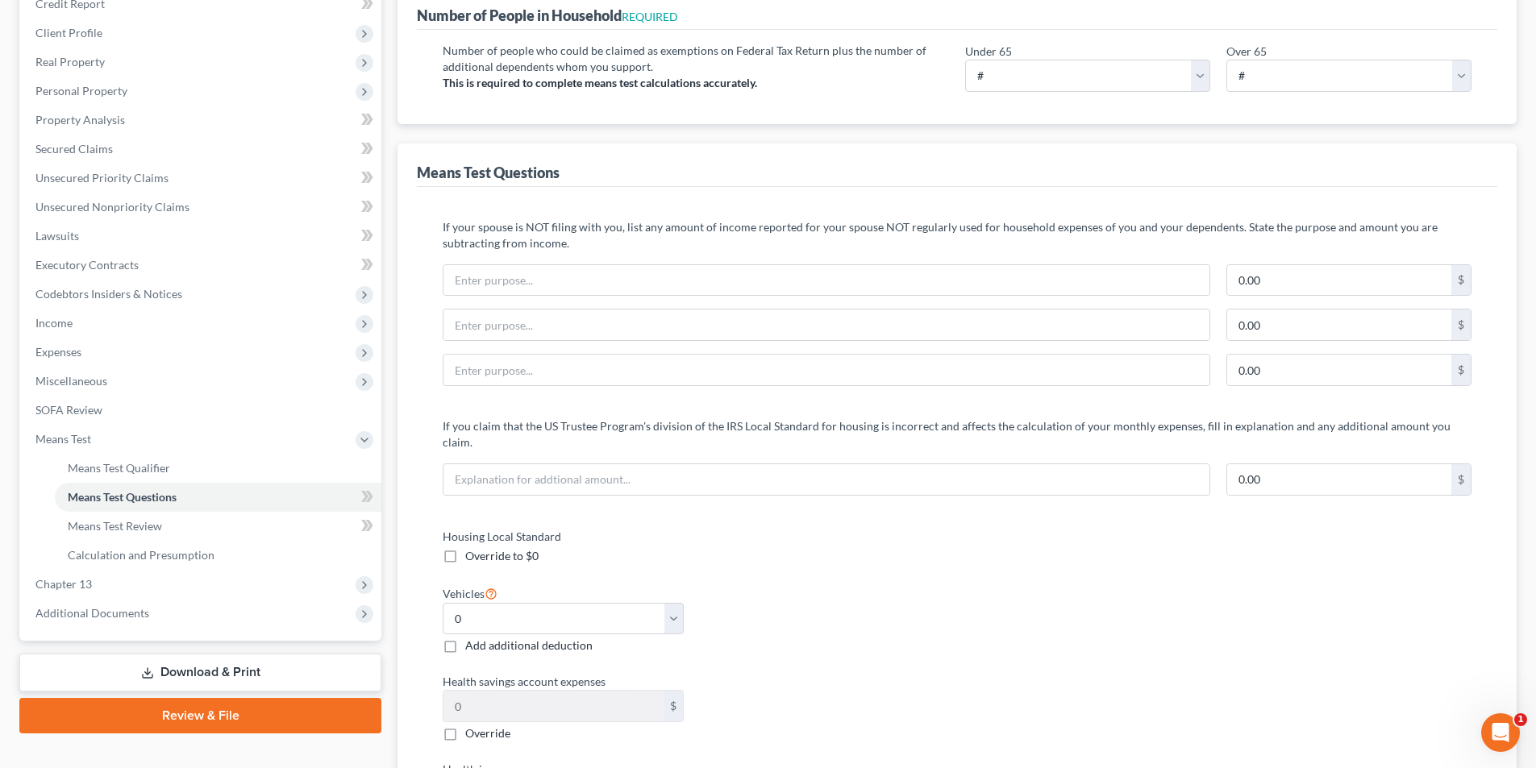
scroll to position [0, 0]
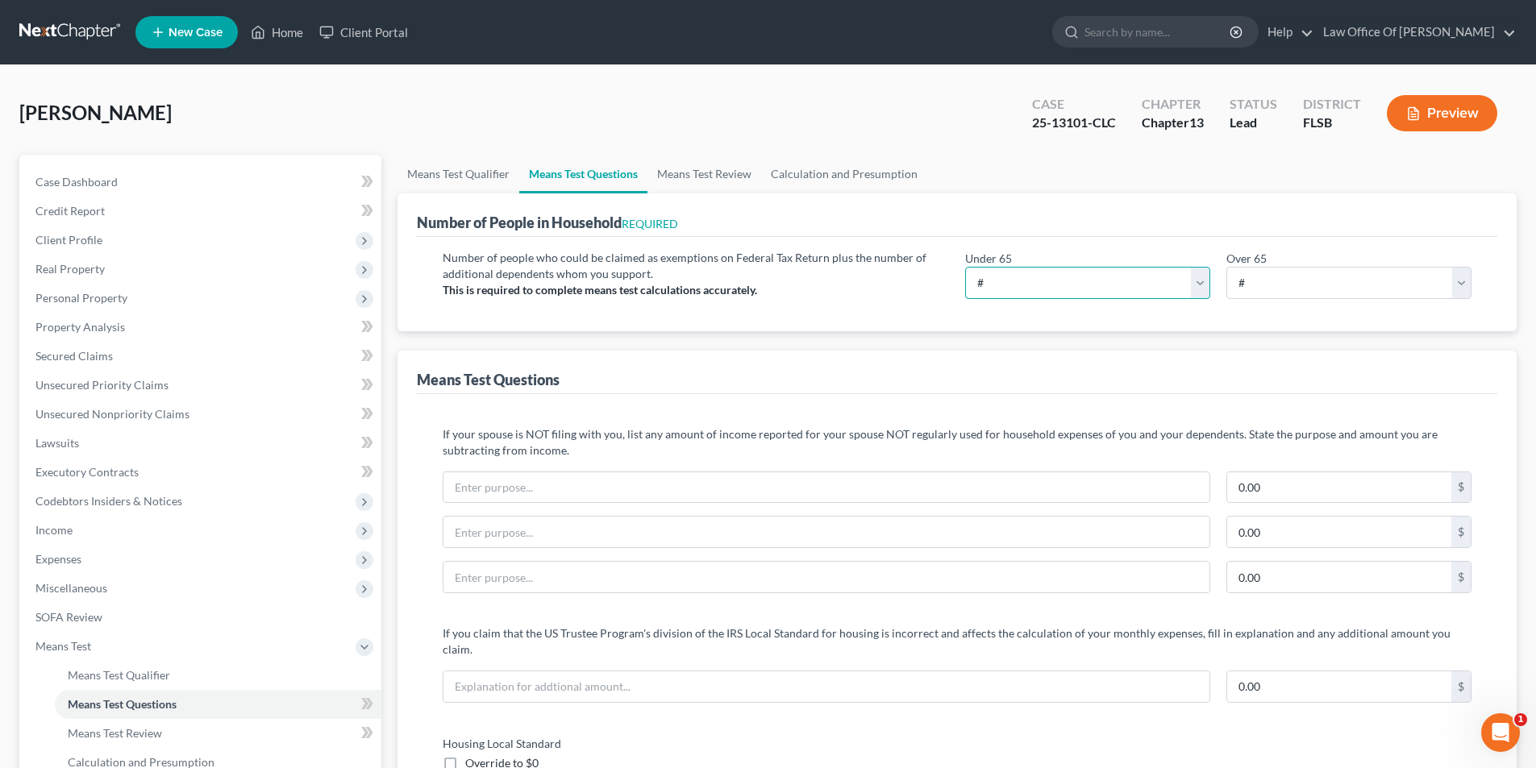
click at [1002, 285] on select "# 0 1 2 3 4 5 6 7 8 9 10" at bounding box center [1087, 283] width 245 height 32
select select "7"
click at [965, 267] on select "# 0 1 2 3 4 5 6 7 8 9 10" at bounding box center [1087, 283] width 245 height 32
click at [734, 383] on div "Means Test Questions" at bounding box center [957, 373] width 1080 height 44
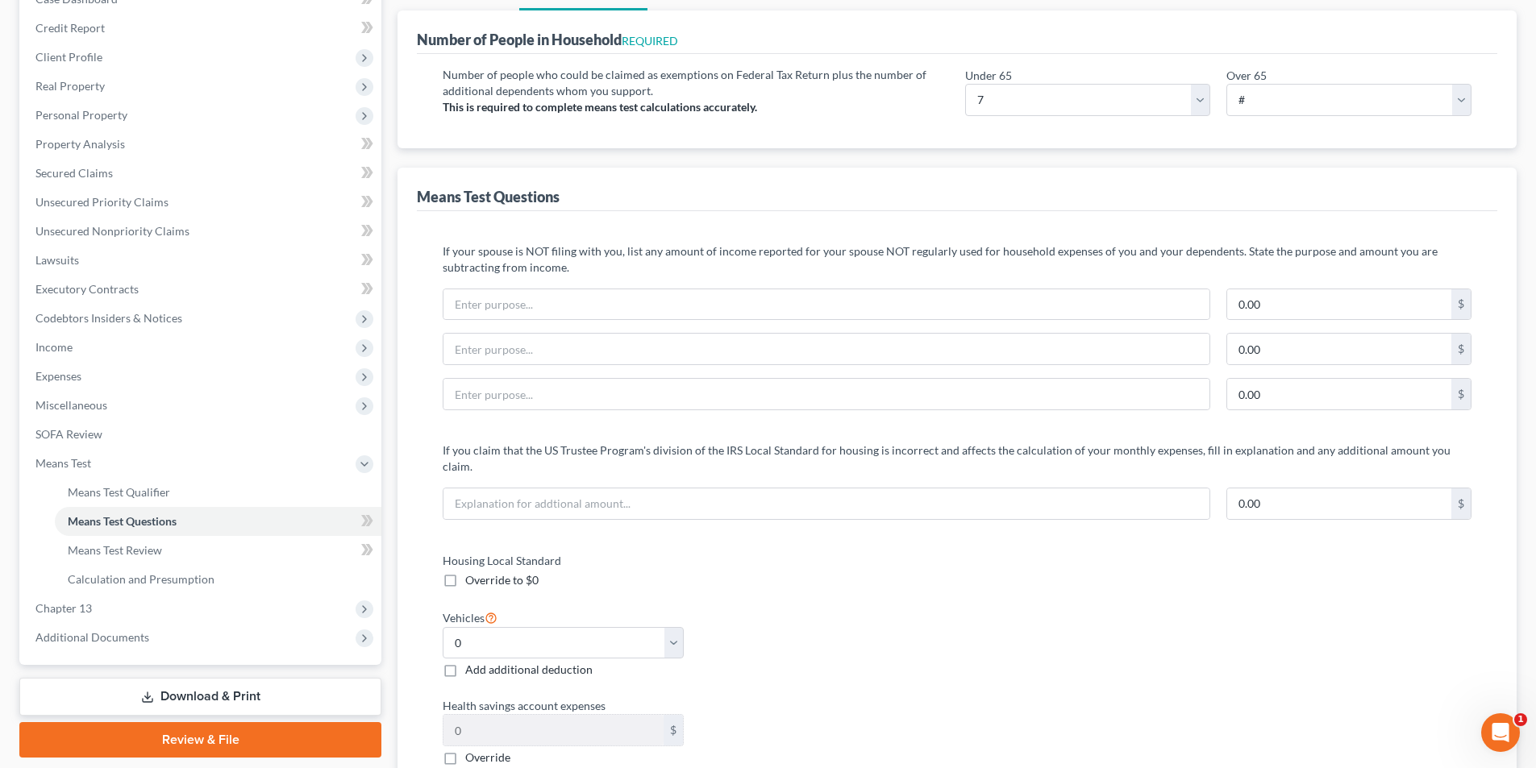
scroll to position [190, 0]
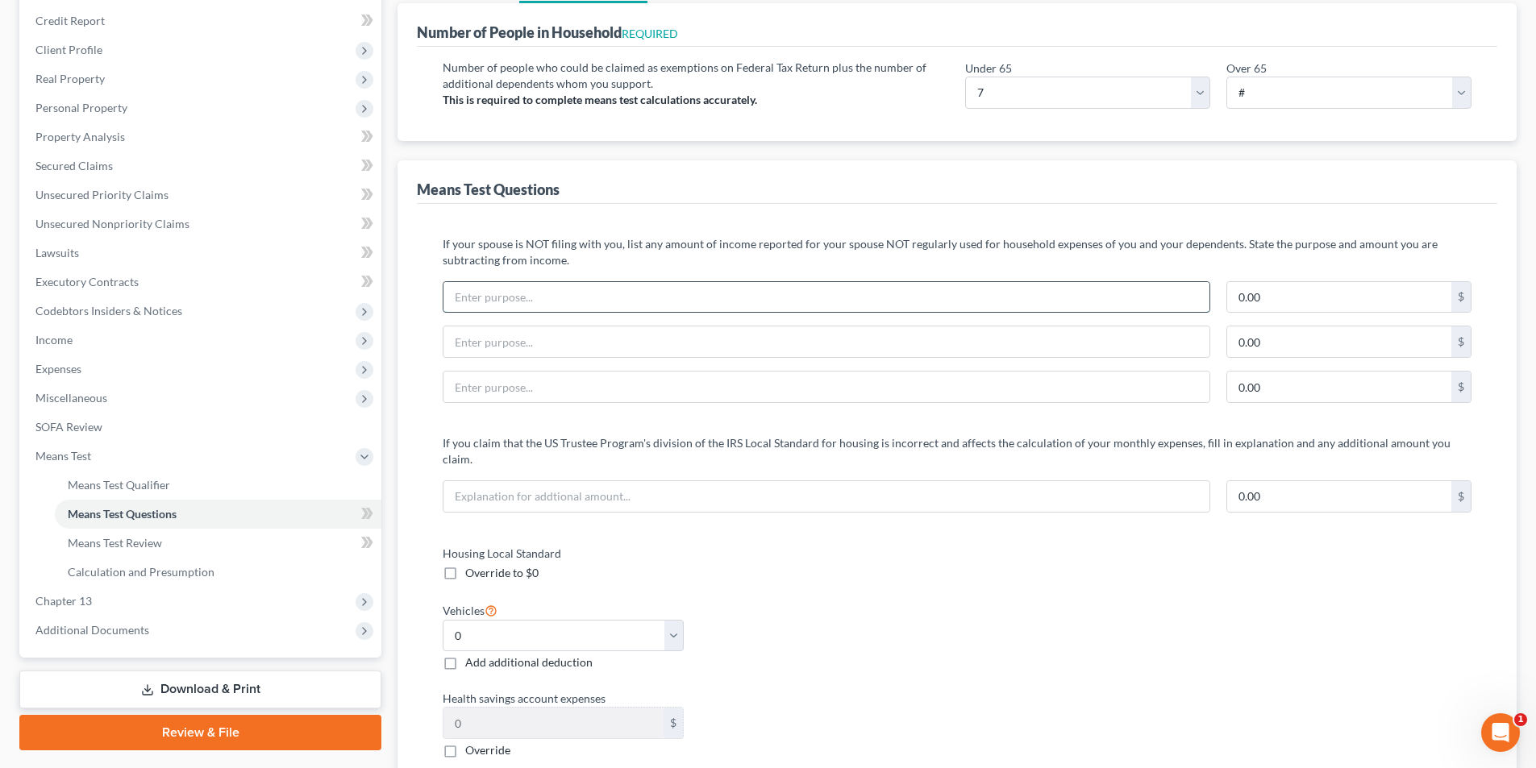
click at [882, 304] on input "text" at bounding box center [826, 297] width 766 height 31
click at [882, 304] on input "C" at bounding box center [826, 297] width 766 height 31
type input "Charity"
type input "900"
type input "s"
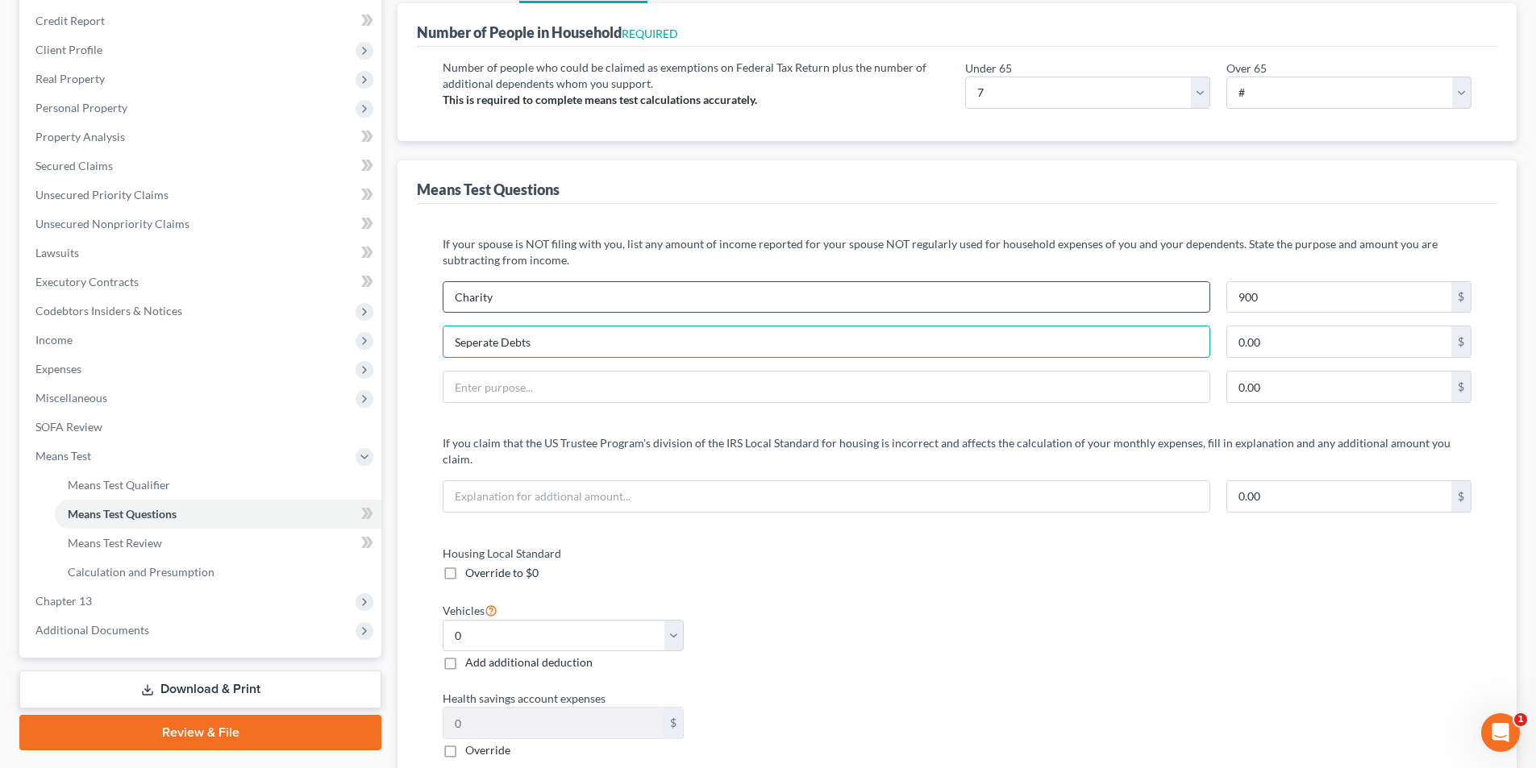
type input "Seperate Debts"
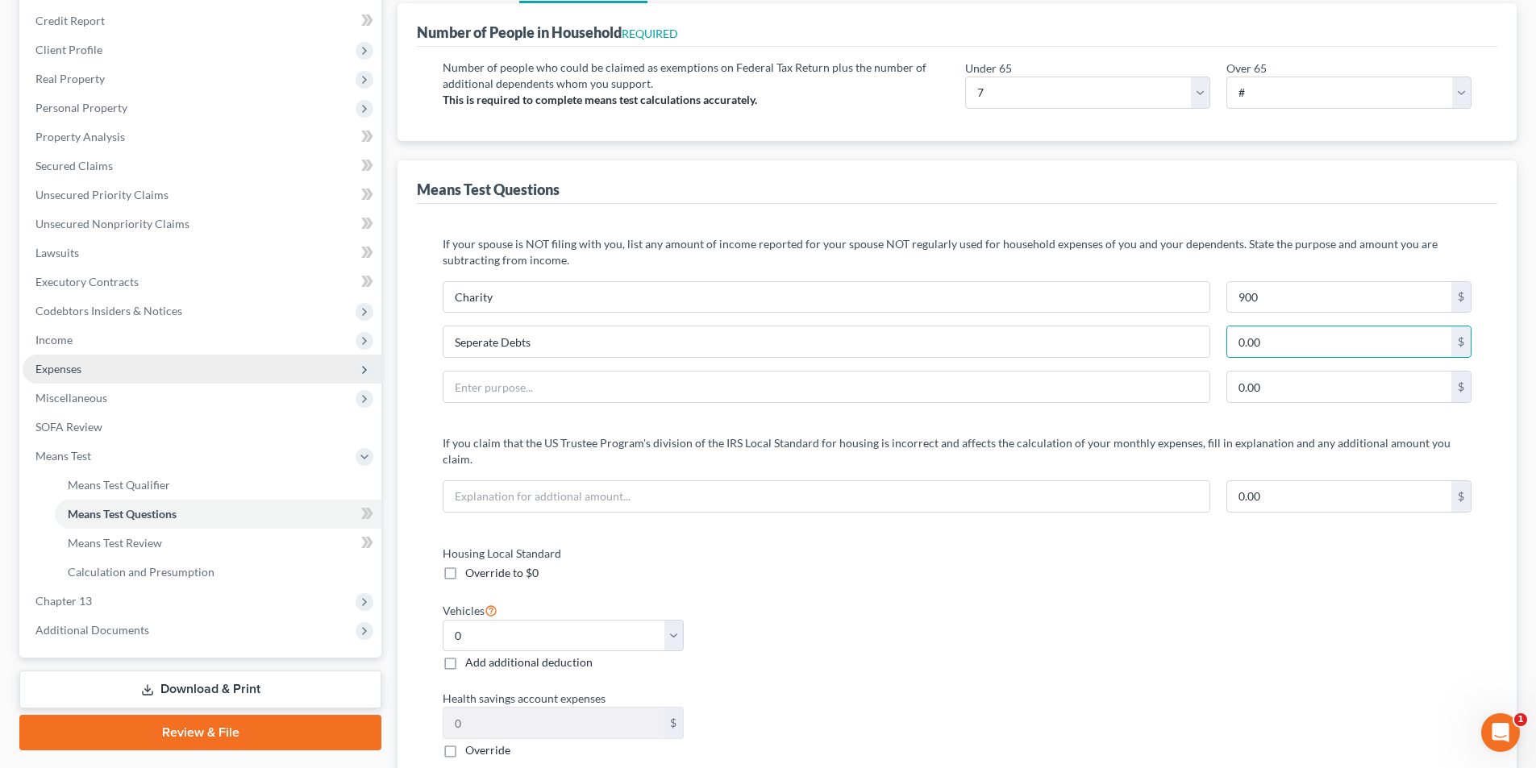
click at [95, 370] on span "Expenses" at bounding box center [202, 369] width 359 height 29
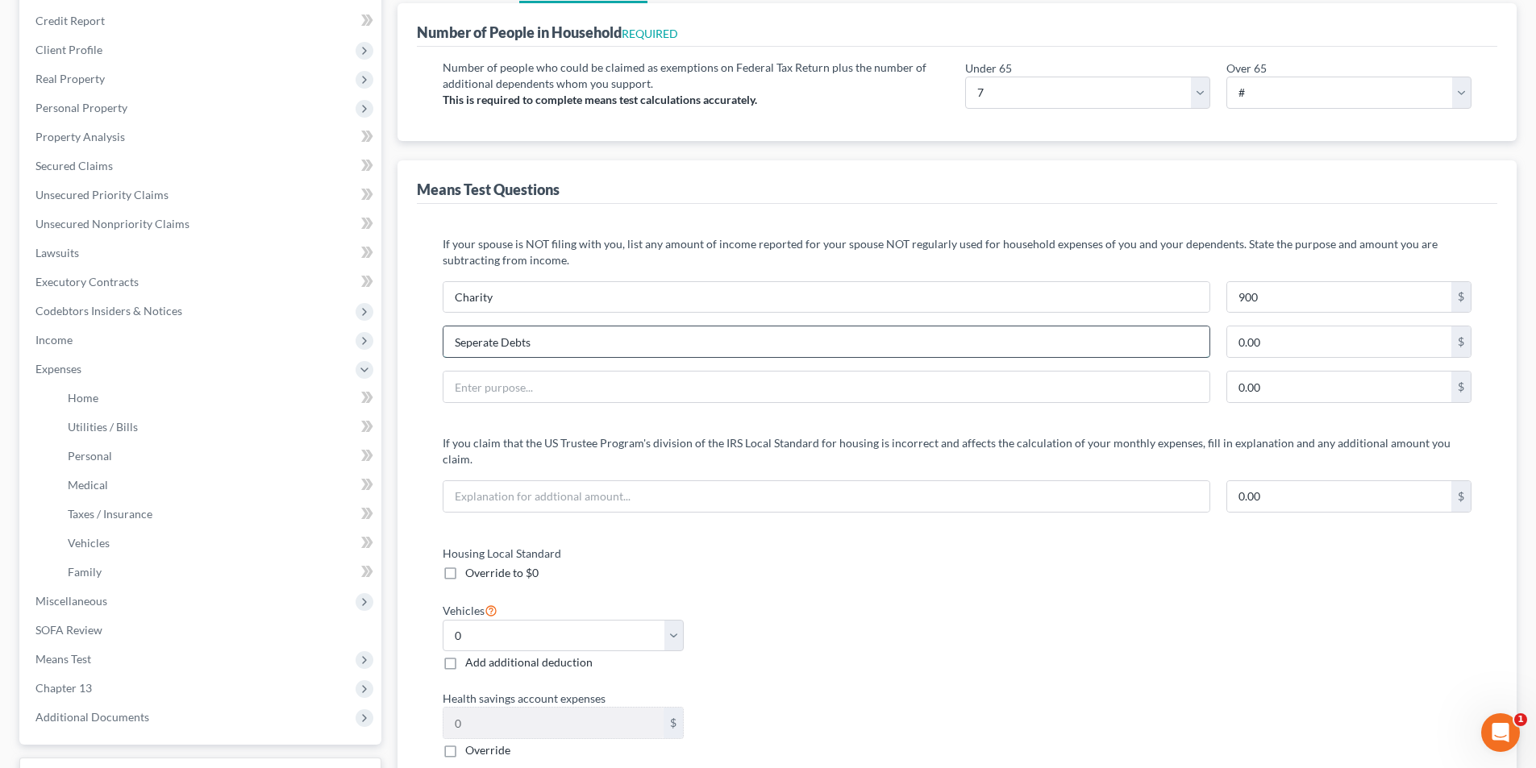
click at [659, 343] on input "Seperate Debts" at bounding box center [826, 342] width 766 height 31
click at [1314, 341] on input "0.00" at bounding box center [1339, 342] width 224 height 31
type input "1,504"
click at [976, 631] on div "Housing Local Standard Override to $0 Vehicles Select 0 1 2 3 4 5 Add additiona…" at bounding box center [956, 778] width 1061 height 466
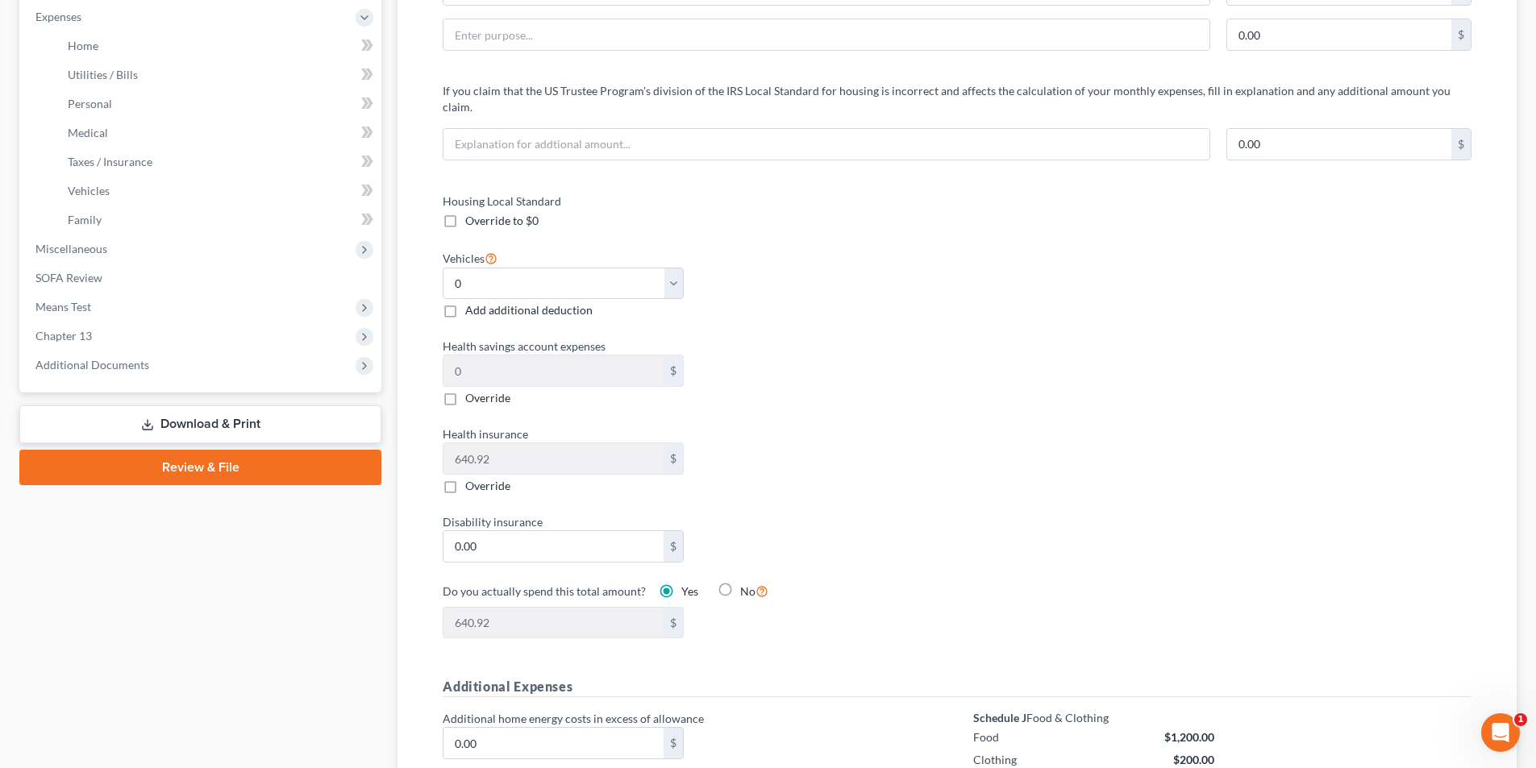
scroll to position [550, 0]
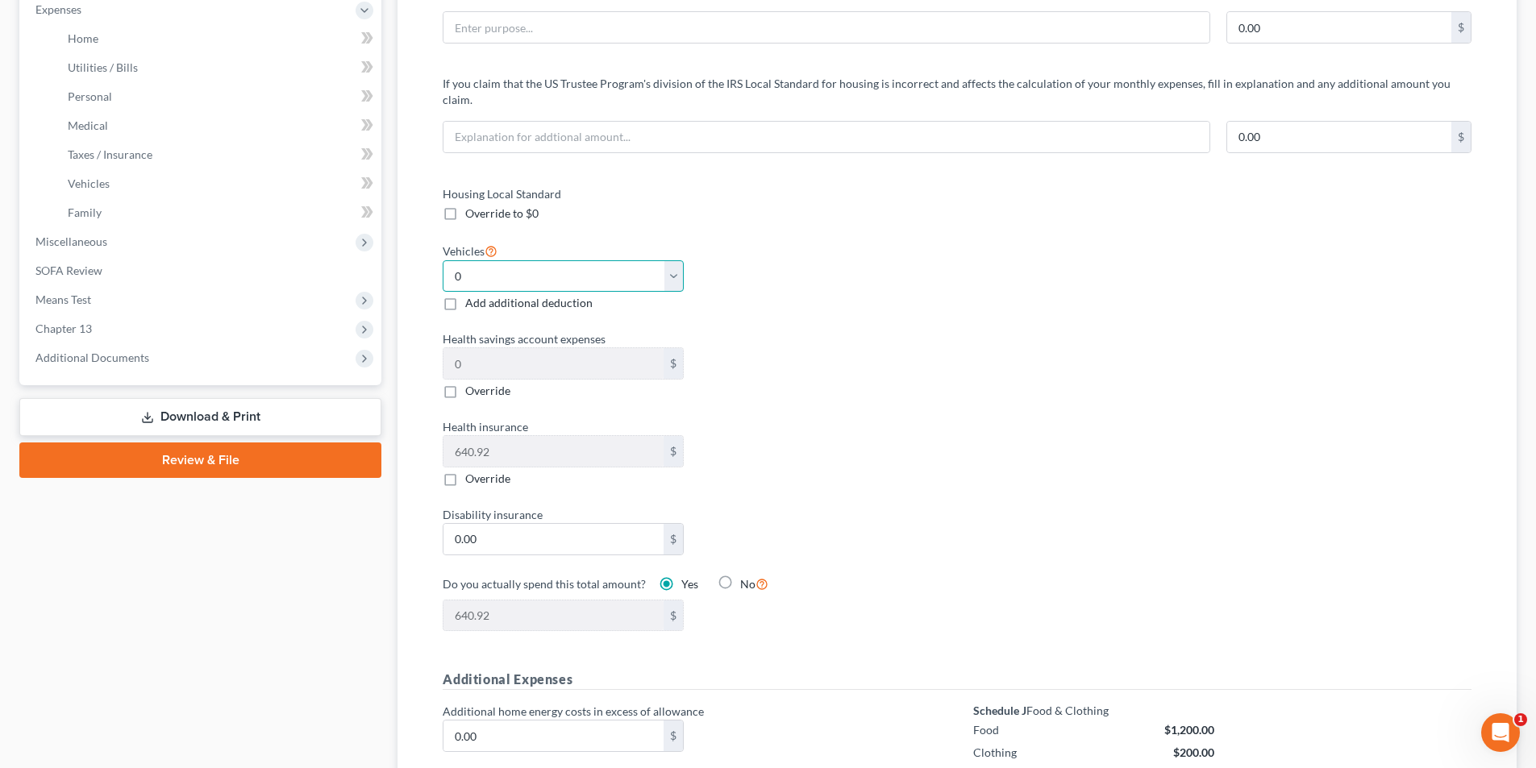
click at [503, 260] on select "Select 0 1 2 3 4 5" at bounding box center [563, 276] width 241 height 32
click at [565, 260] on select "Select 0 1 2 3 4 5" at bounding box center [563, 276] width 241 height 32
select select "2"
click at [443, 260] on select "Select 0 1 2 3 4 5" at bounding box center [563, 276] width 241 height 32
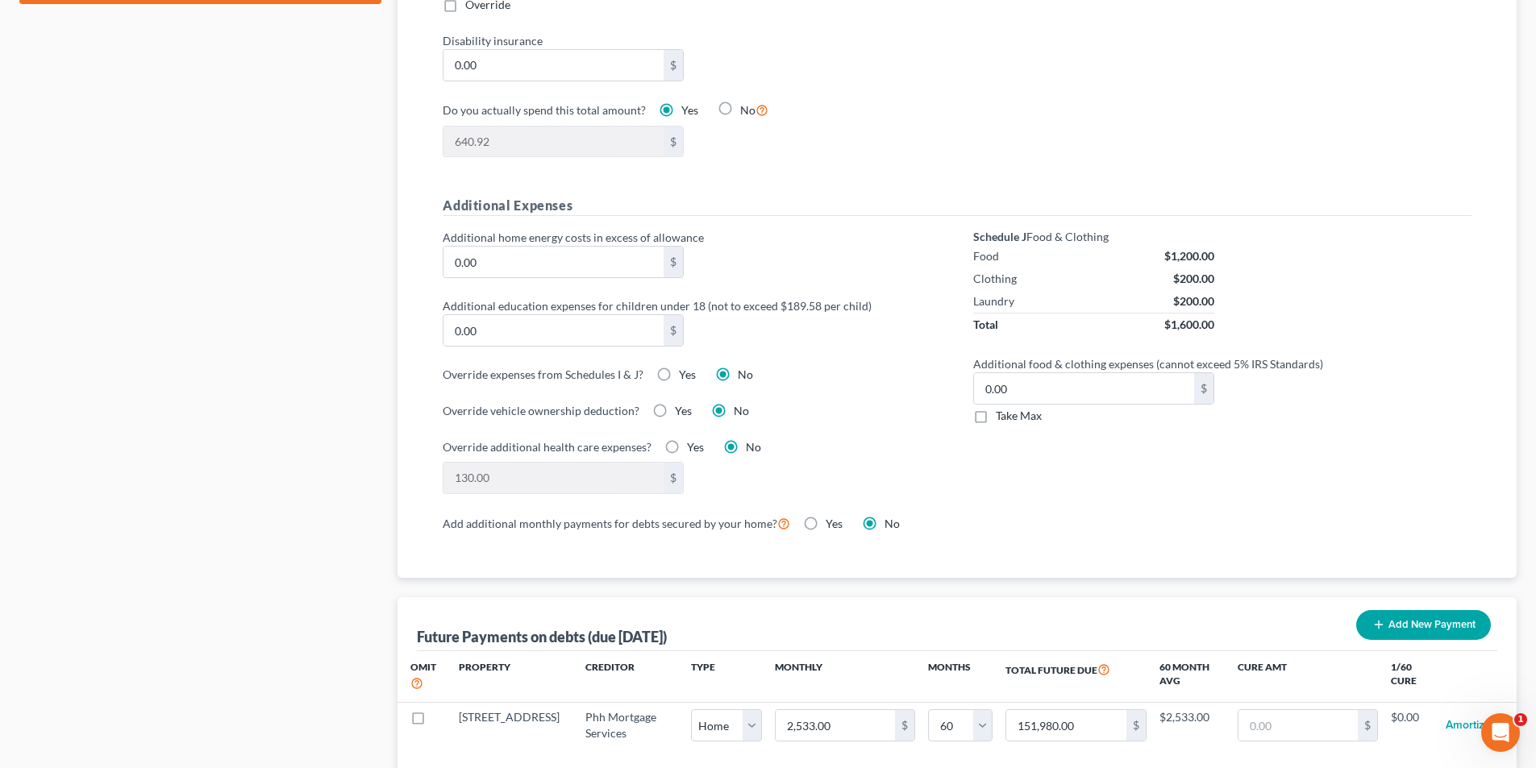
scroll to position [1026, 0]
click at [996, 406] on label "Take Max" at bounding box center [1019, 414] width 46 height 16
click at [1002, 406] on input "Take Max" at bounding box center [1007, 411] width 10 height 10
checkbox input "true"
type input "114.00"
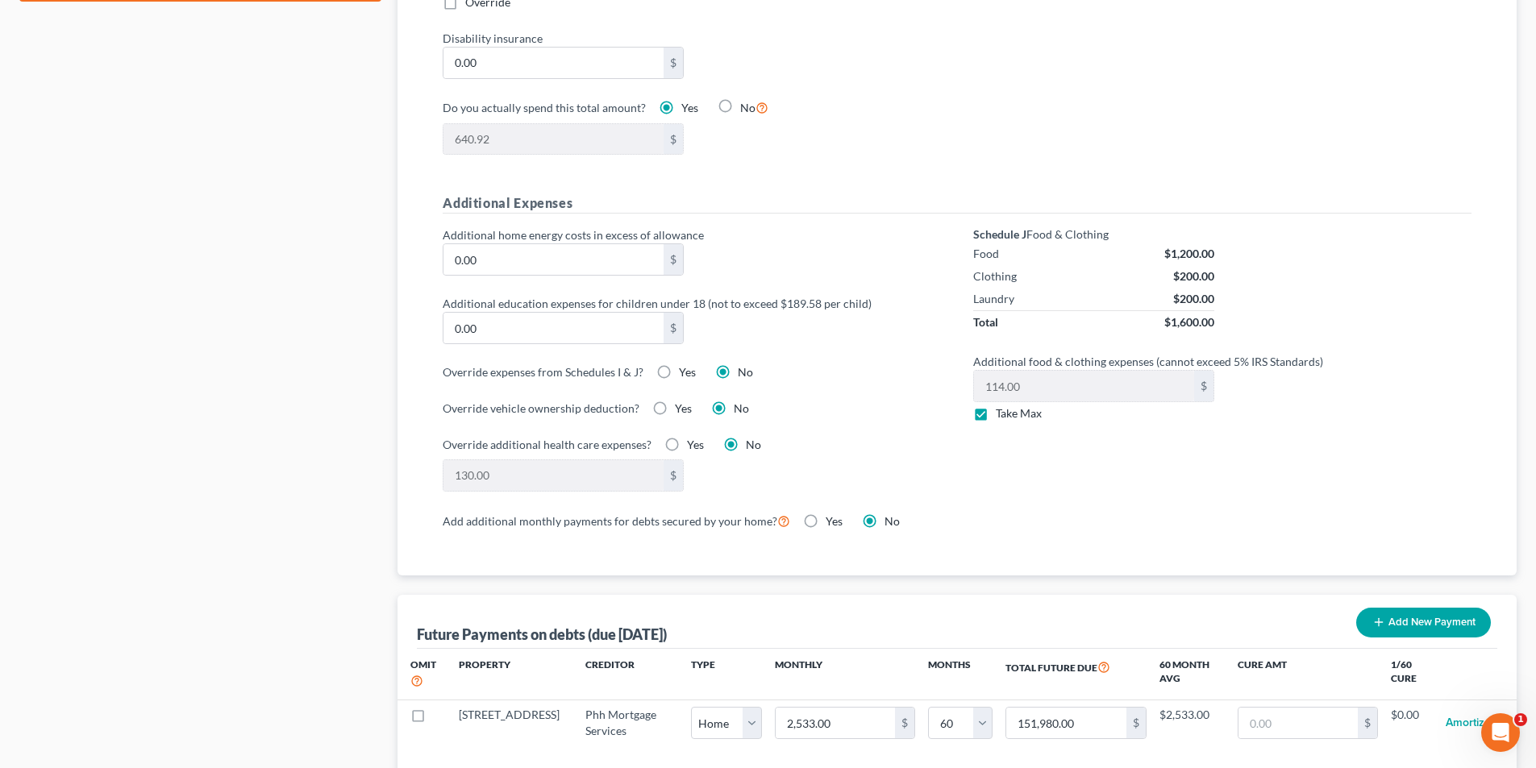
click at [826, 514] on label "Yes" at bounding box center [834, 522] width 17 height 16
click at [832, 514] on input "Yes" at bounding box center [837, 519] width 10 height 10
radio input "true"
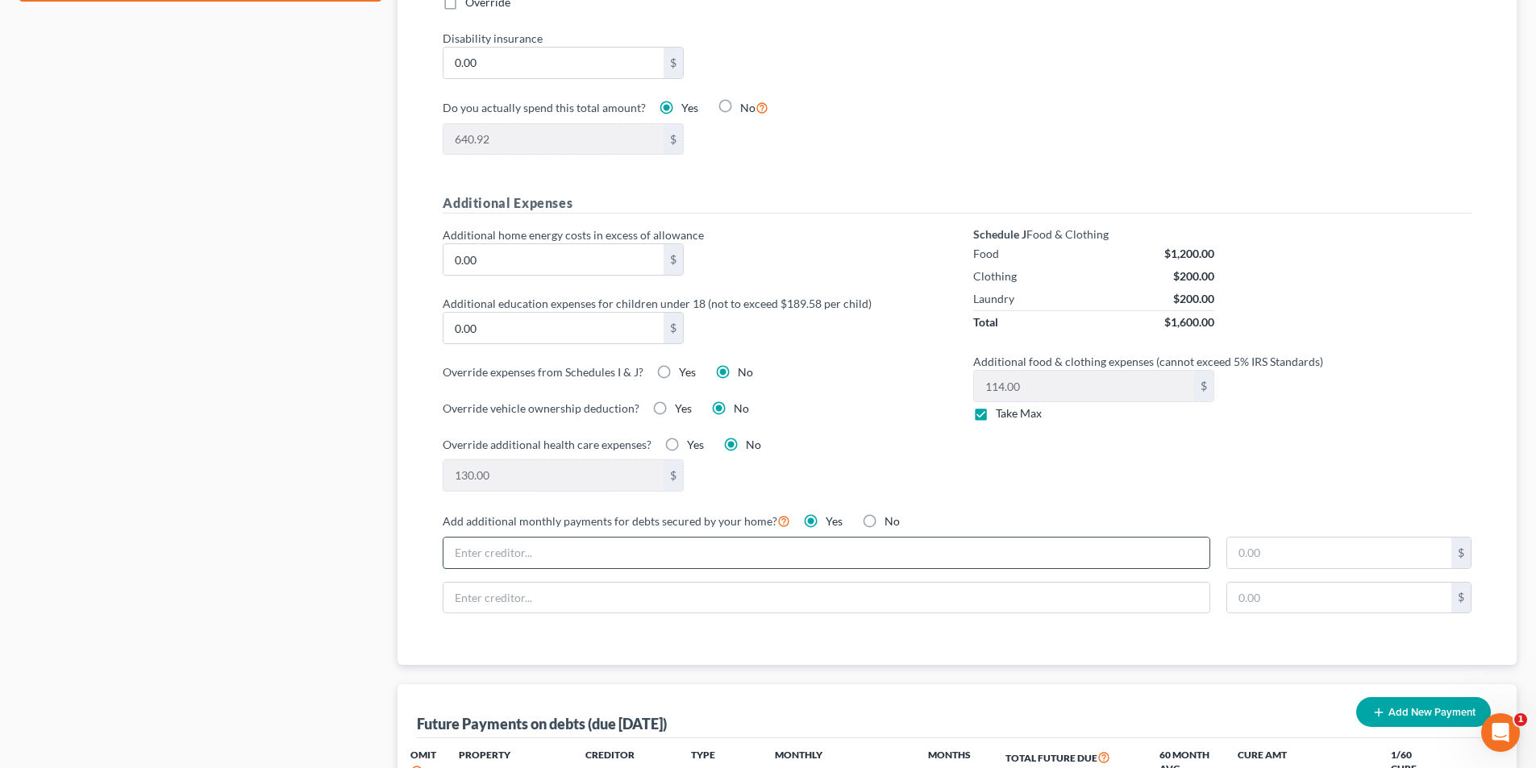
click at [717, 538] on input "text" at bounding box center [826, 553] width 766 height 31
click at [588, 538] on input "text" at bounding box center [826, 553] width 766 height 31
type input "Mortgage"
type input "2,500"
click at [1301, 433] on div "Schedule J Food & Clothing Food $1,200.00 Clothing $200.00 Laundry $200.00 Tota…" at bounding box center [1222, 369] width 530 height 284
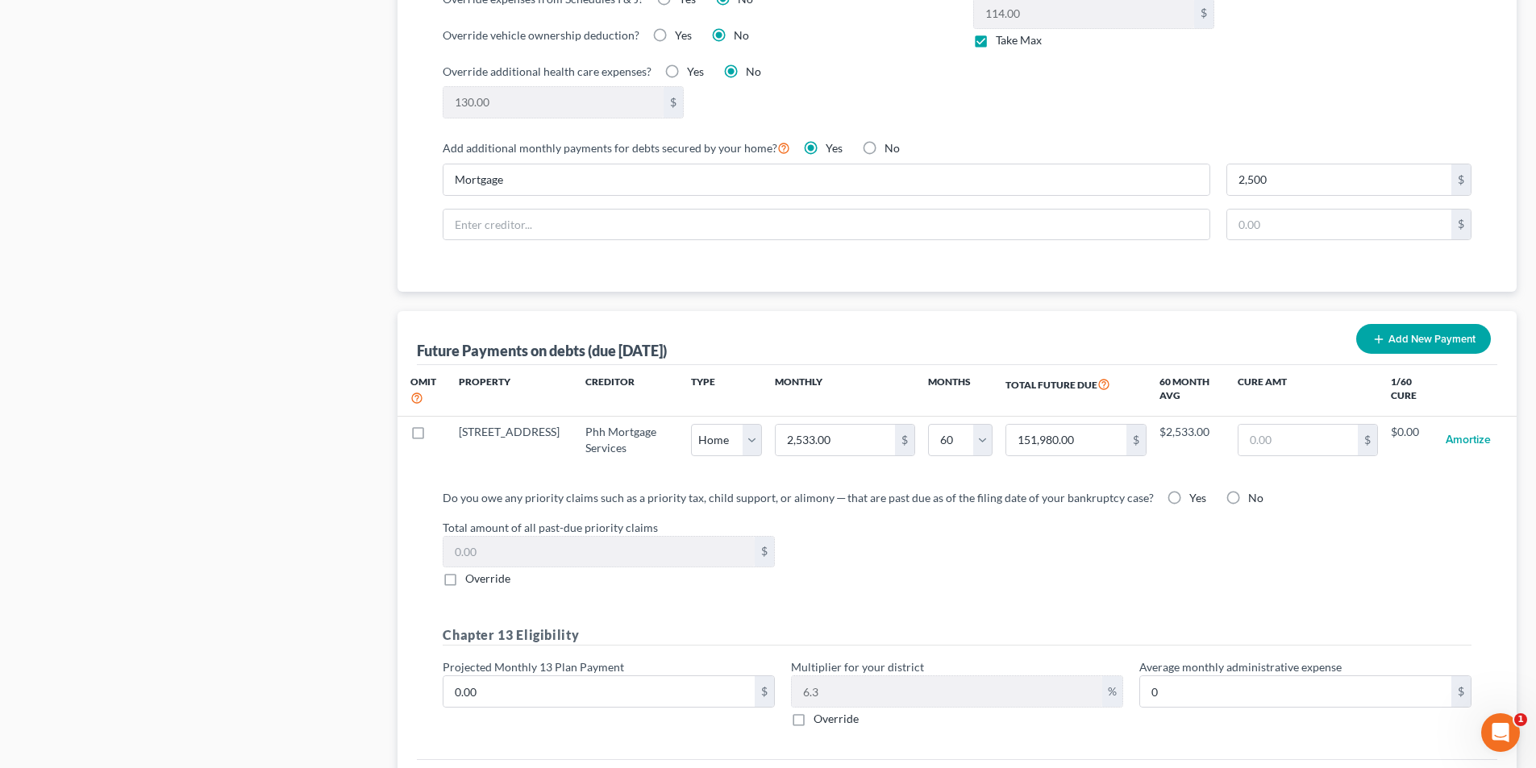
scroll to position [1402, 0]
click at [884, 138] on label "No" at bounding box center [891, 146] width 15 height 16
click at [891, 138] on input "No" at bounding box center [896, 143] width 10 height 10
radio input "true"
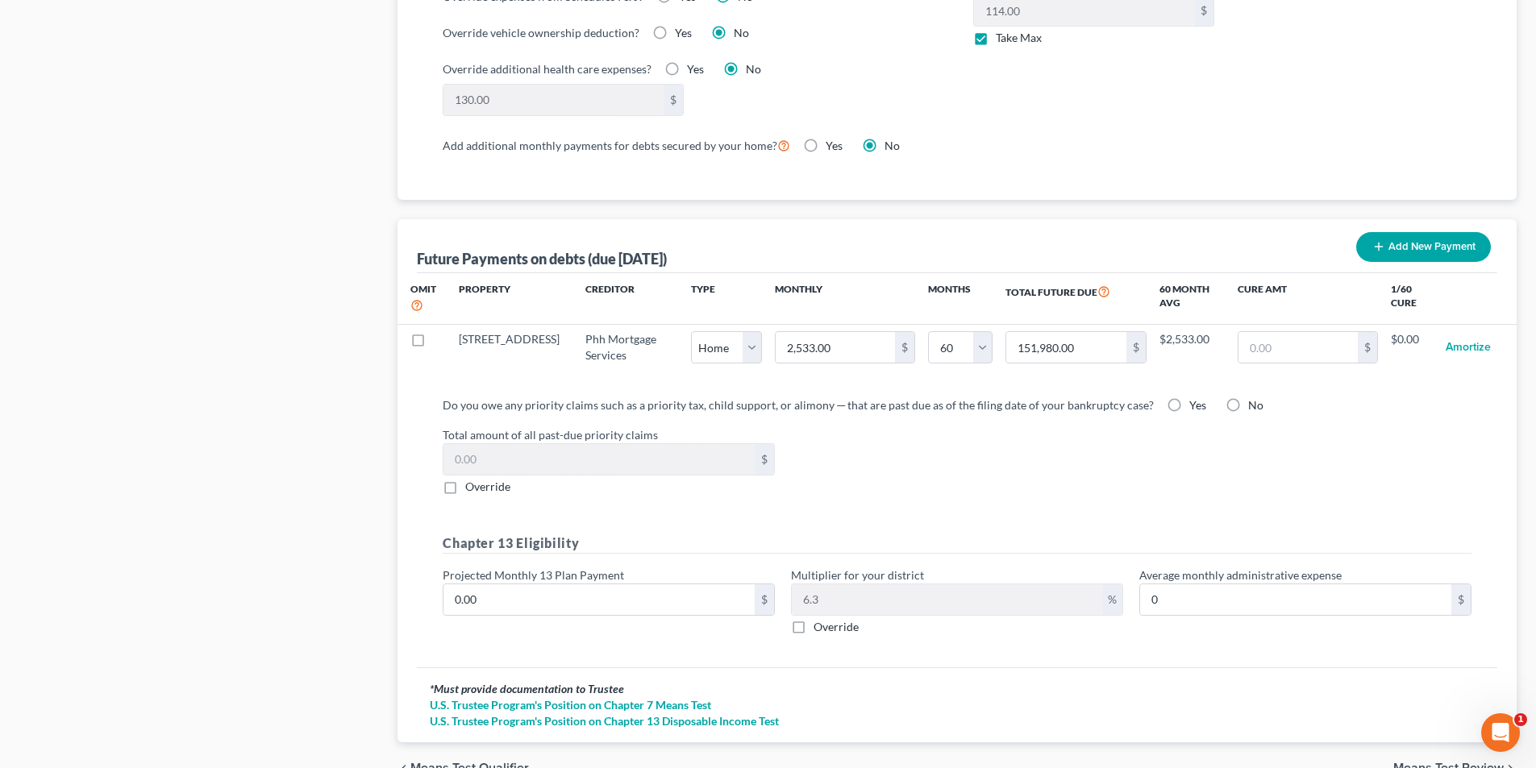
click at [1248, 397] on label "No" at bounding box center [1255, 405] width 15 height 16
click at [1254, 397] on input "No" at bounding box center [1259, 402] width 10 height 10
radio input "true"
click at [1125, 512] on div "Do you owe any priority claims such as a priority tax, child support, or alimon…" at bounding box center [957, 523] width 1055 height 252
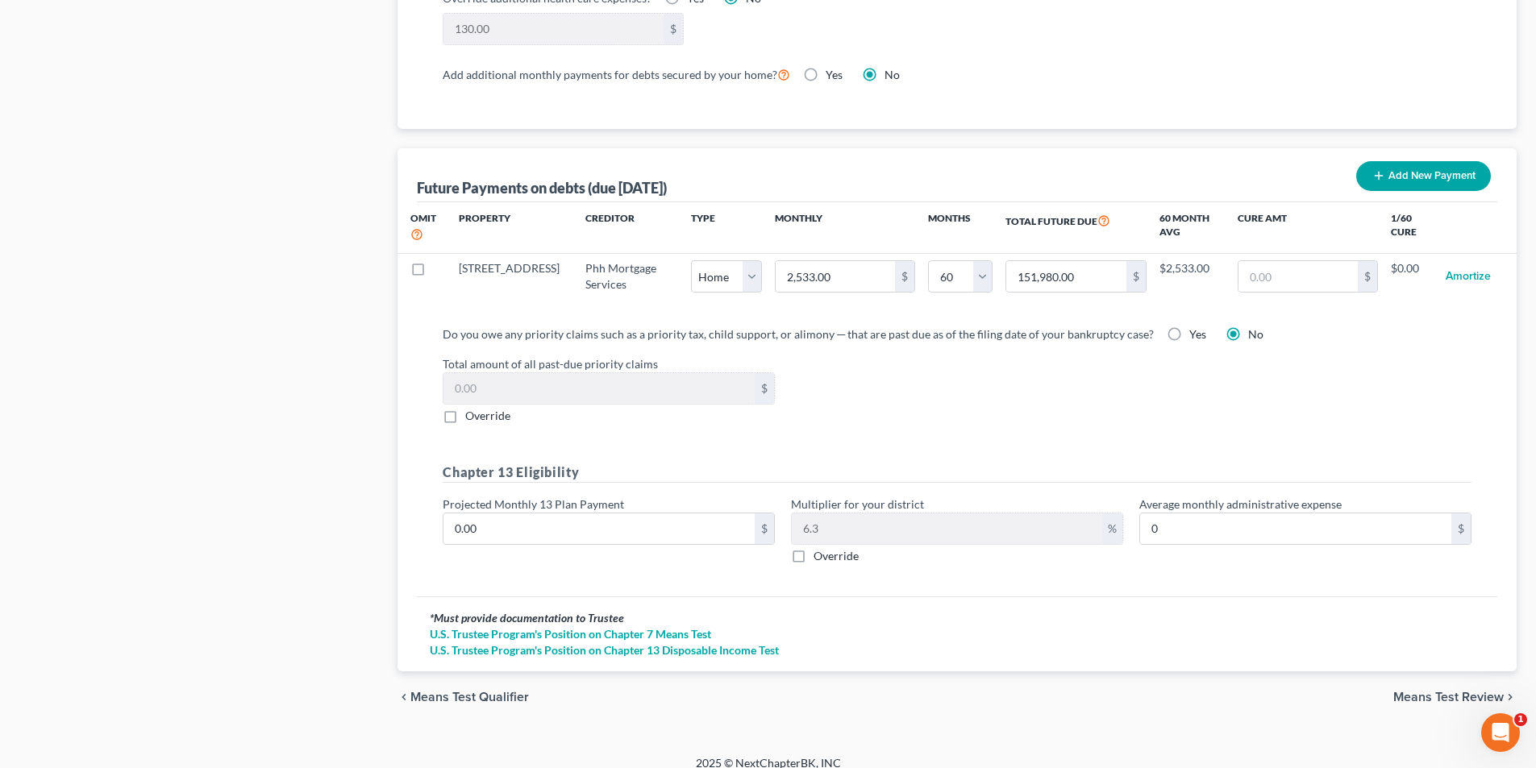
click at [1449, 691] on span "Means Test Review" at bounding box center [1448, 697] width 110 height 13
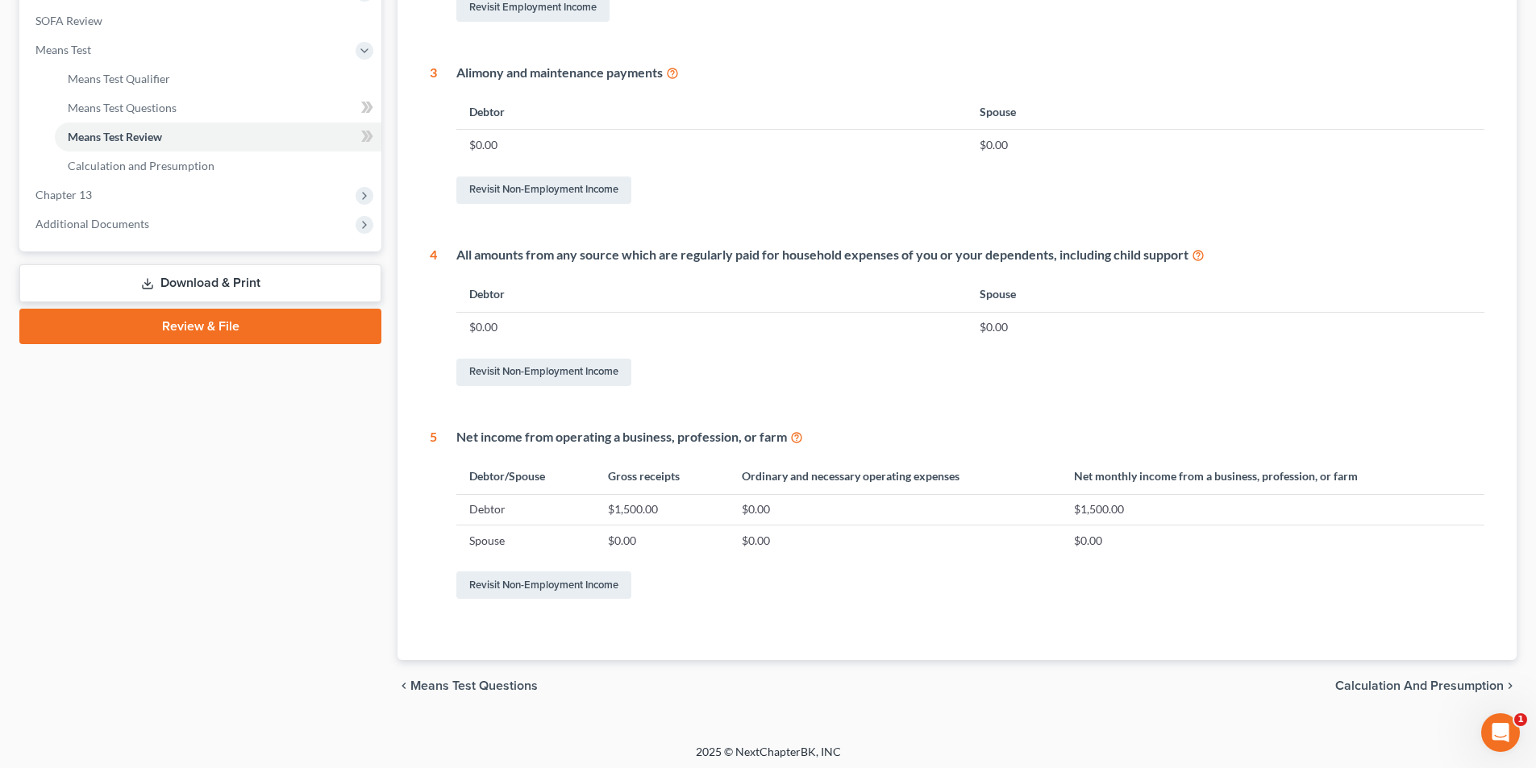
scroll to position [601, 0]
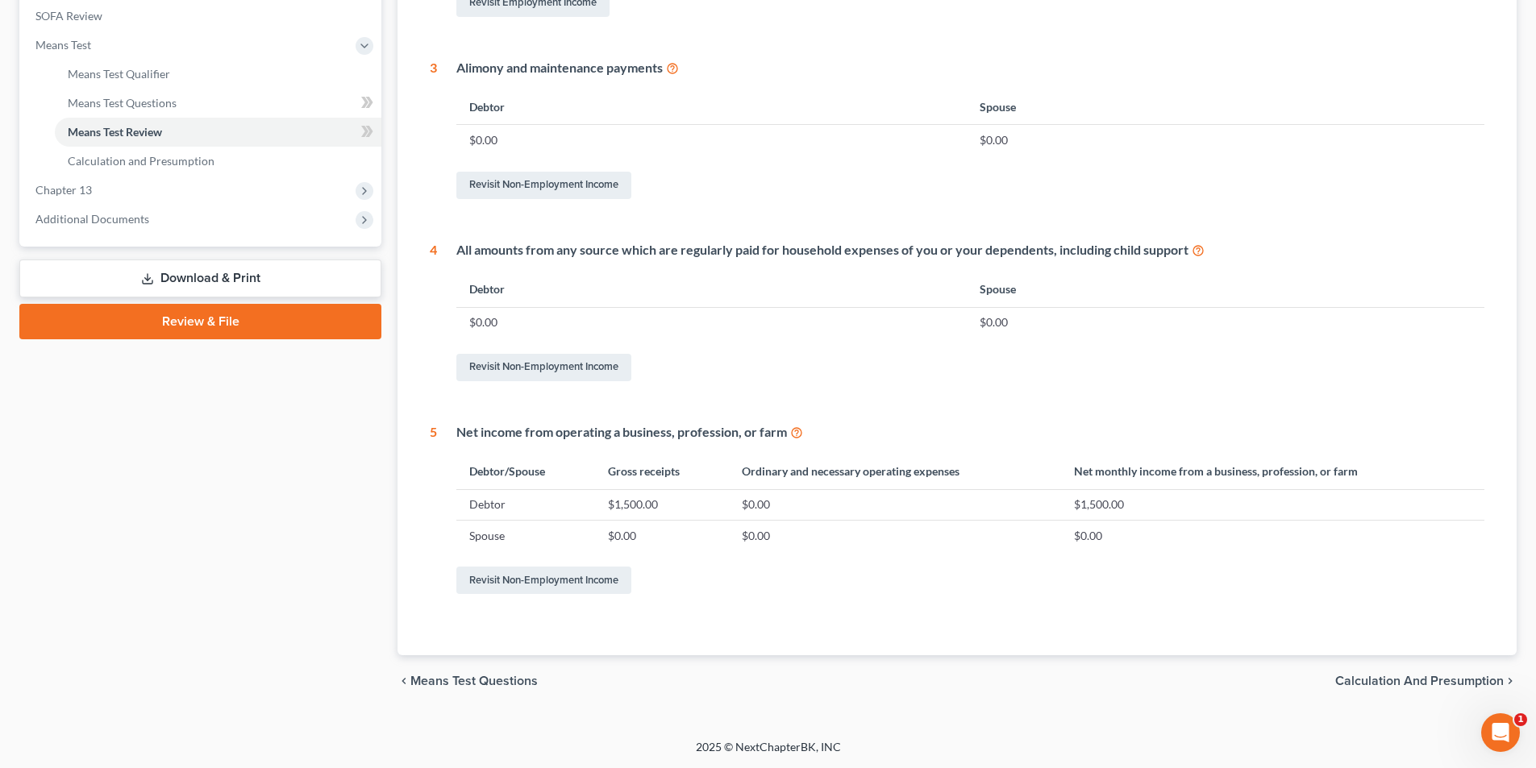
click at [1429, 681] on span "Calculation and Presumption" at bounding box center [1419, 681] width 168 height 13
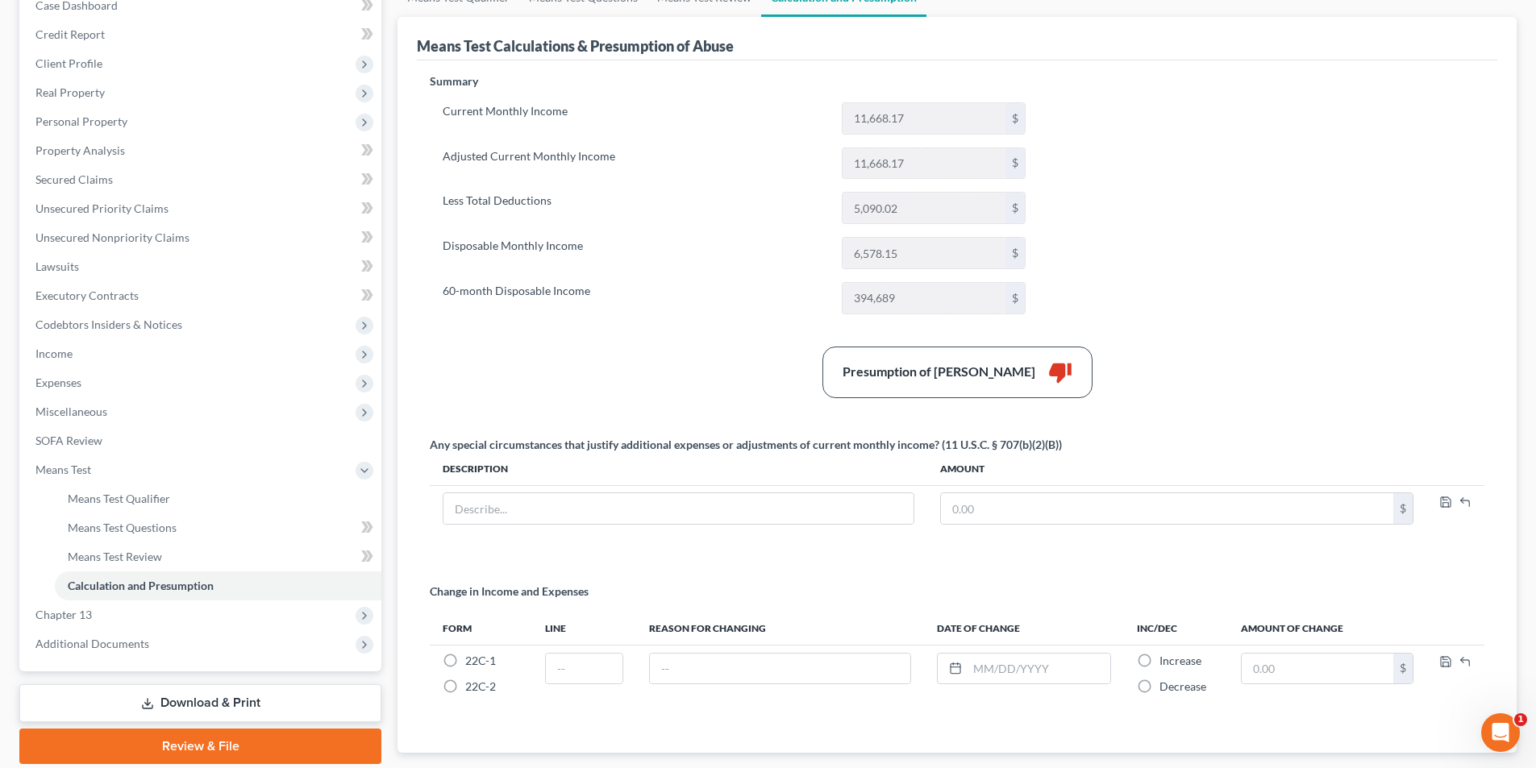
scroll to position [274, 0]
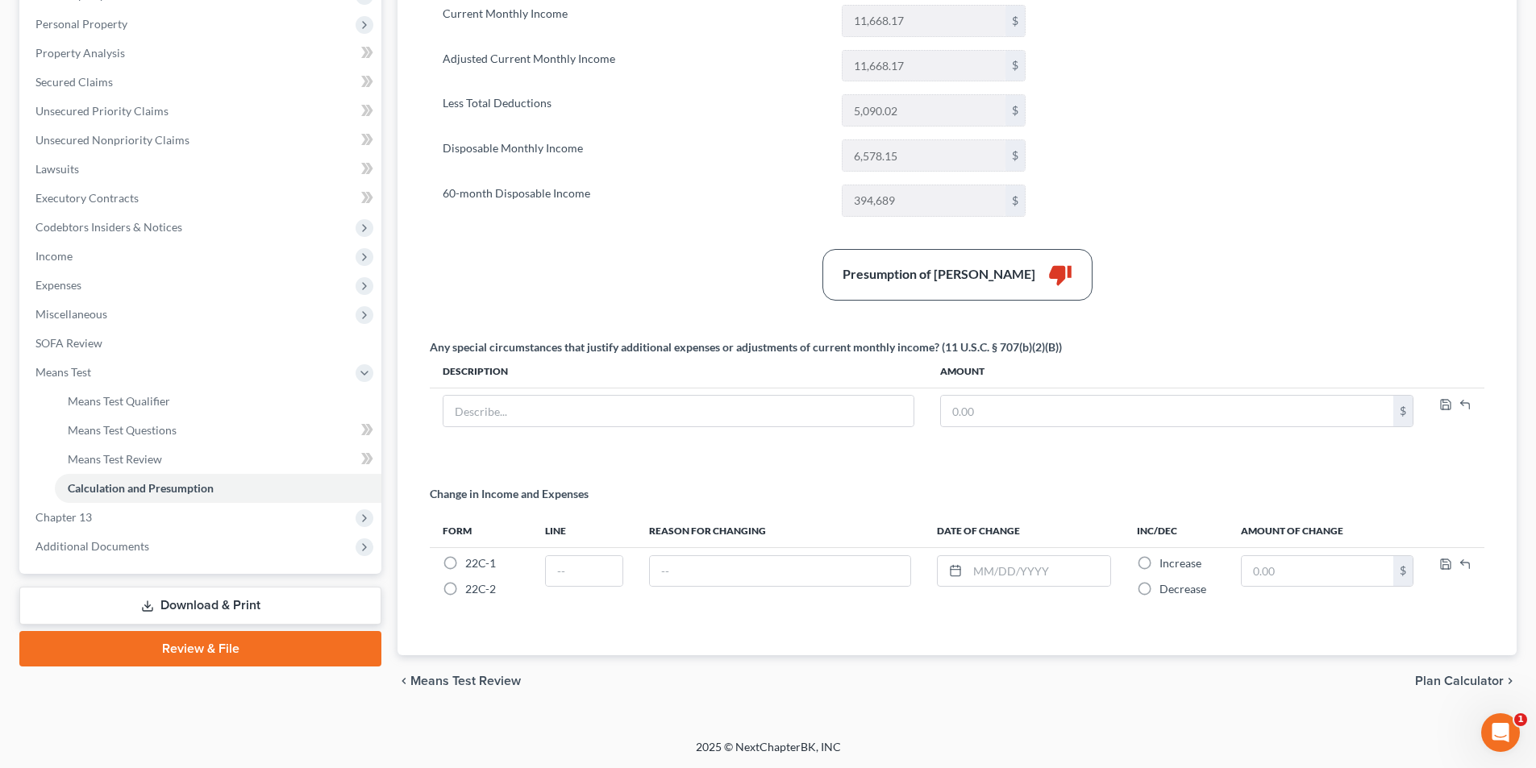
click at [1455, 678] on span "Plan Calculator" at bounding box center [1459, 681] width 89 height 13
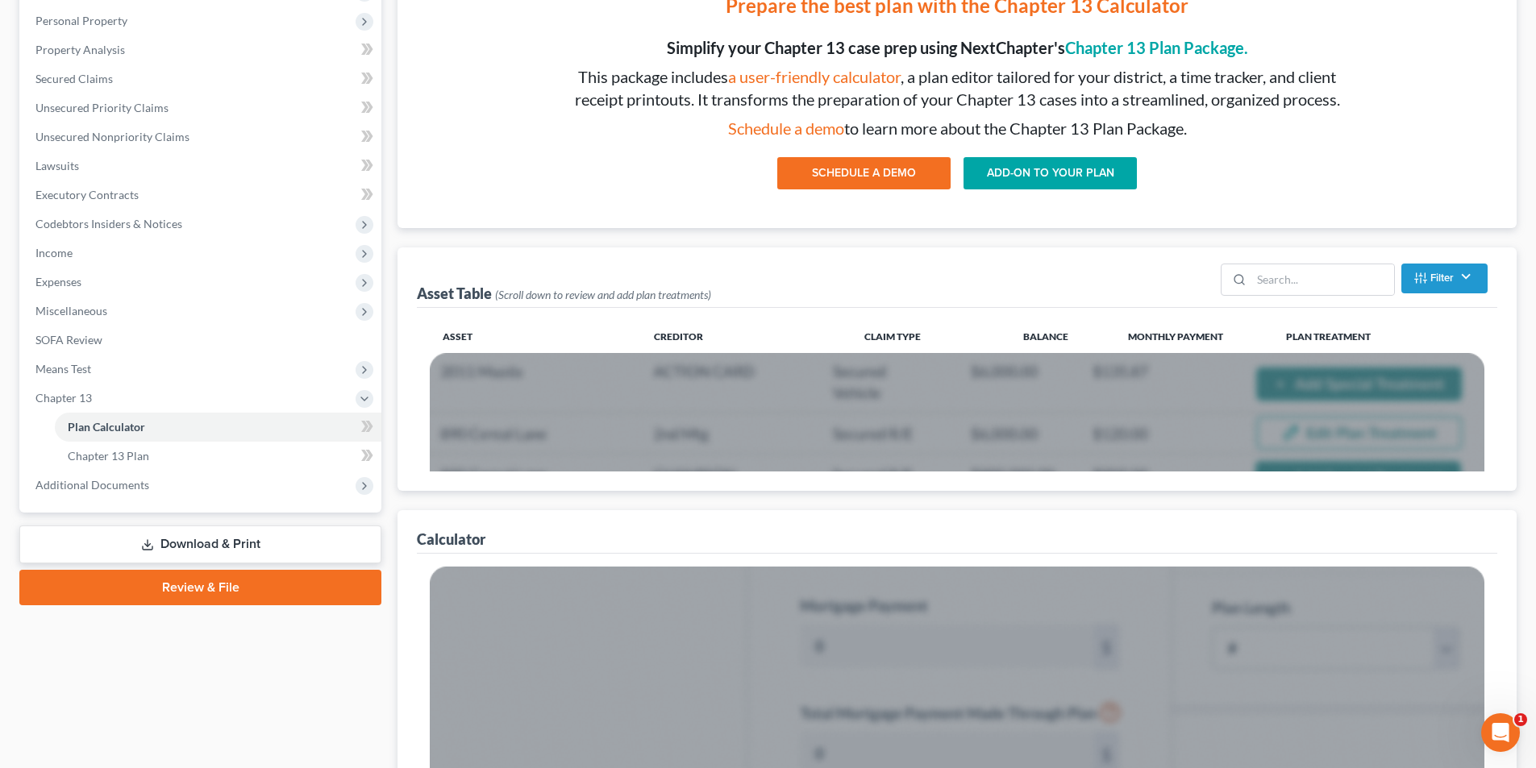
scroll to position [280, 0]
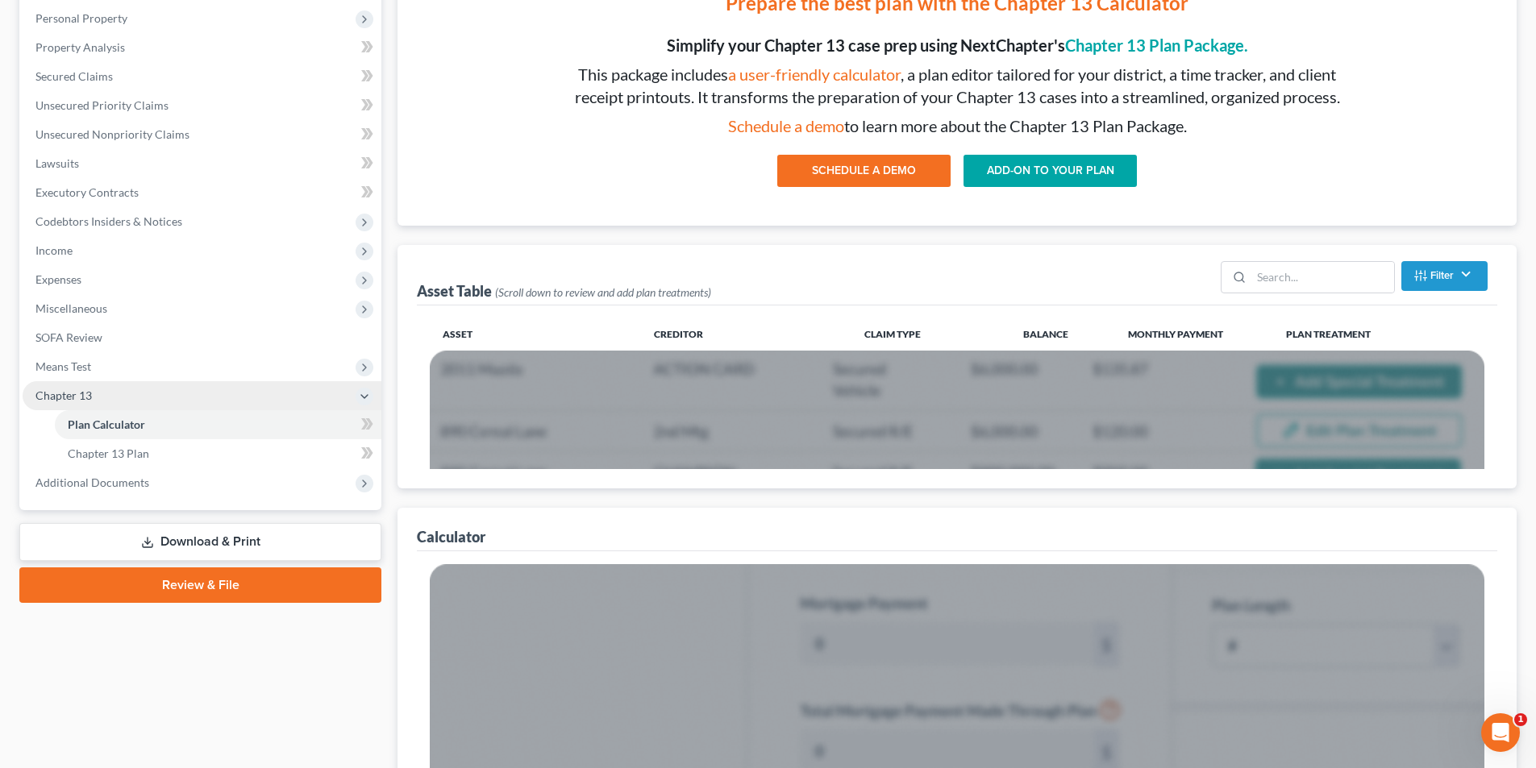
click at [89, 395] on span "Chapter 13" at bounding box center [63, 396] width 56 height 14
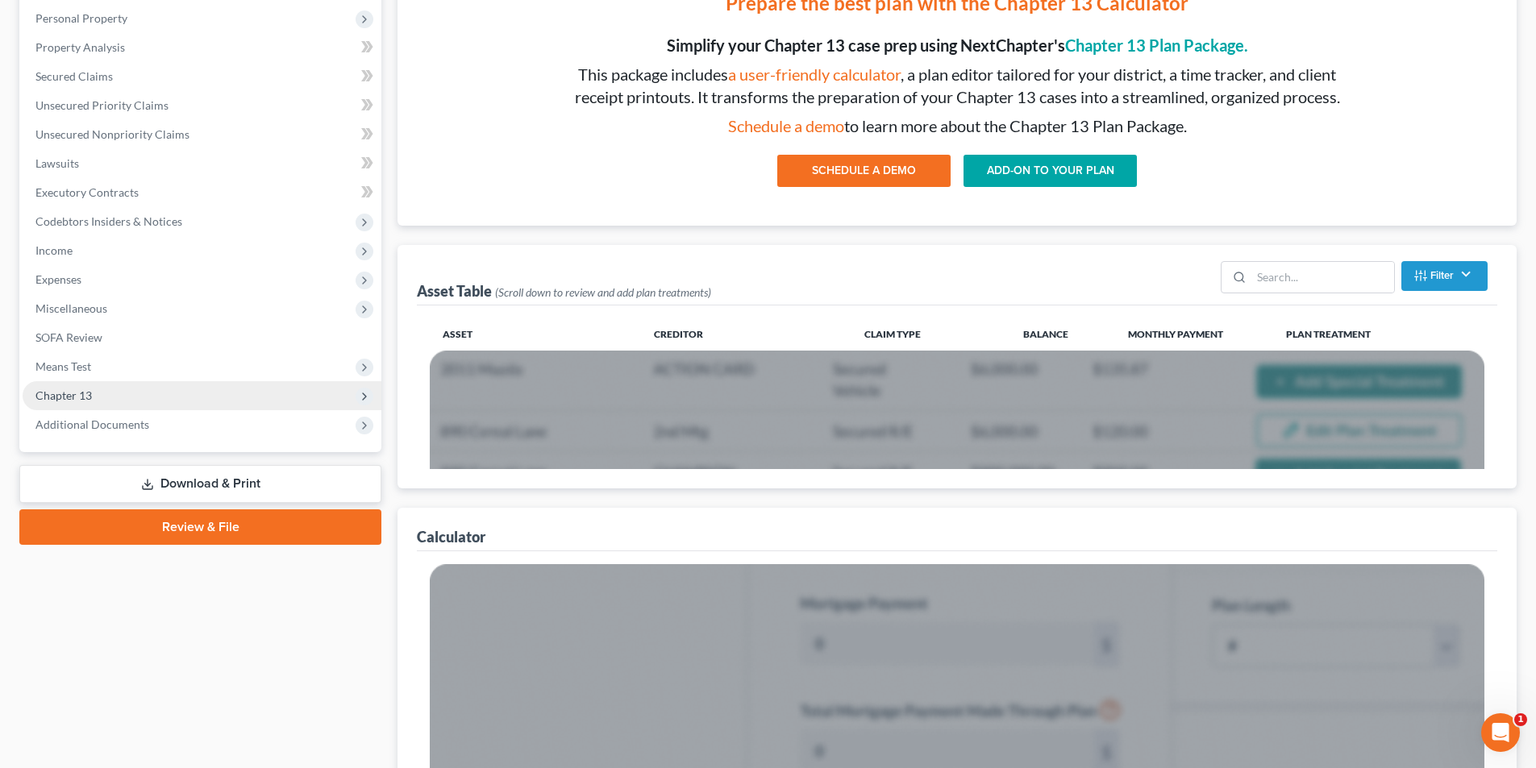
click at [108, 389] on span "Chapter 13" at bounding box center [202, 395] width 359 height 29
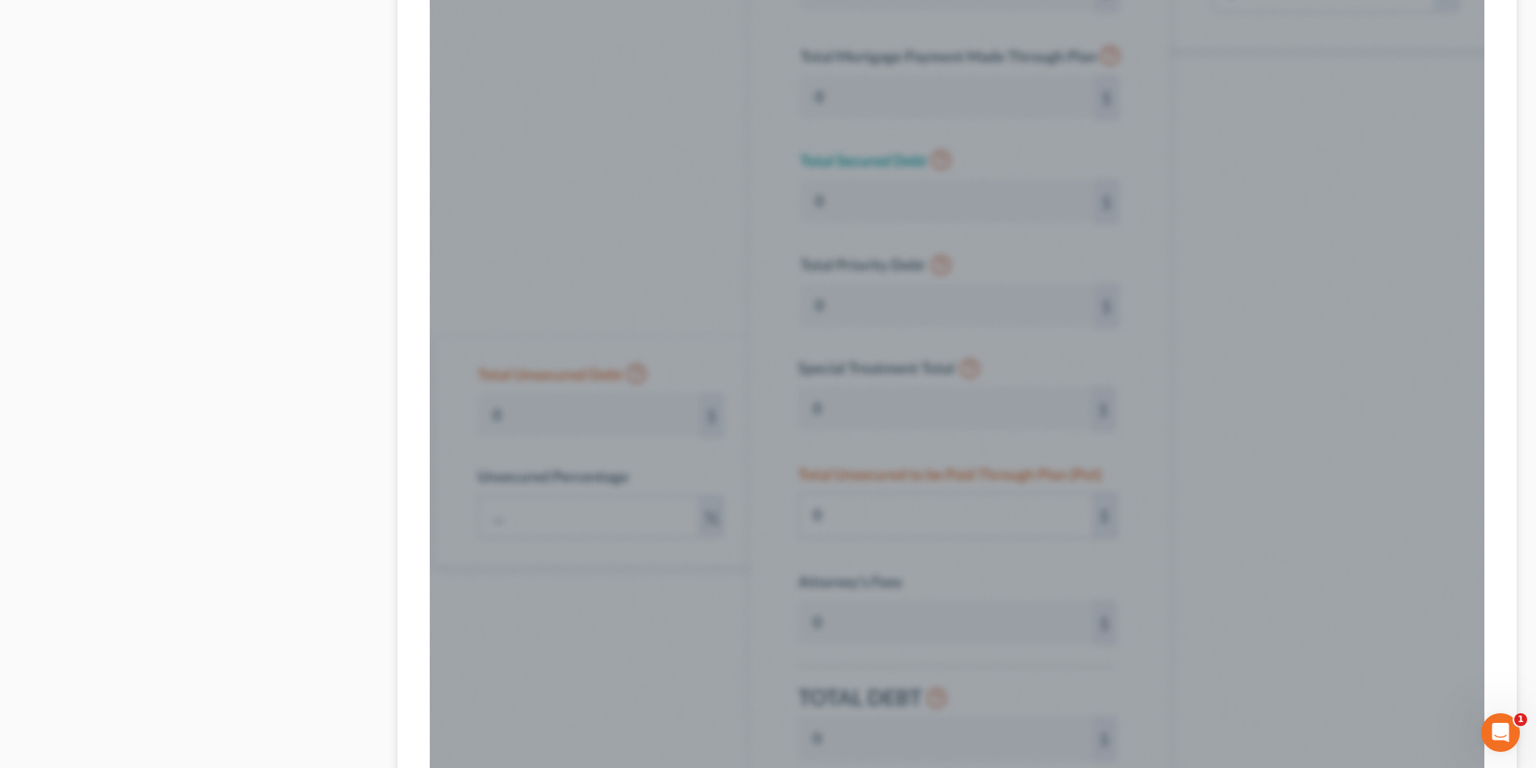
scroll to position [1075, 0]
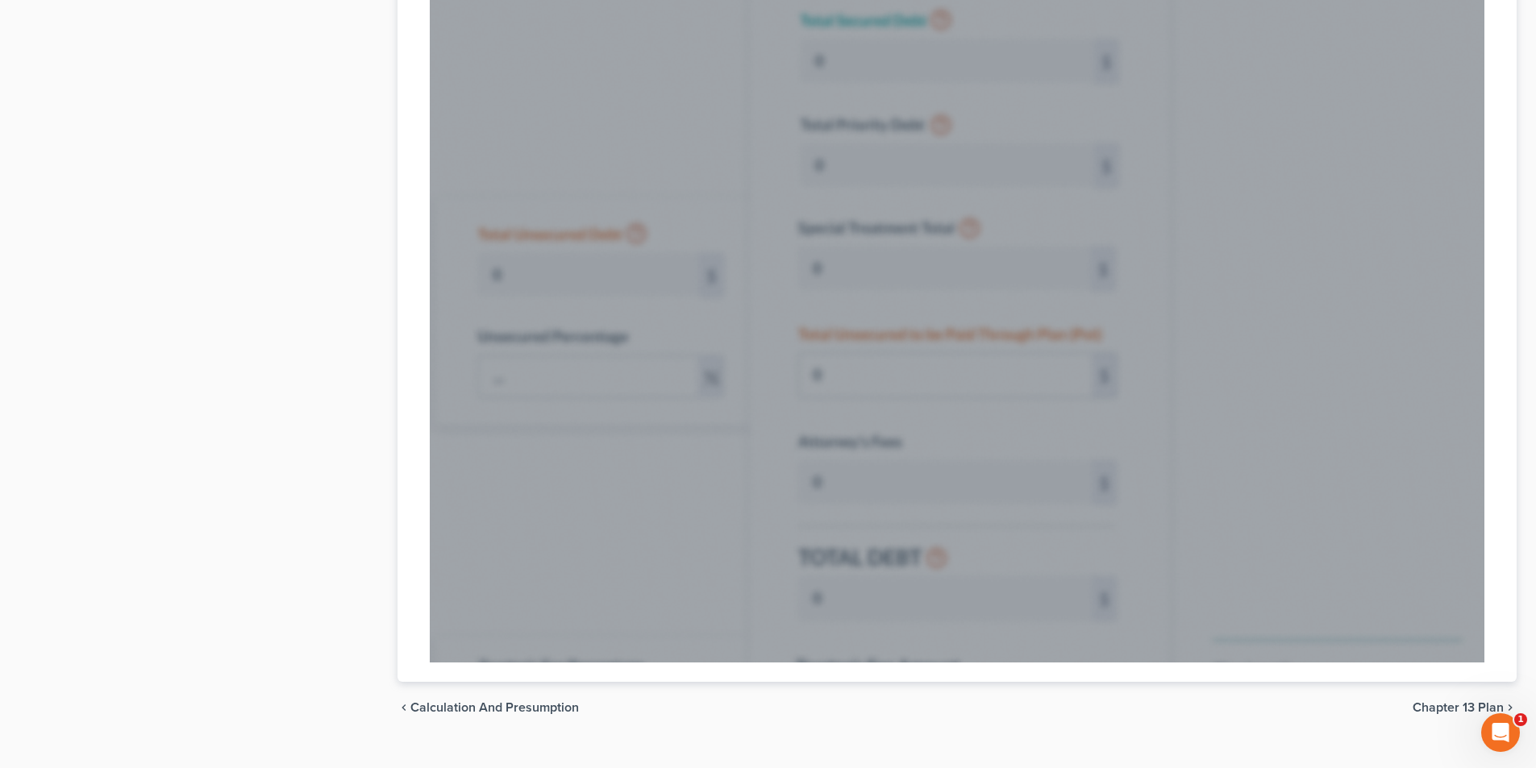
click at [447, 708] on span "Calculation and Presumption" at bounding box center [494, 707] width 168 height 13
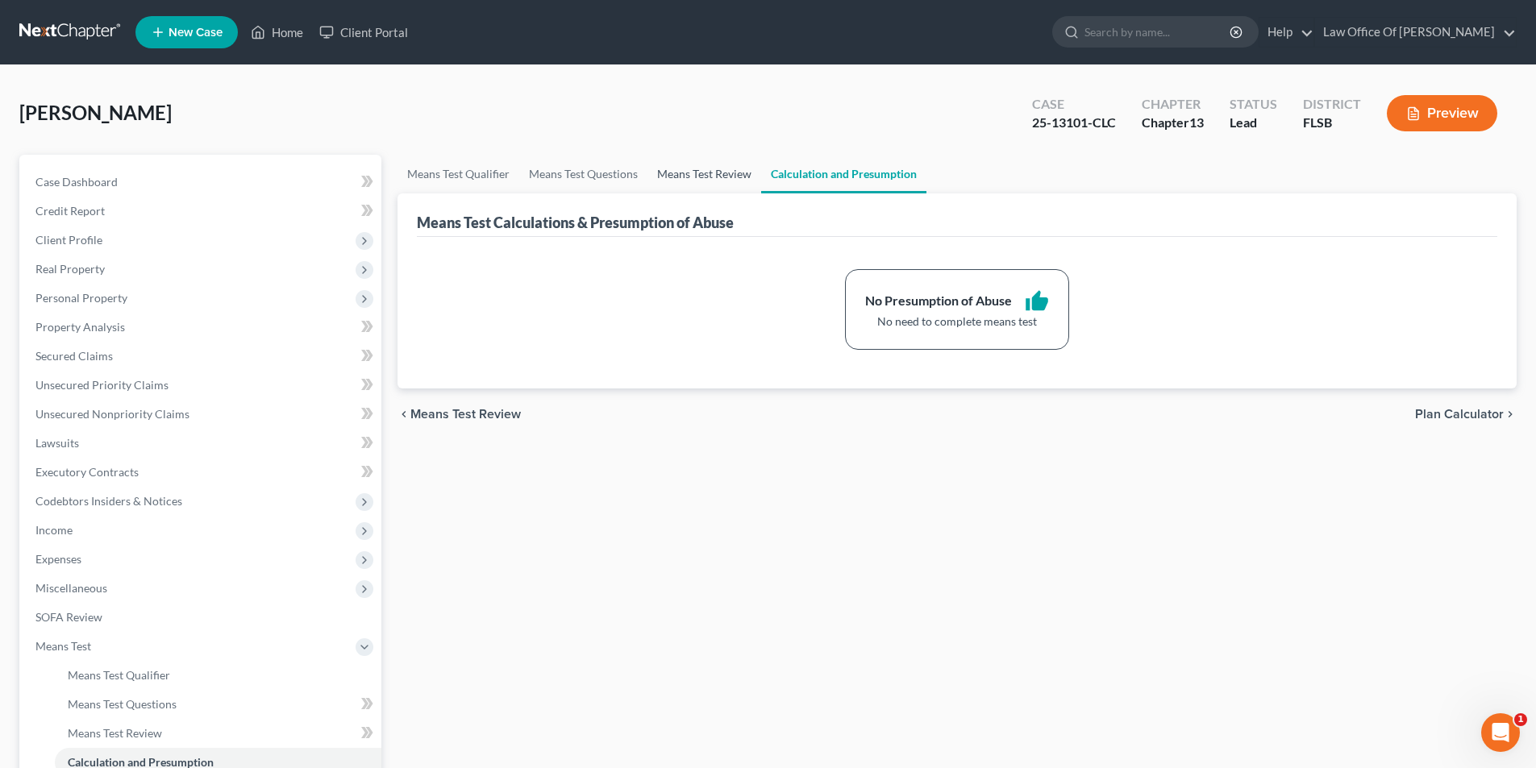
click at [727, 173] on link "Means Test Review" at bounding box center [704, 174] width 114 height 39
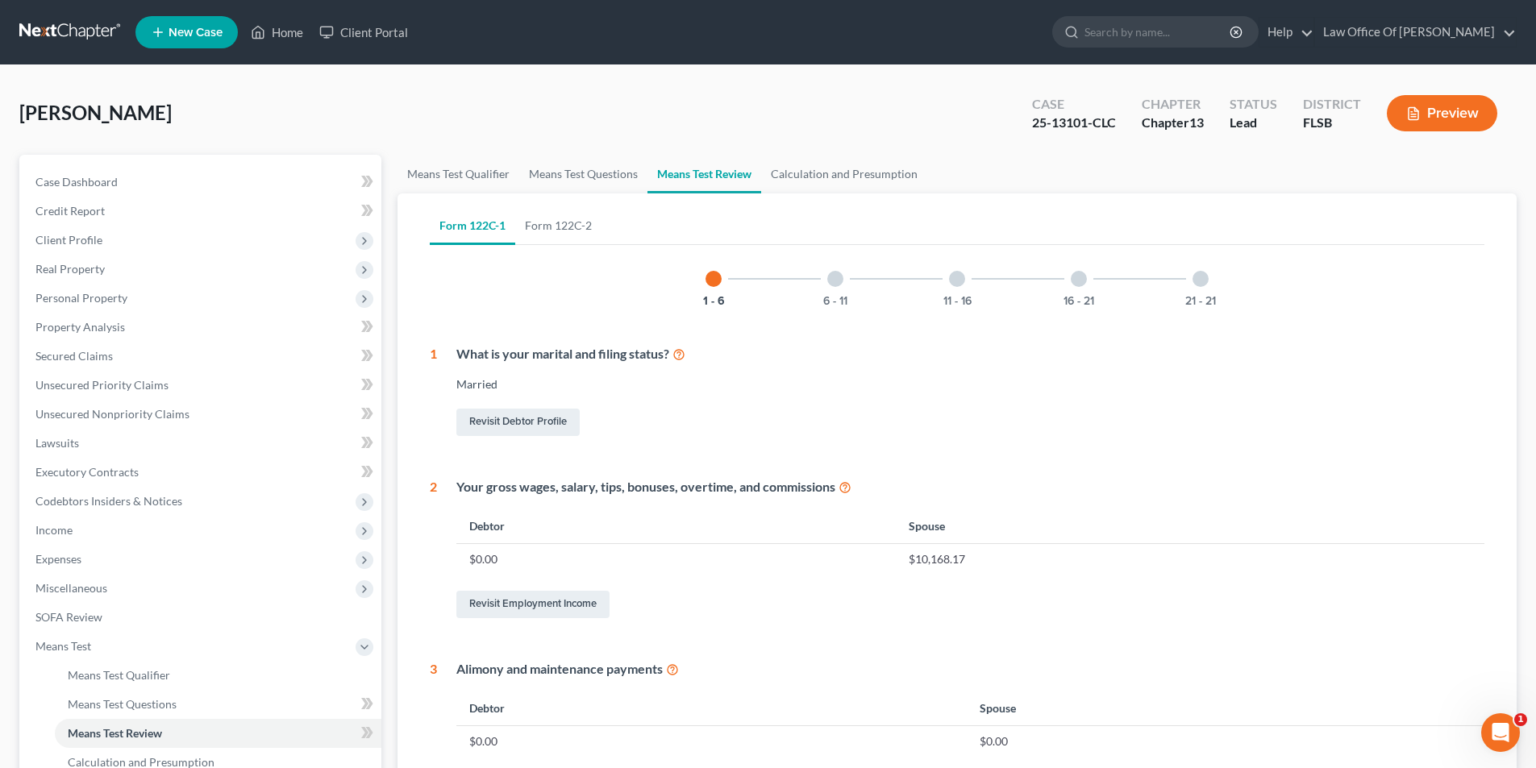
click at [596, 193] on div "Form 122C-1 Form 122C-2 1 - 6 6 - 11 11 - 16 16 - 21 21 - 21 1 What is your mar…" at bounding box center [957, 725] width 1080 height 1064
click at [435, 167] on link "Means Test Qualifier" at bounding box center [458, 174] width 122 height 39
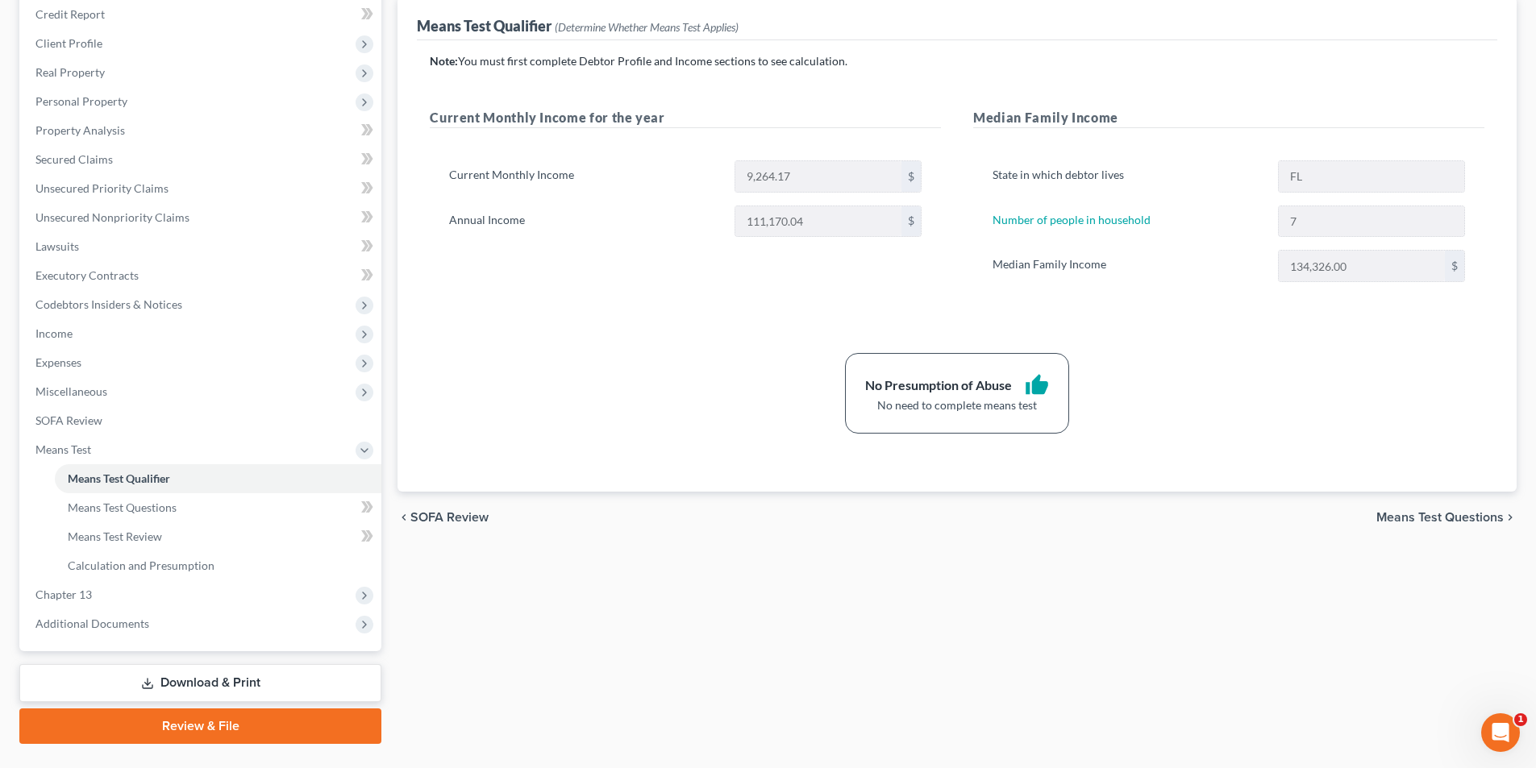
scroll to position [234, 0]
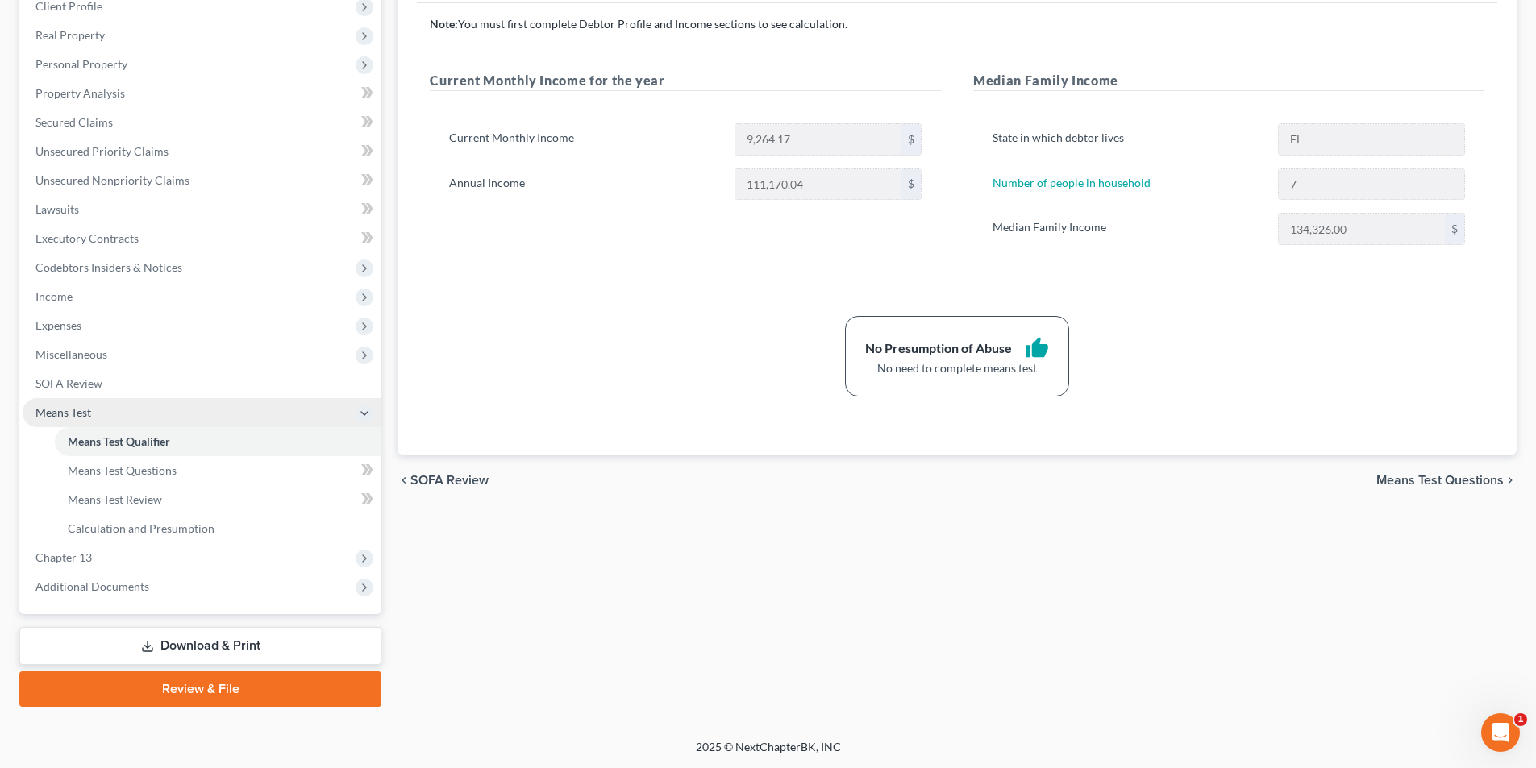
click at [75, 409] on span "Means Test" at bounding box center [63, 413] width 56 height 14
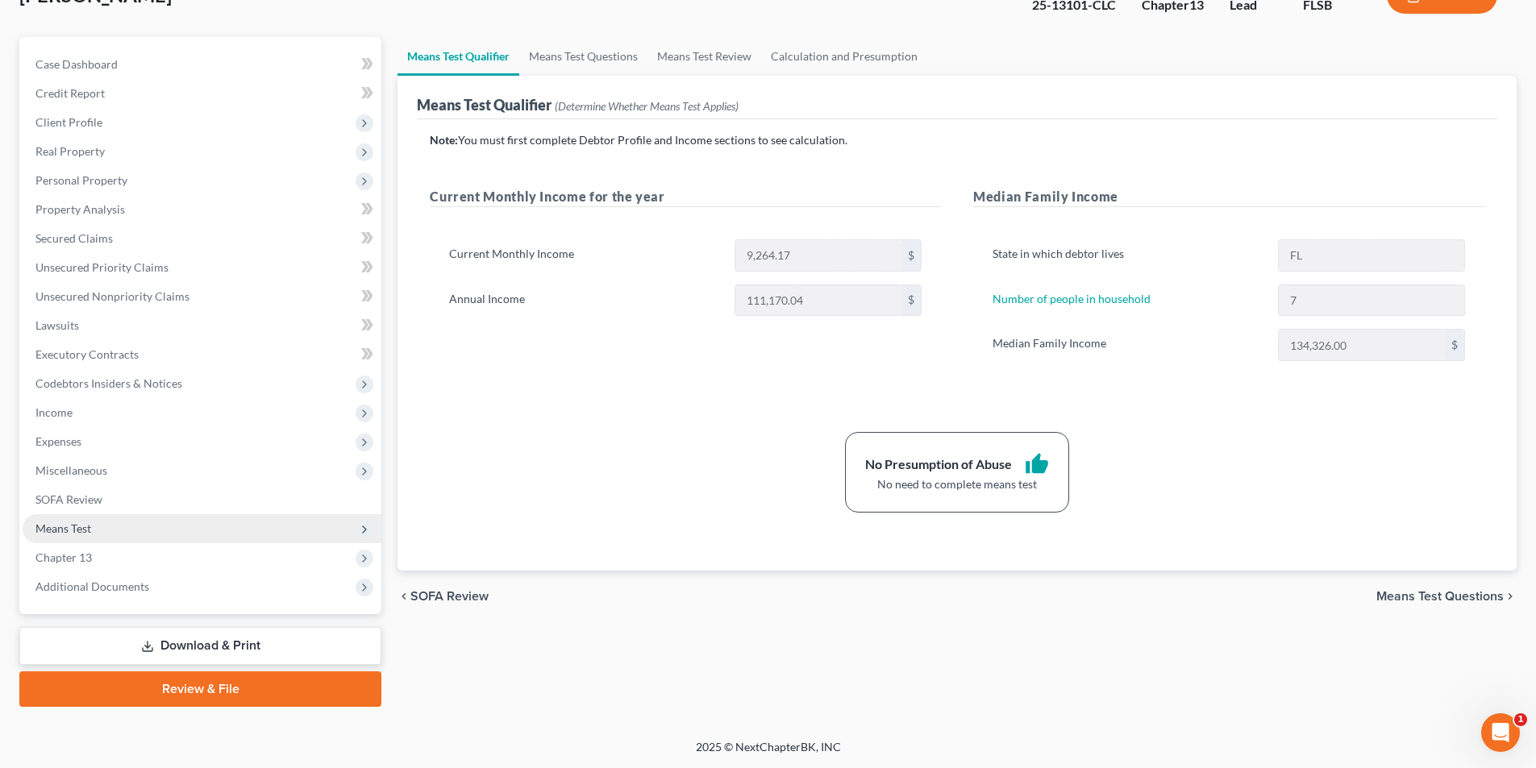
scroll to position [118, 0]
click at [72, 531] on span "Means Test" at bounding box center [63, 529] width 56 height 14
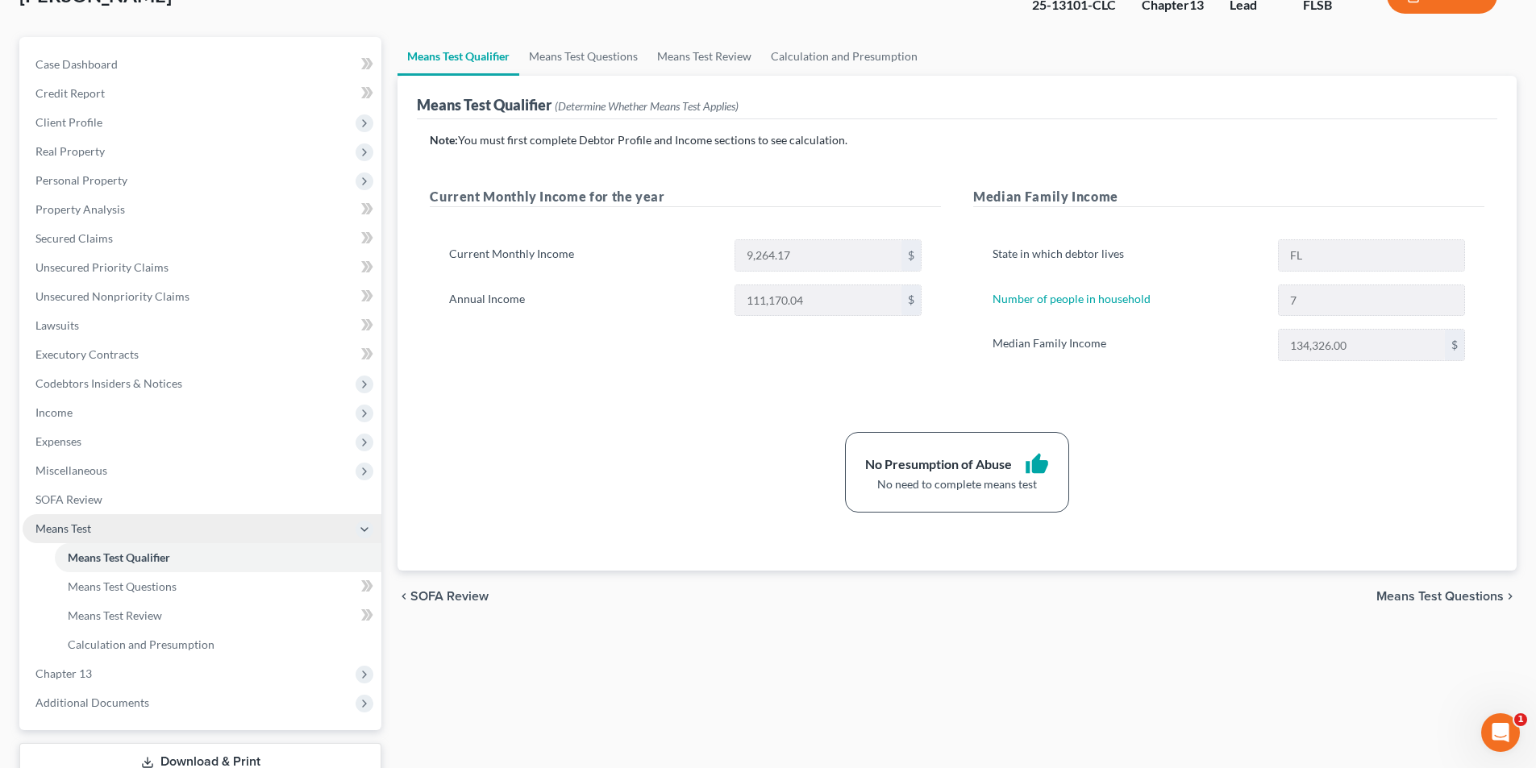
scroll to position [234, 0]
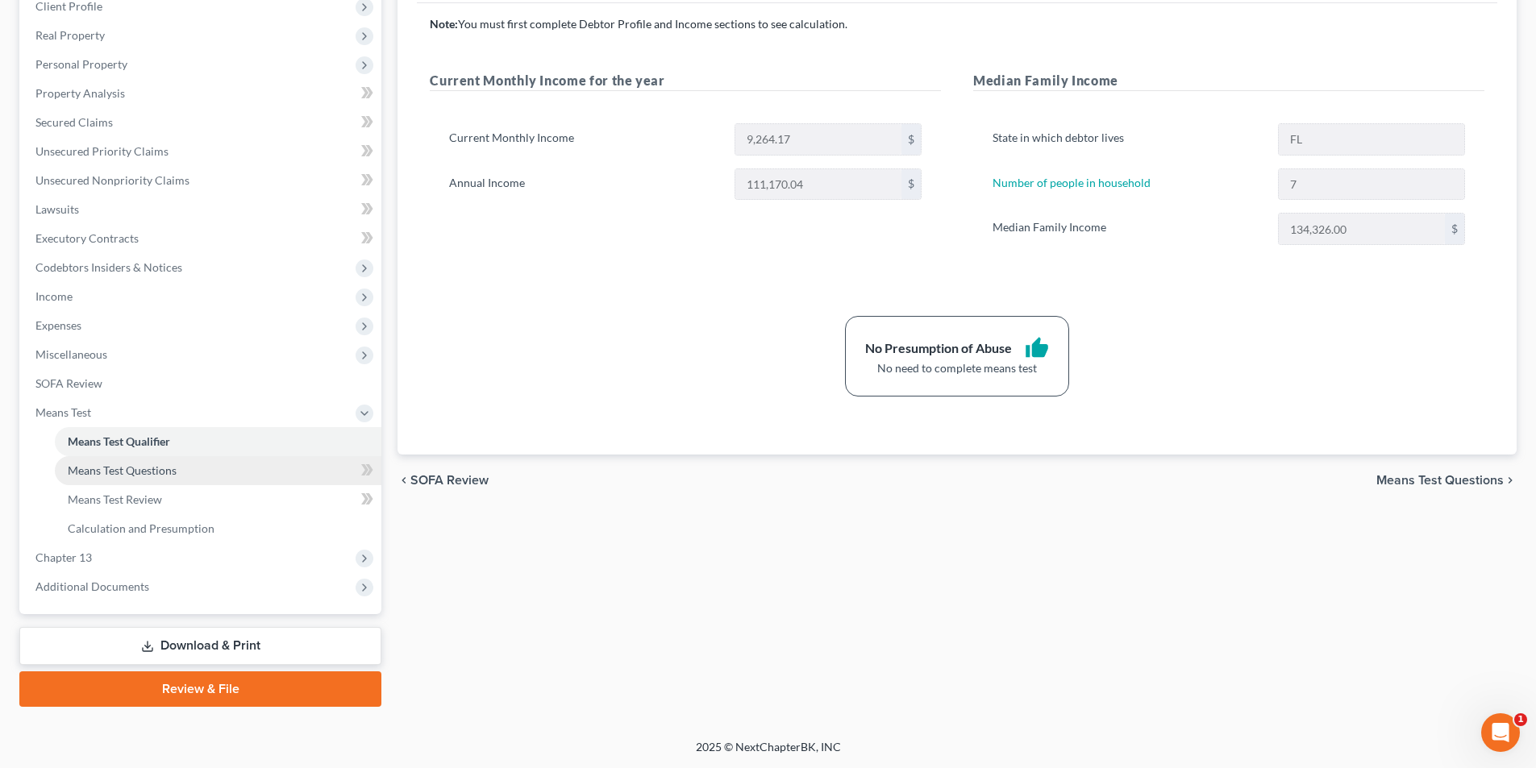
click at [130, 480] on link "Means Test Questions" at bounding box center [218, 470] width 327 height 29
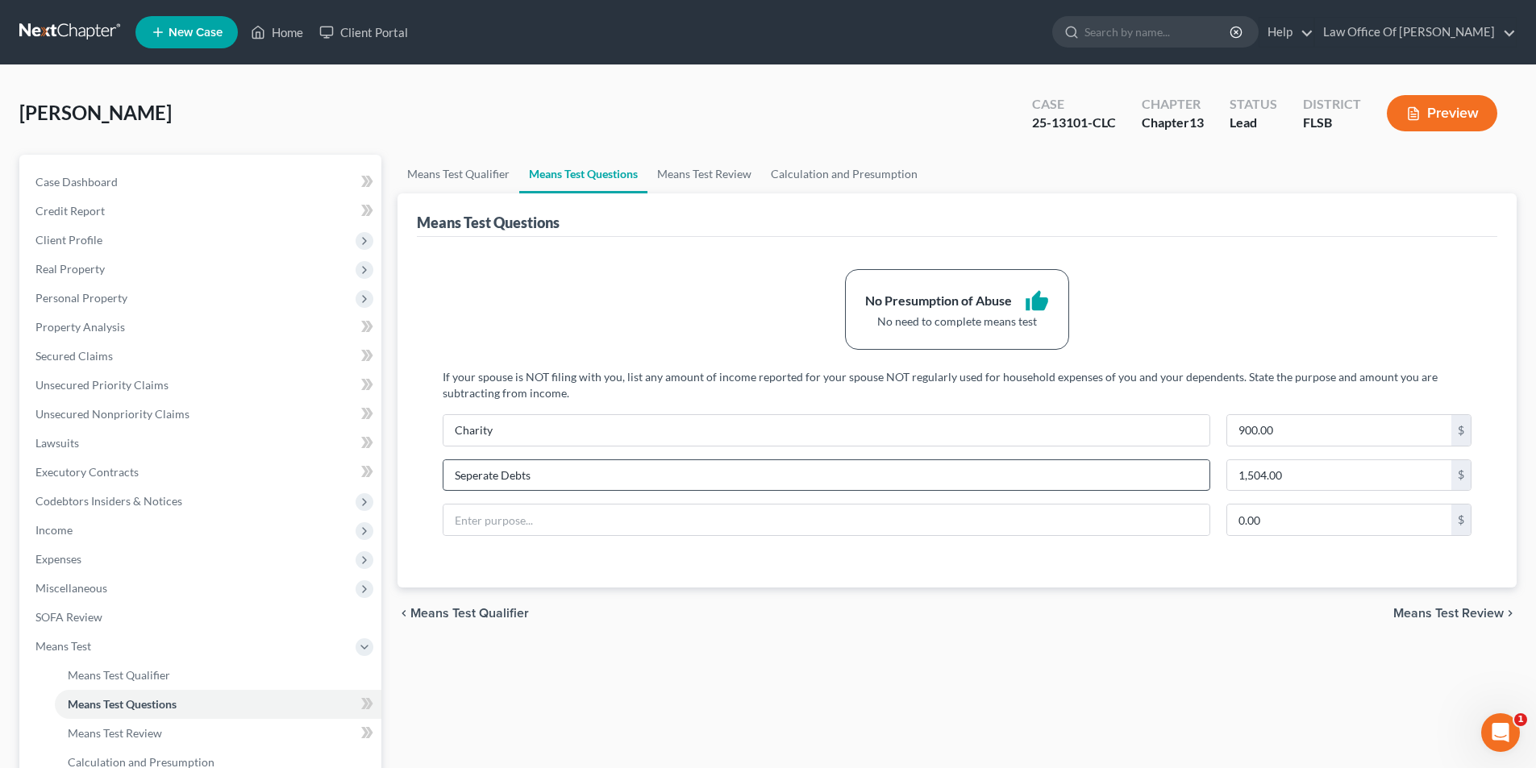
drag, startPoint x: 1447, startPoint y: 111, endPoint x: 528, endPoint y: 470, distance: 986.6
click at [597, 464] on div "Edwards, Ashley Upgraded Case 25-13101-CLC Chapter Chapter 13 Status Lead Distr…" at bounding box center [767, 519] width 1497 height 869
click at [1433, 107] on button "Preview" at bounding box center [1442, 113] width 110 height 36
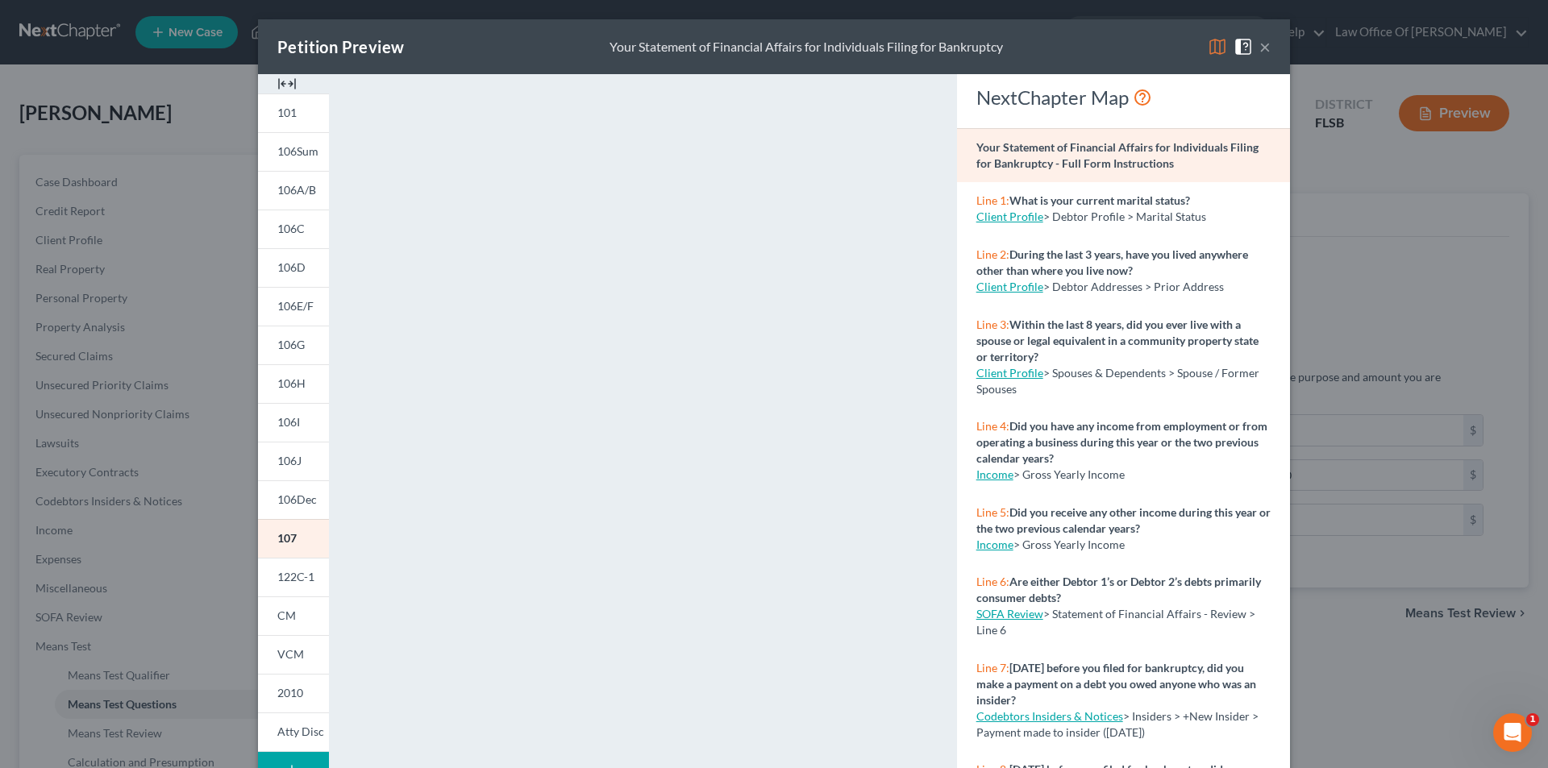
click at [1264, 45] on button "×" at bounding box center [1264, 46] width 11 height 19
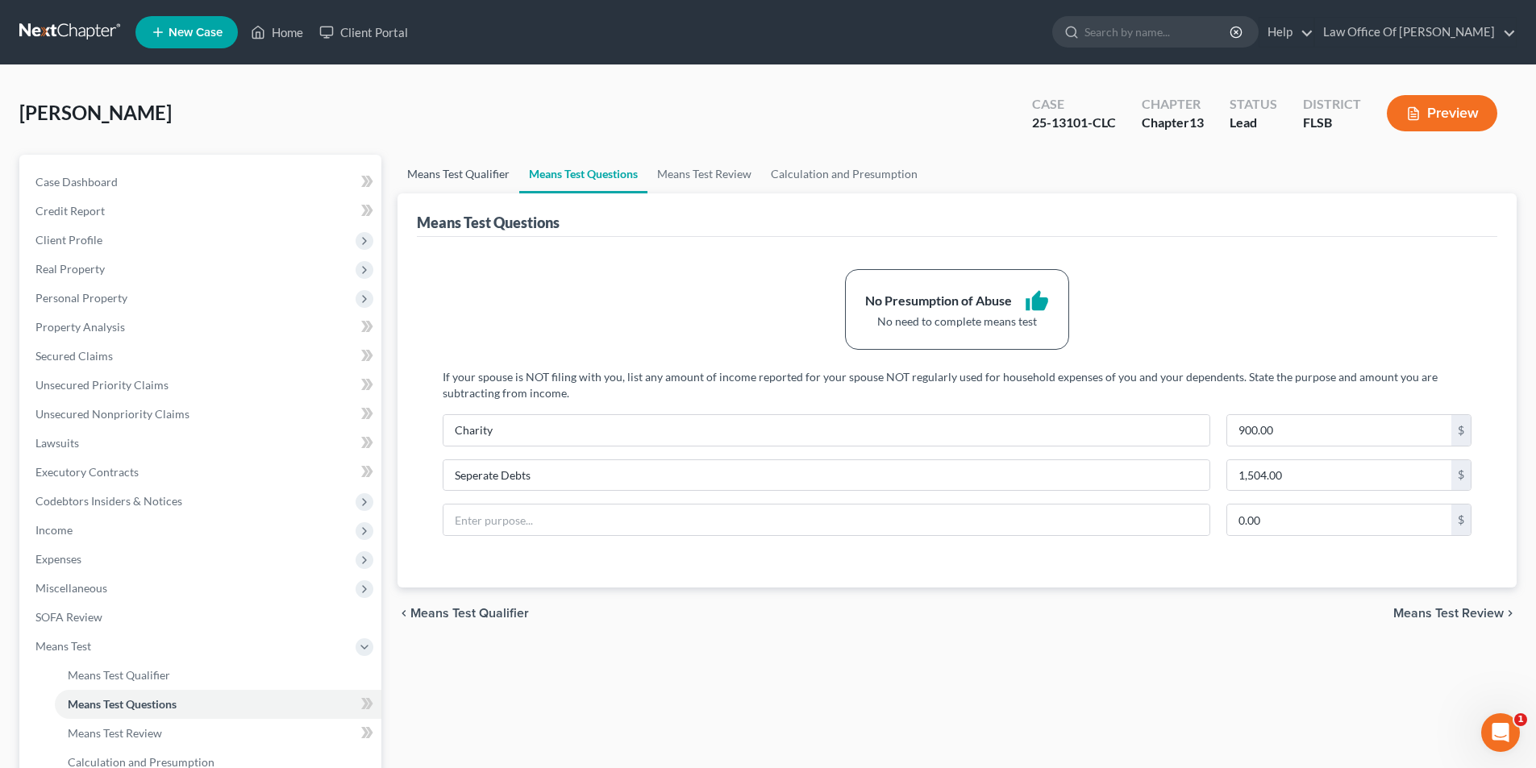
click at [478, 175] on link "Means Test Qualifier" at bounding box center [458, 174] width 122 height 39
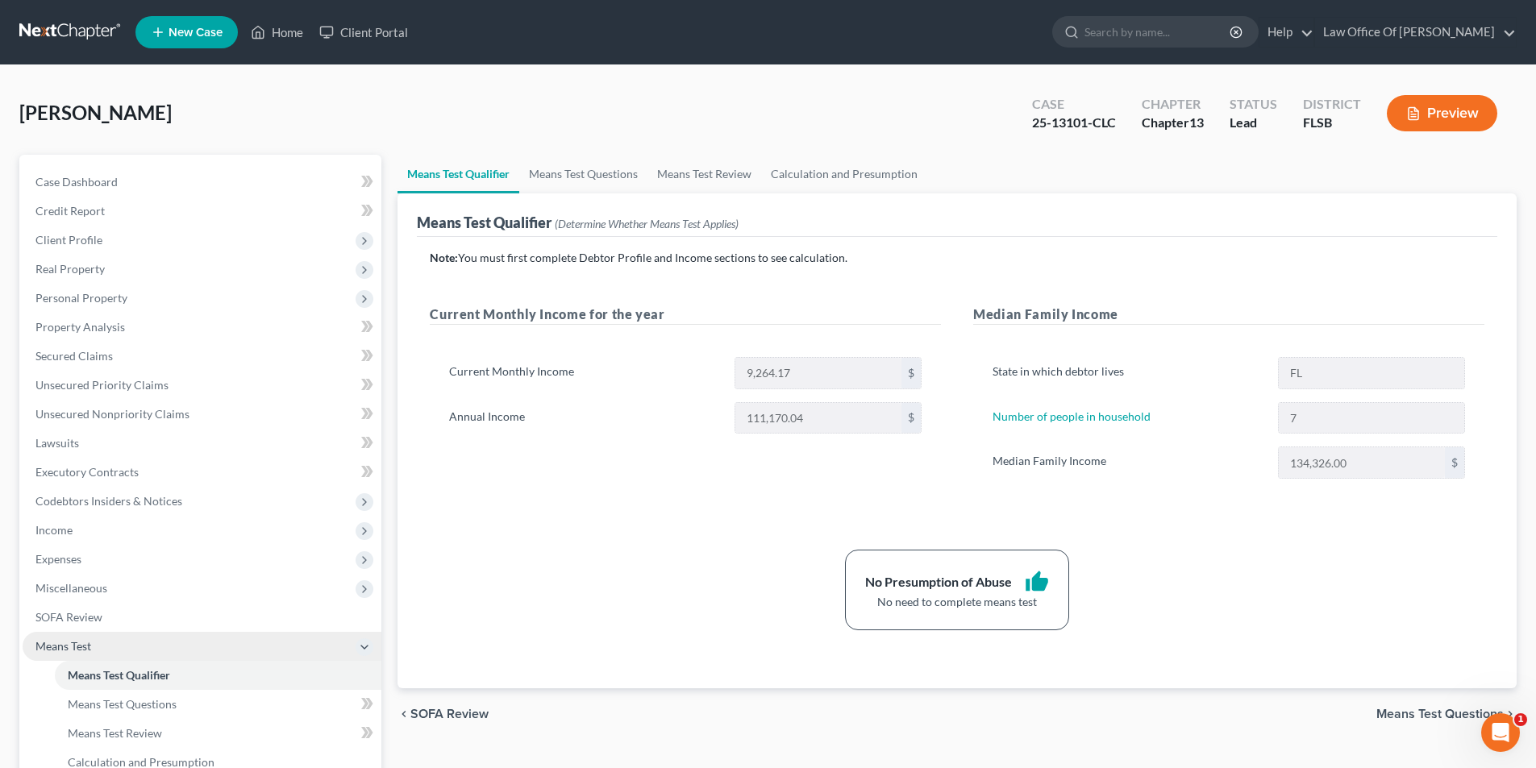
click at [116, 639] on span "Means Test" at bounding box center [202, 646] width 359 height 29
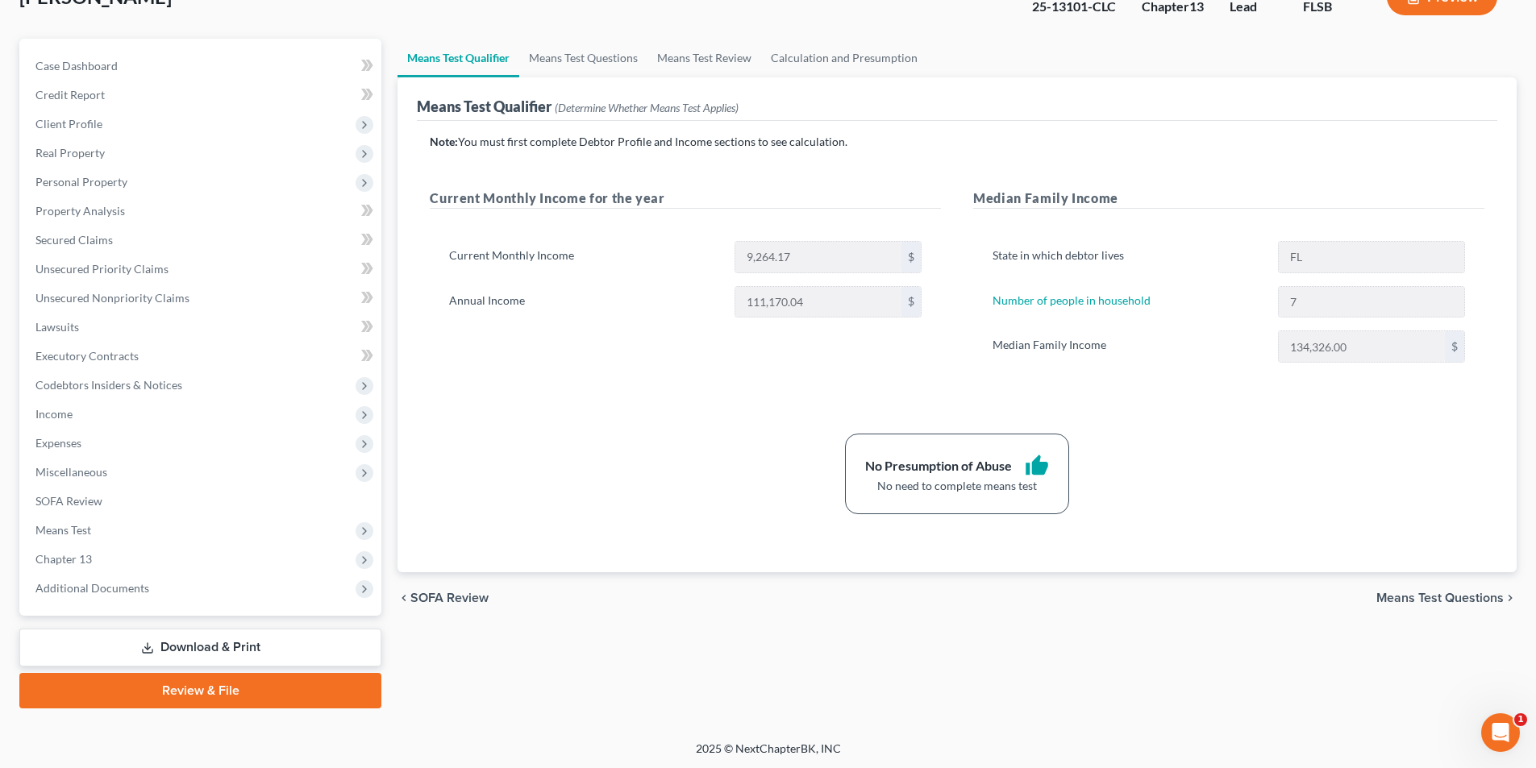
scroll to position [118, 0]
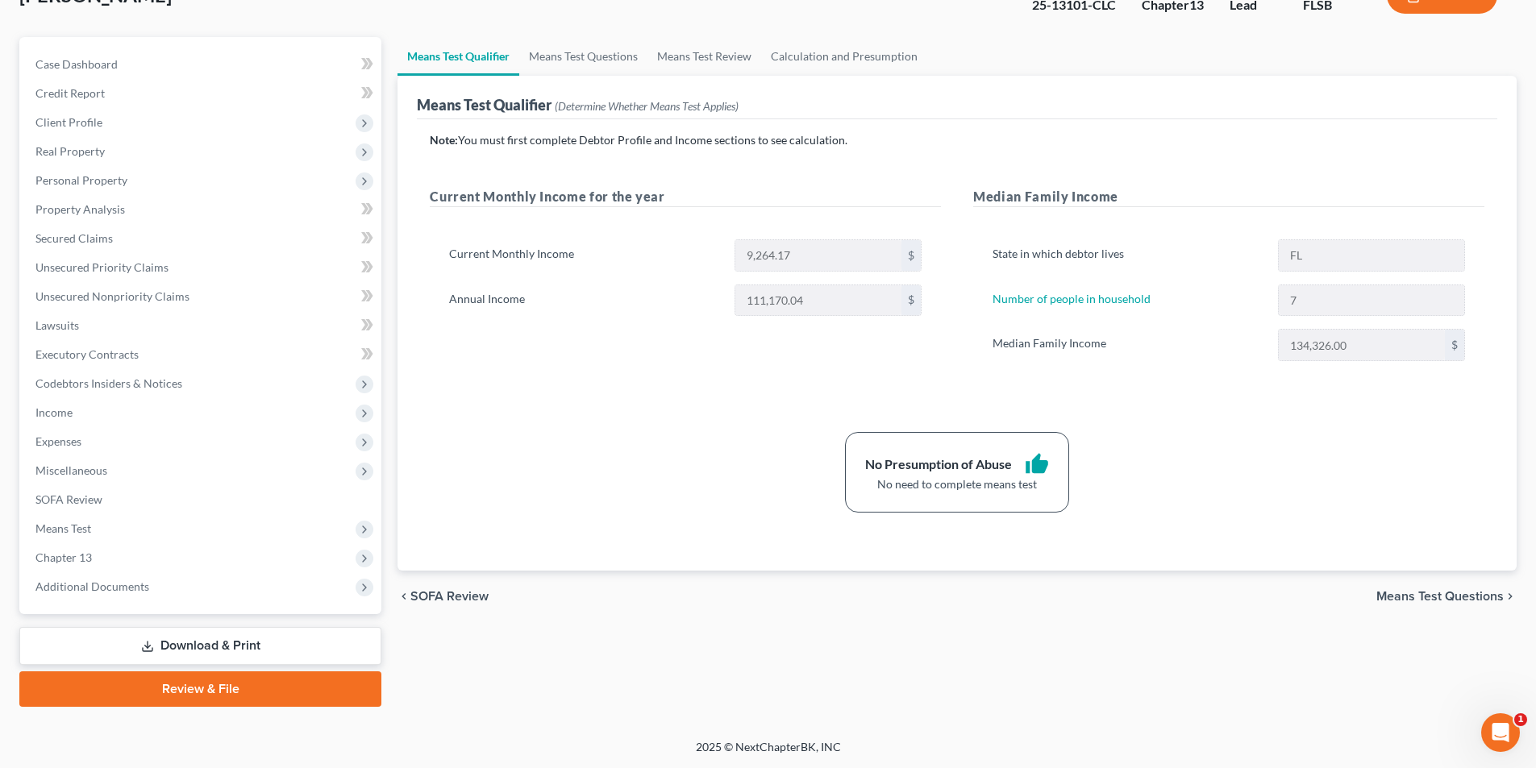
click at [672, 422] on div "Note: You must first complete Debtor Profile and Income sections to see calcula…" at bounding box center [957, 322] width 1055 height 381
click at [104, 536] on span "Means Test" at bounding box center [202, 528] width 359 height 29
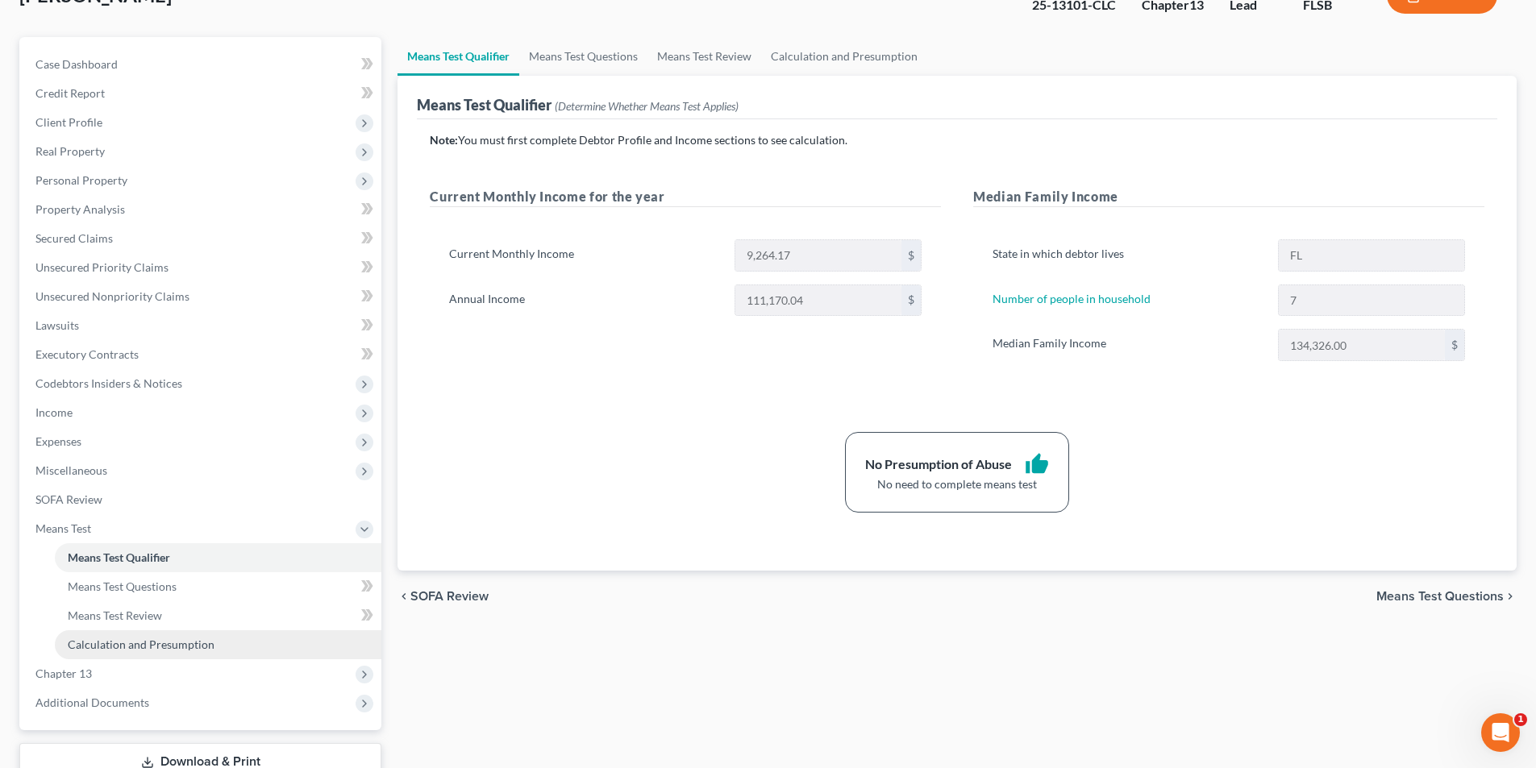
click at [113, 634] on link "Calculation and Presumption" at bounding box center [218, 644] width 327 height 29
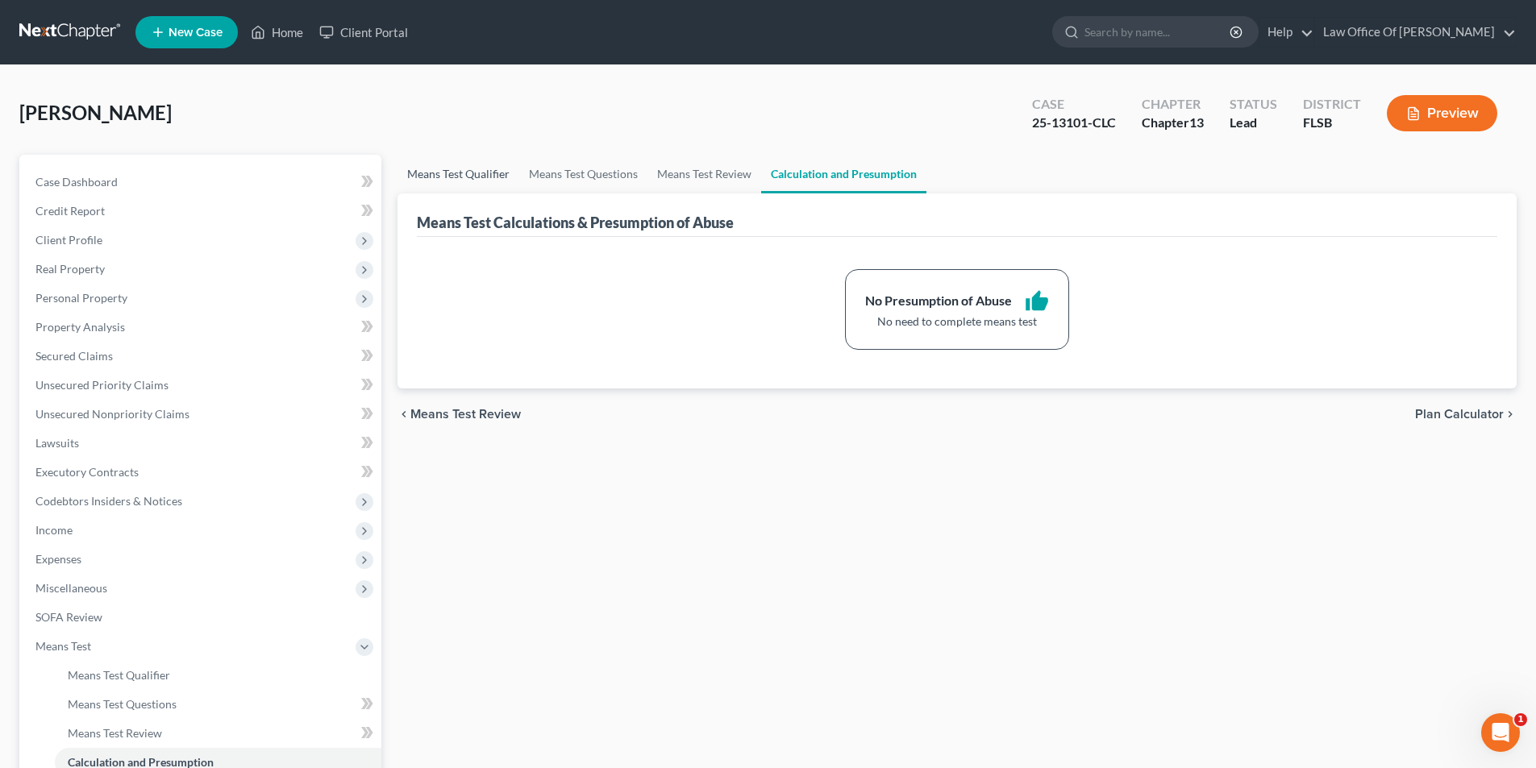
click at [448, 173] on link "Means Test Qualifier" at bounding box center [458, 174] width 122 height 39
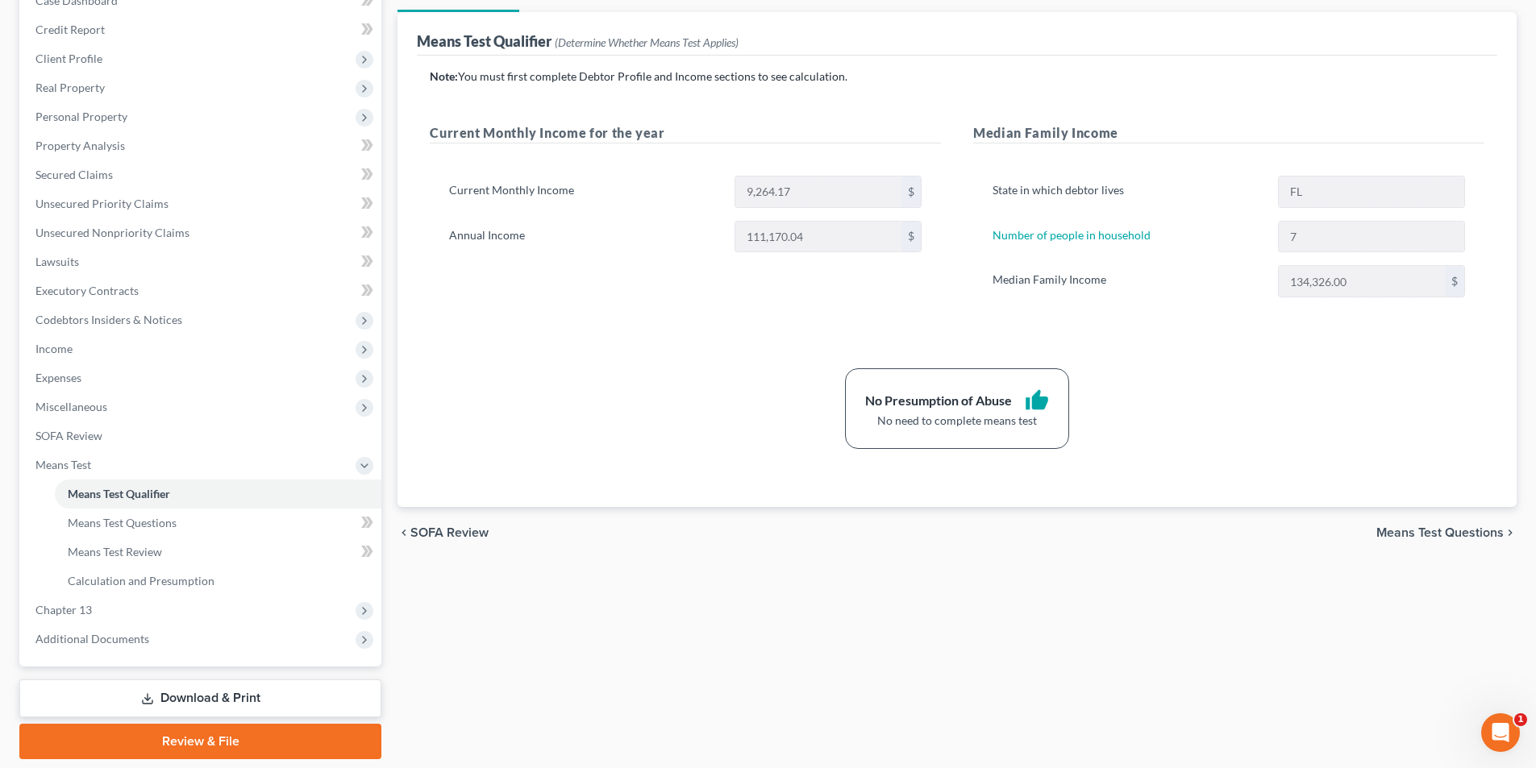
scroll to position [234, 0]
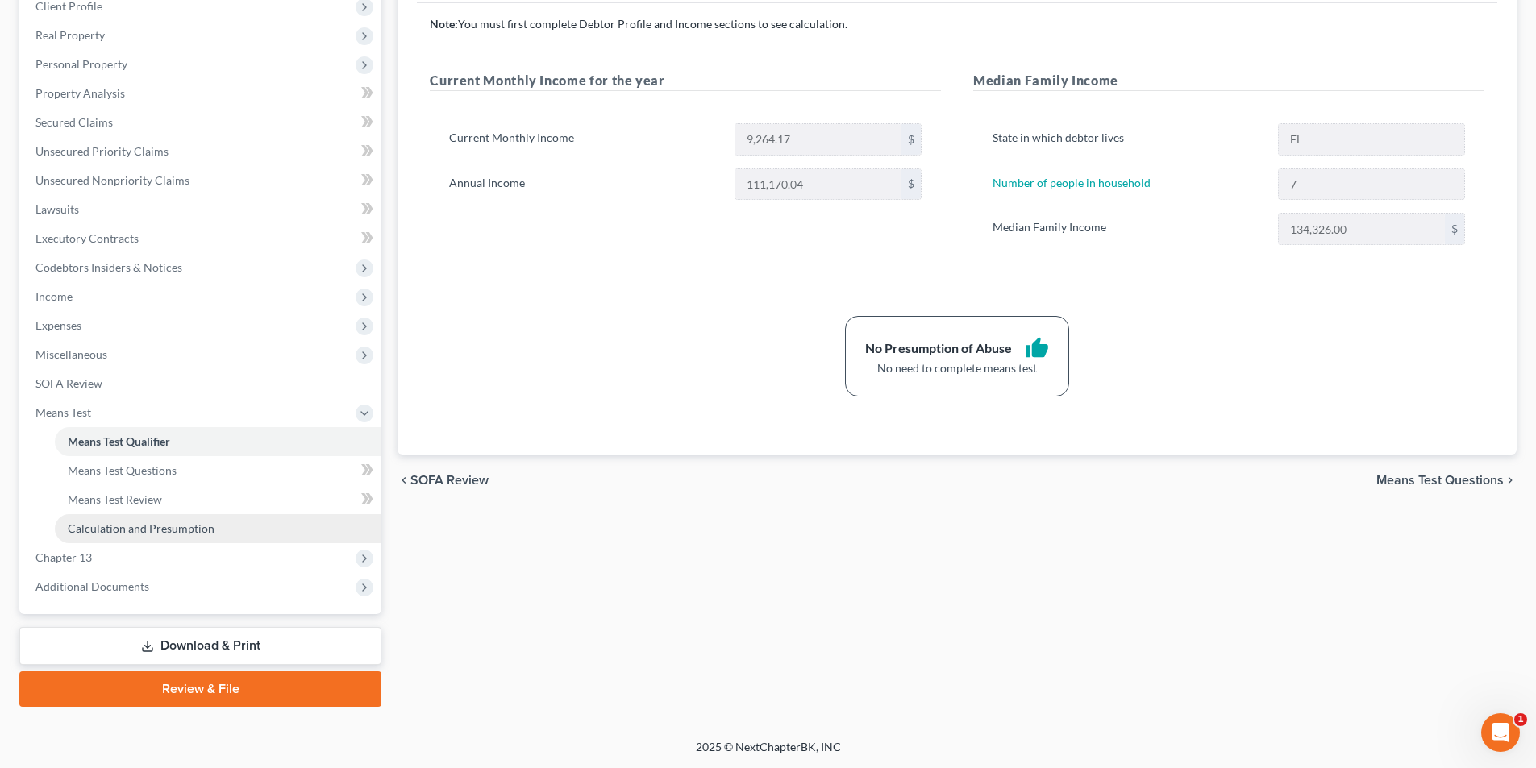
click at [111, 527] on span "Calculation and Presumption" at bounding box center [141, 529] width 147 height 14
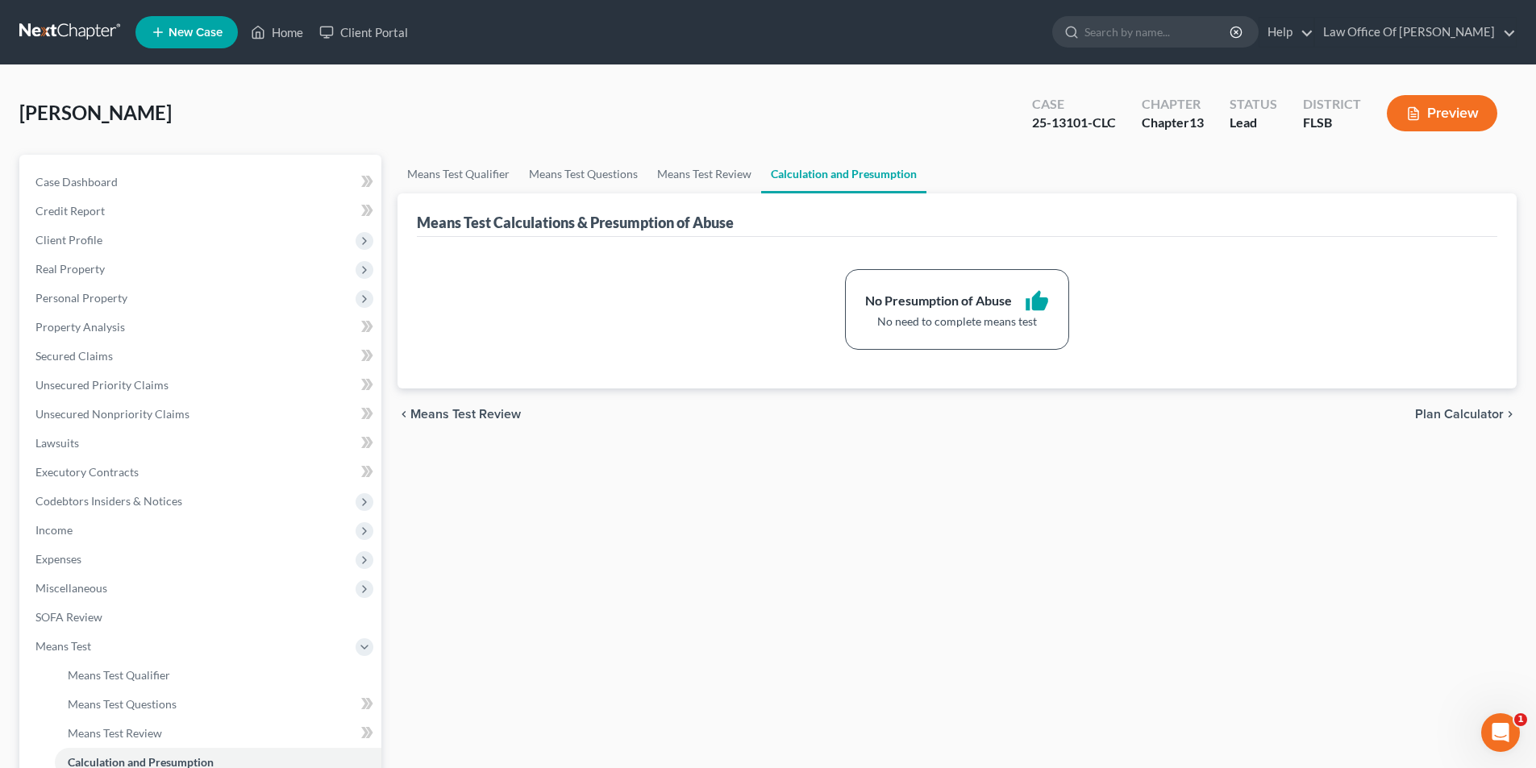
scroll to position [234, 0]
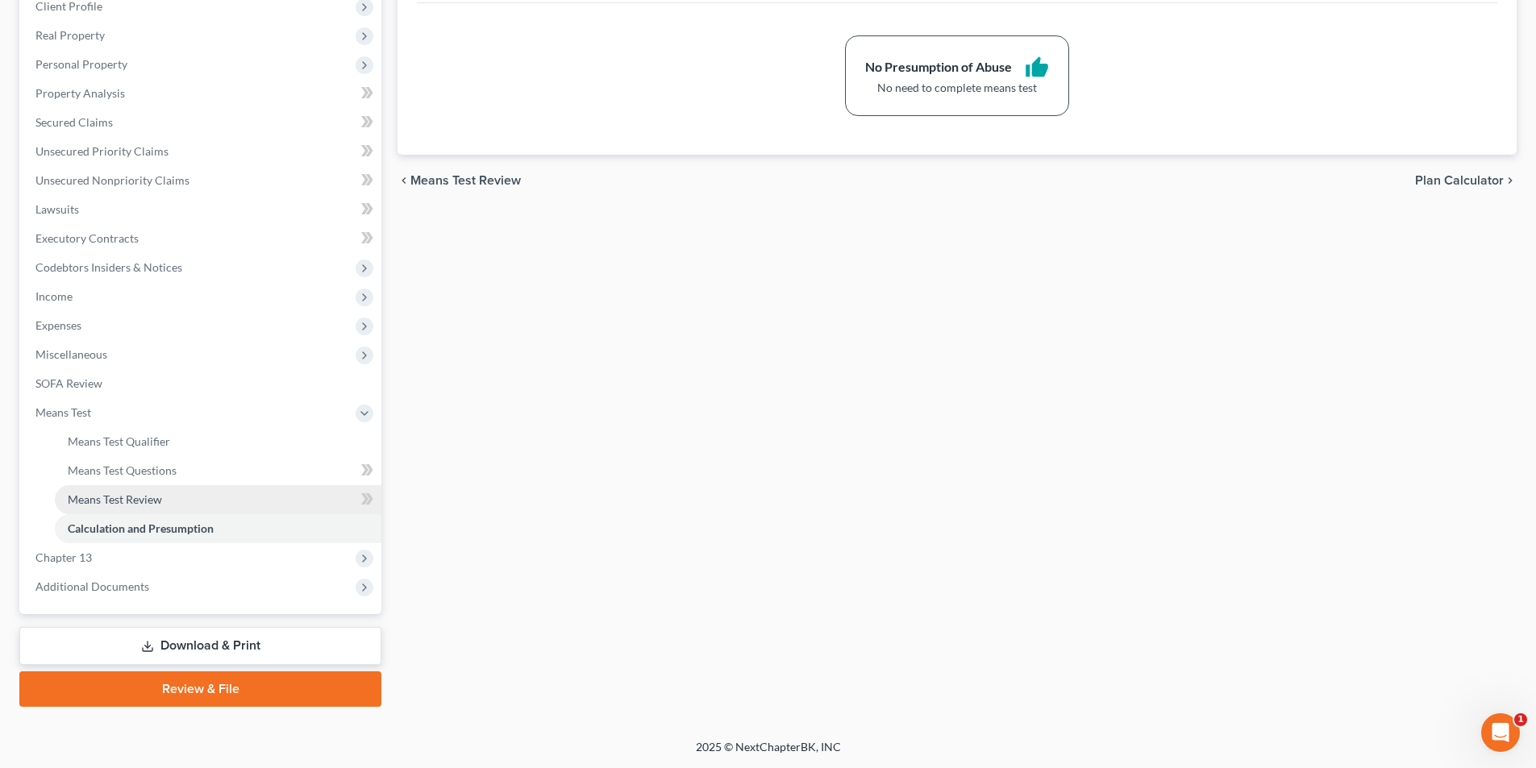
click at [169, 491] on link "Means Test Review" at bounding box center [218, 499] width 327 height 29
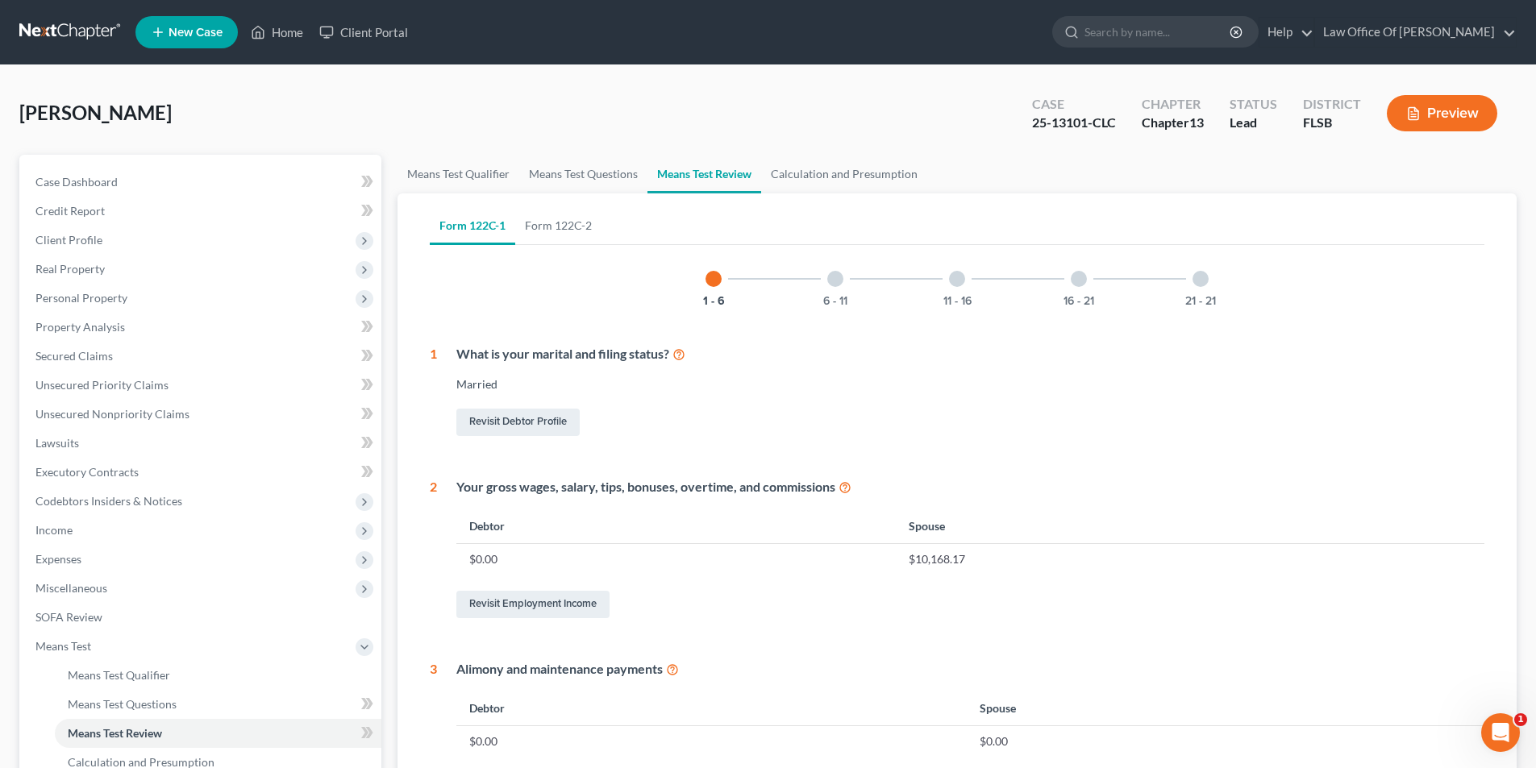
scroll to position [601, 0]
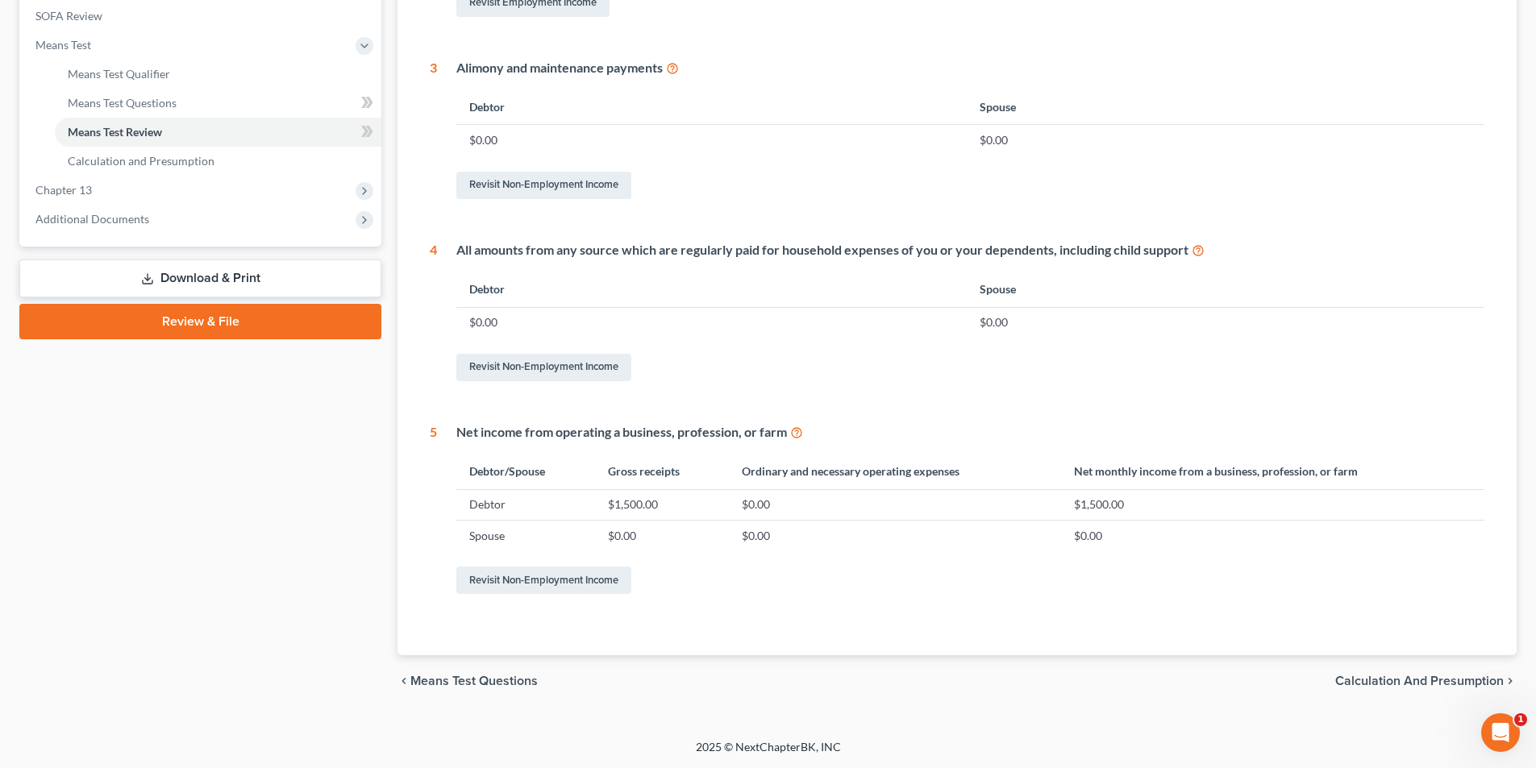
click at [243, 285] on link "Download & Print" at bounding box center [200, 279] width 362 height 38
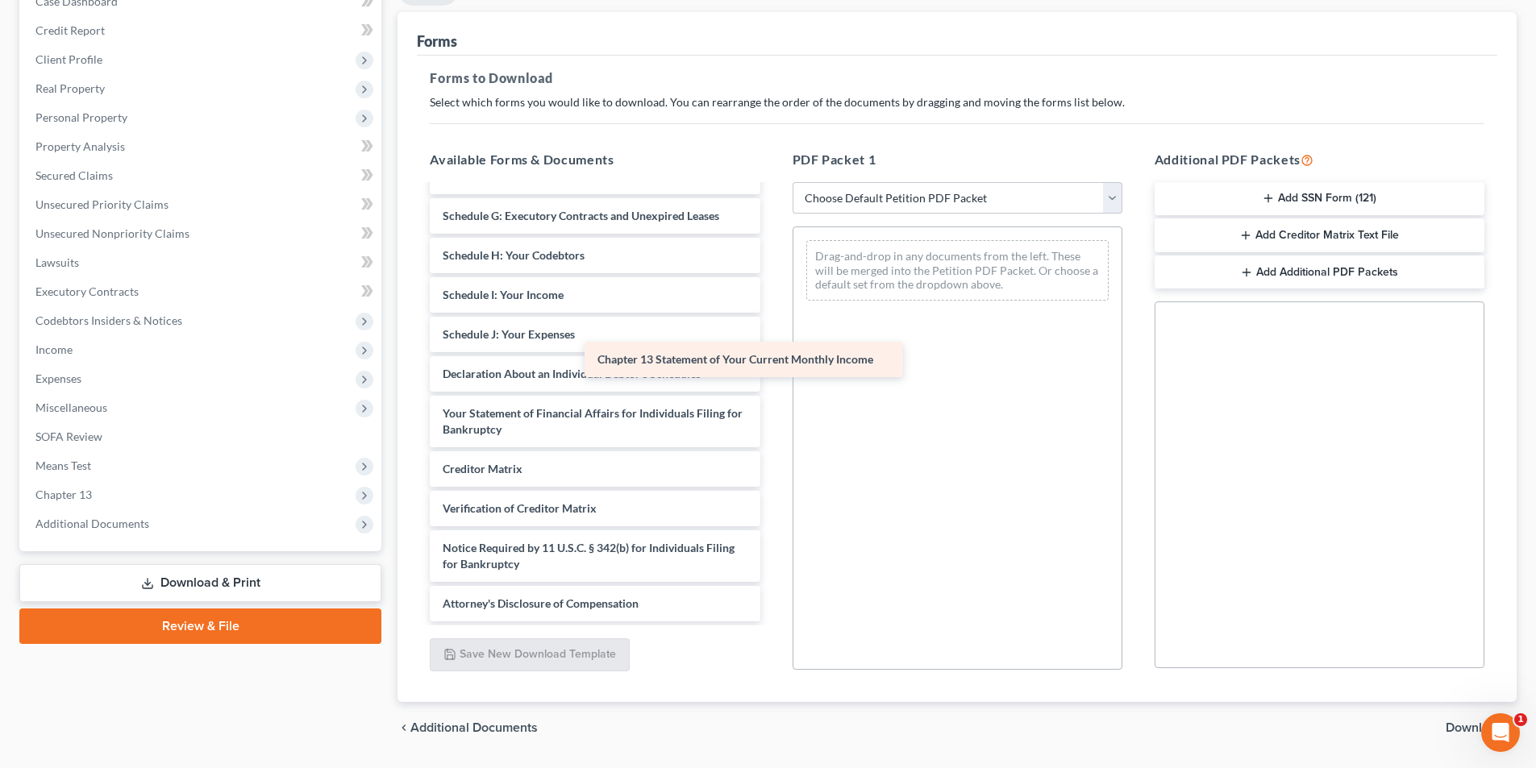
scroll to position [241, 0]
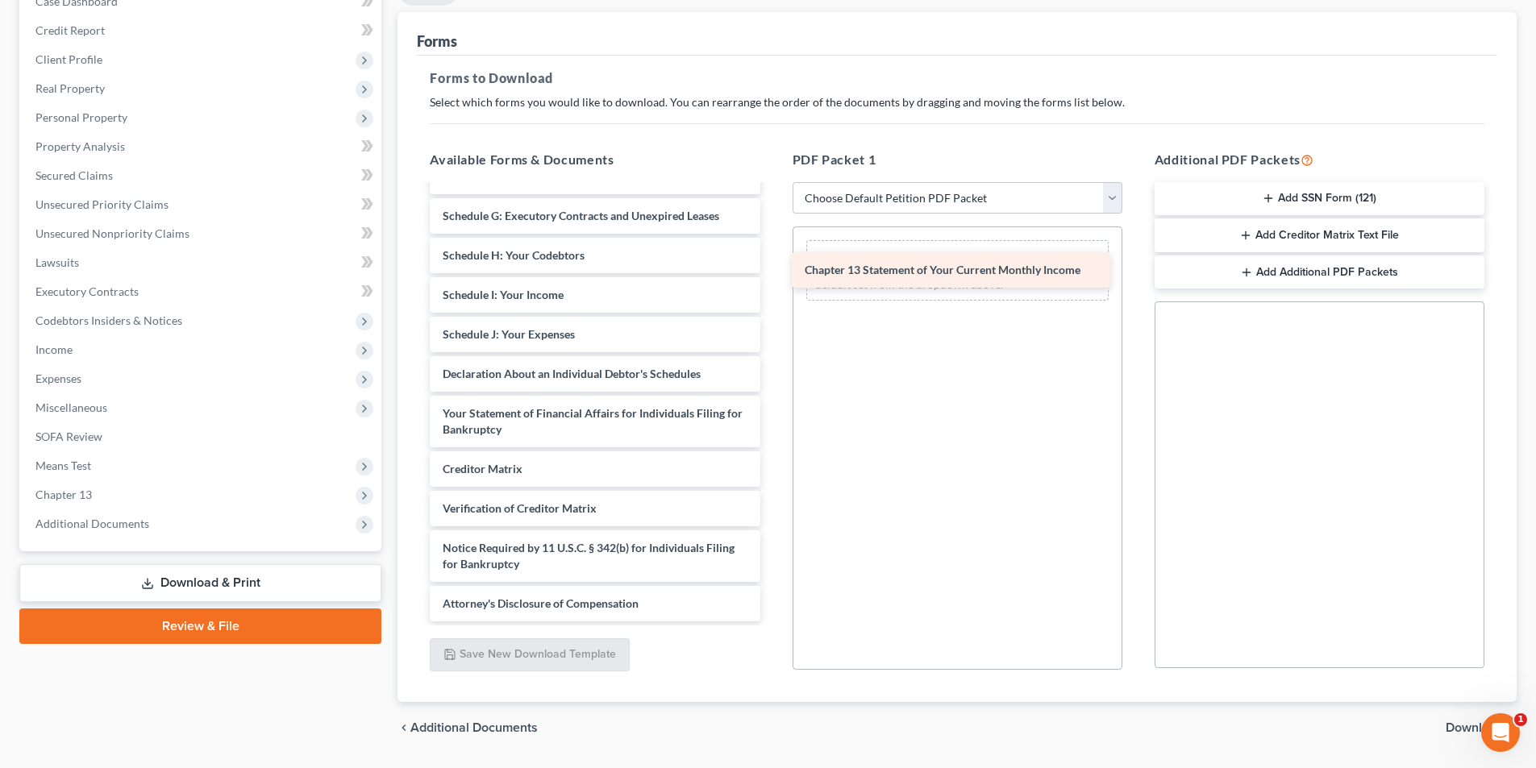
drag, startPoint x: 677, startPoint y: 431, endPoint x: 1039, endPoint y: 273, distance: 395.3
click at [772, 273] on div "Chapter 13 Statement of Your Current Monthly Income Voluntary Petition for Indi…" at bounding box center [595, 283] width 356 height 676
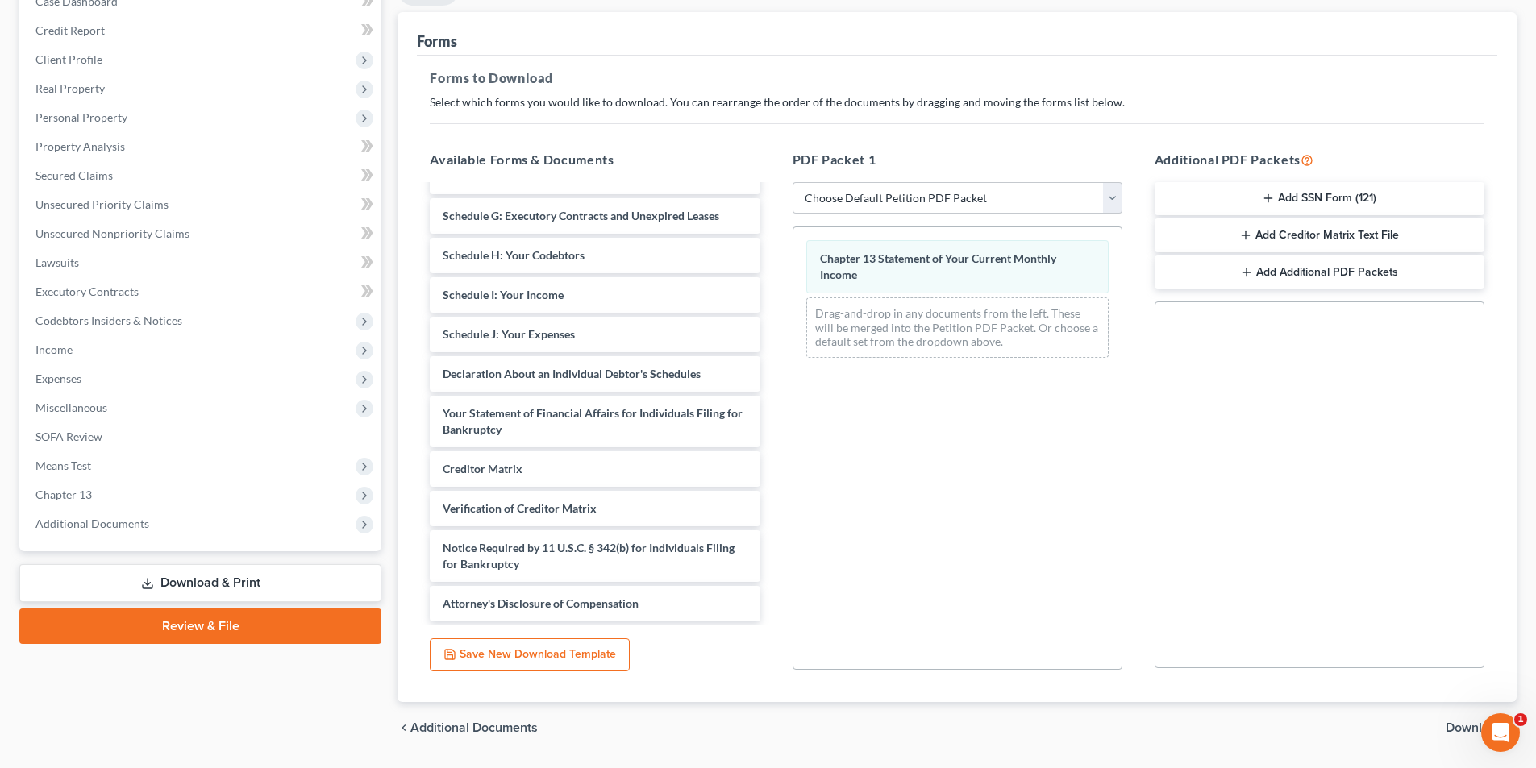
scroll to position [227, 0]
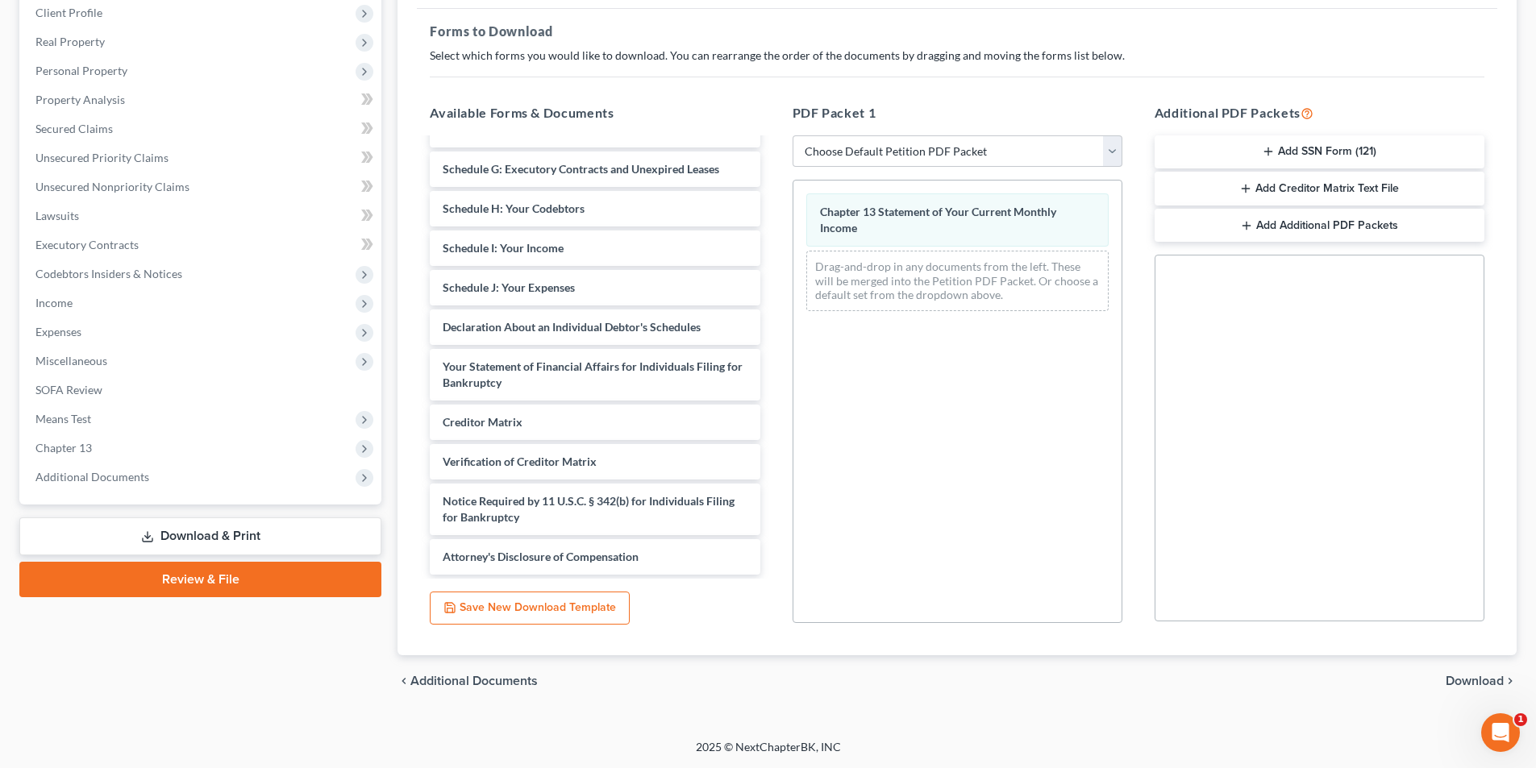
click at [1465, 686] on span "Download" at bounding box center [1475, 681] width 58 height 13
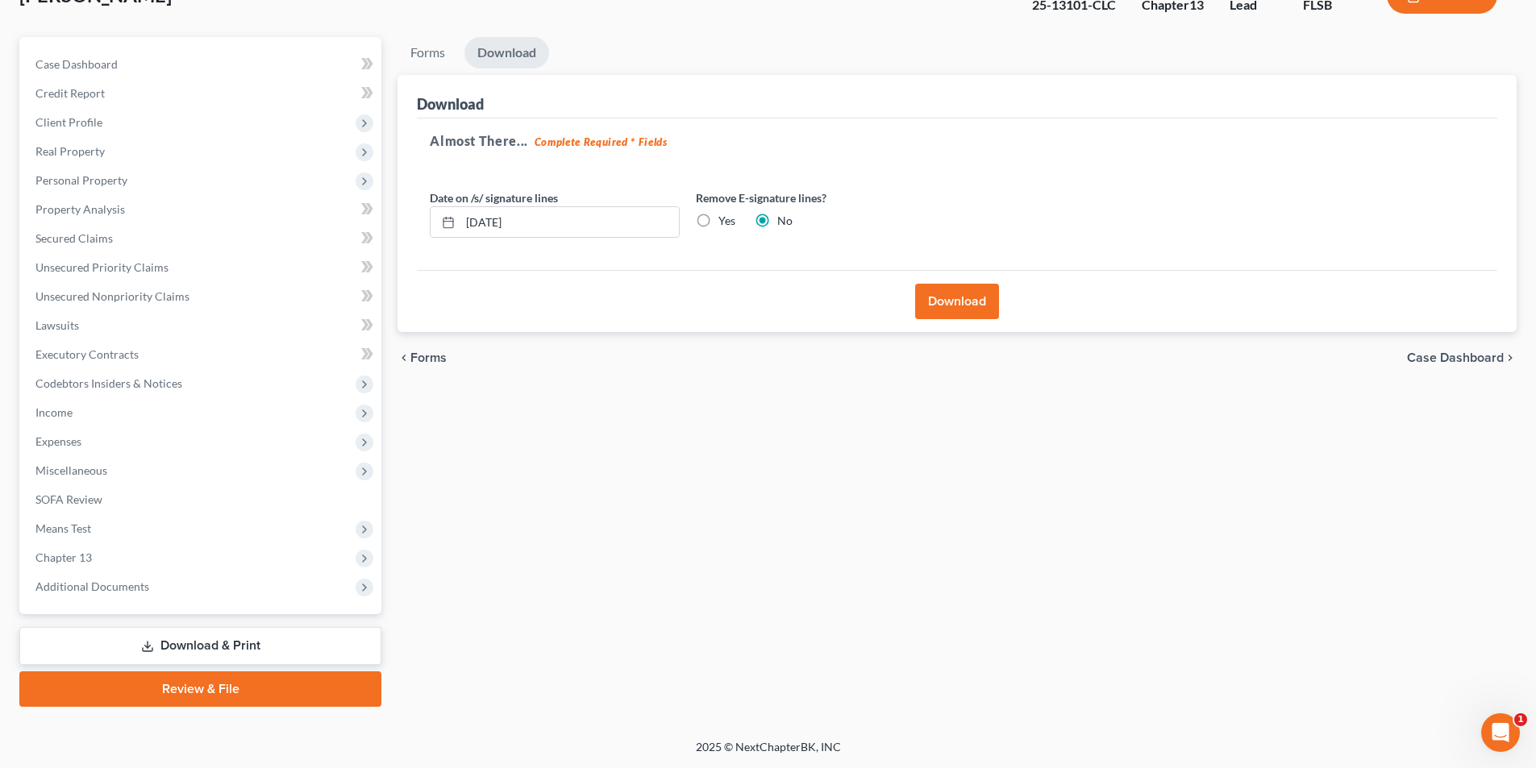
scroll to position [118, 0]
click at [948, 297] on button "Download" at bounding box center [957, 301] width 84 height 35
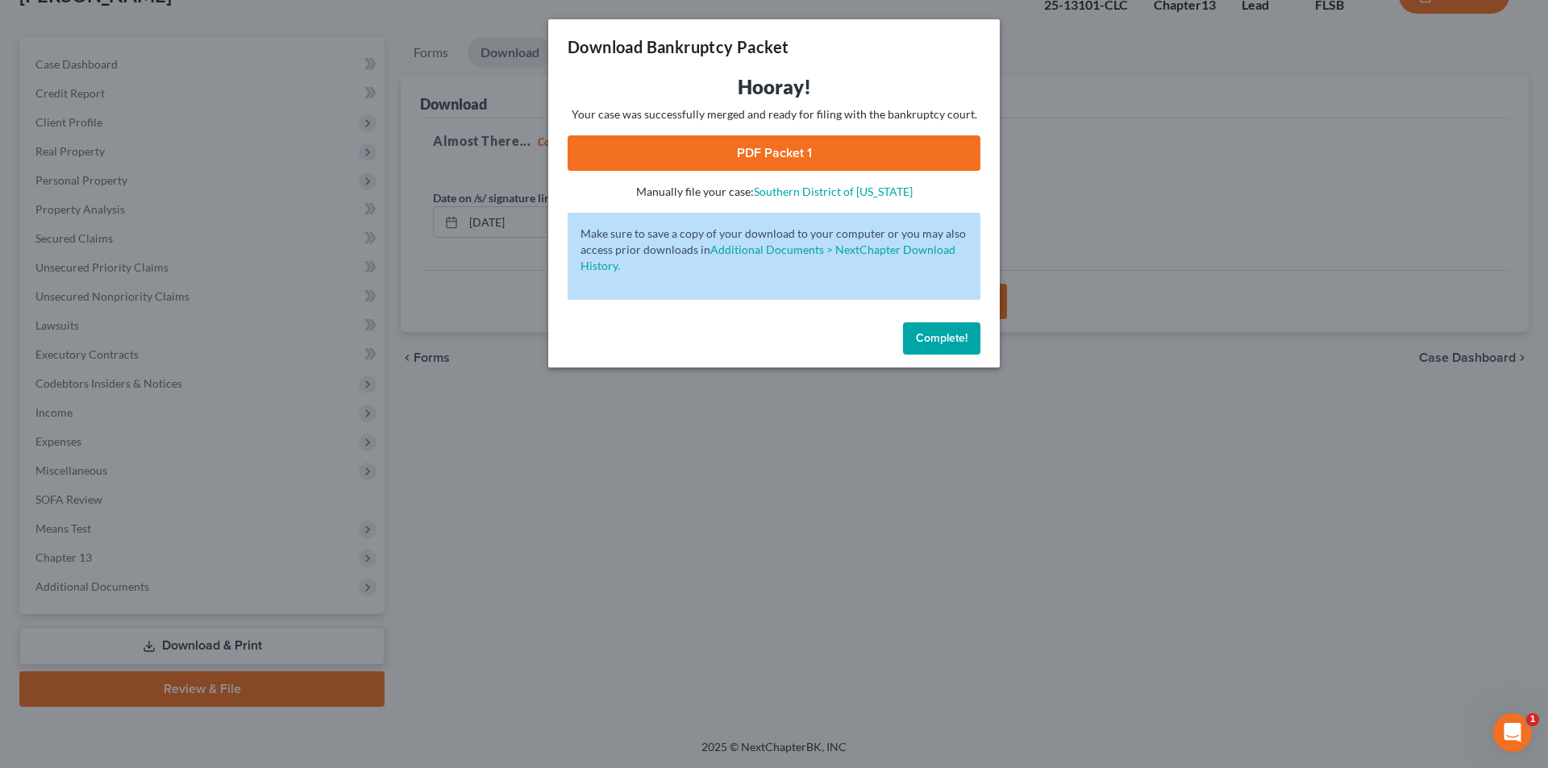
click at [675, 160] on link "PDF Packet 1" at bounding box center [774, 152] width 413 height 35
click at [958, 334] on span "Complete!" at bounding box center [942, 338] width 52 height 14
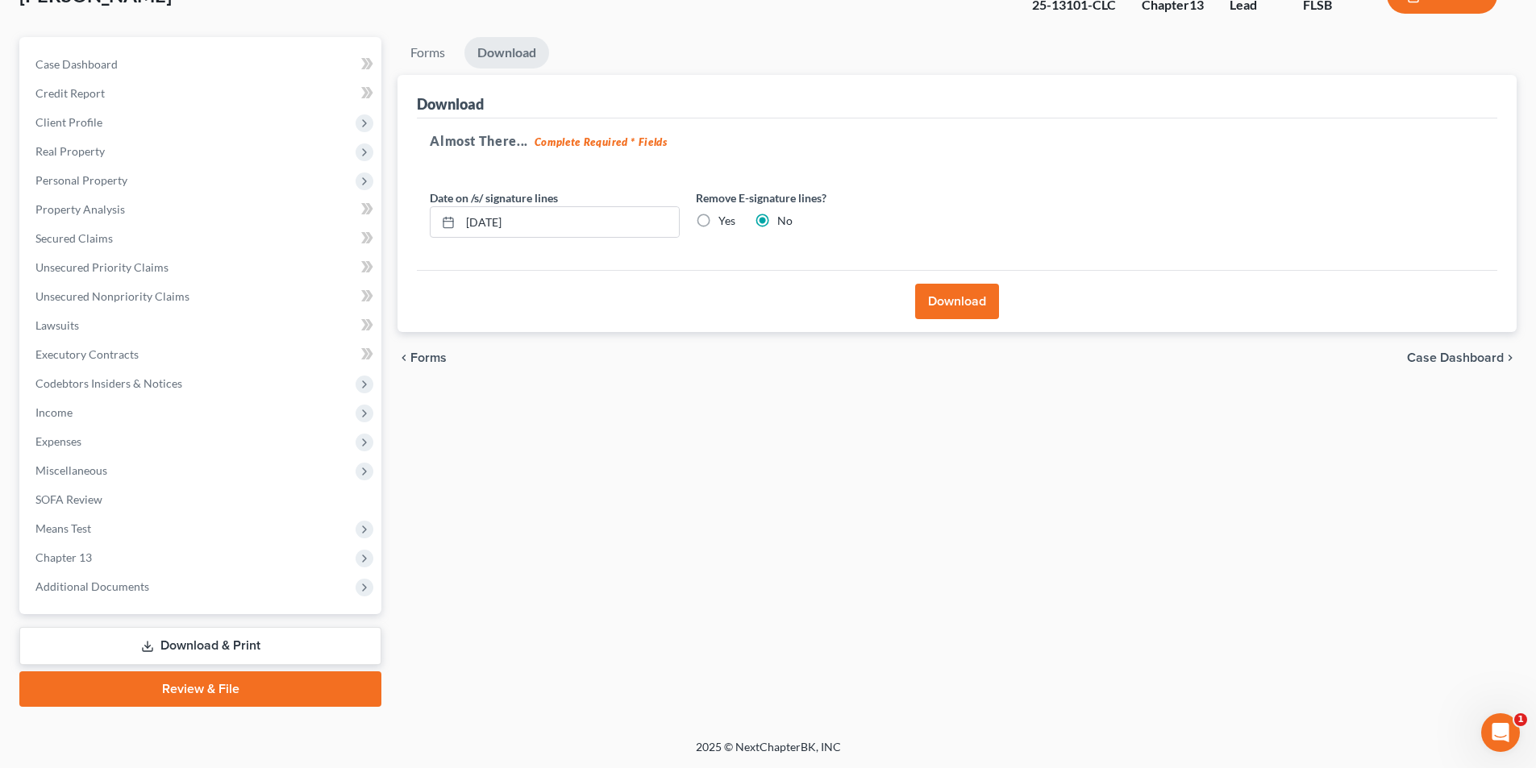
click at [586, 380] on div "chevron_left Forms Case Dashboard chevron_right" at bounding box center [956, 358] width 1119 height 52
